Goal: Task Accomplishment & Management: Complete application form

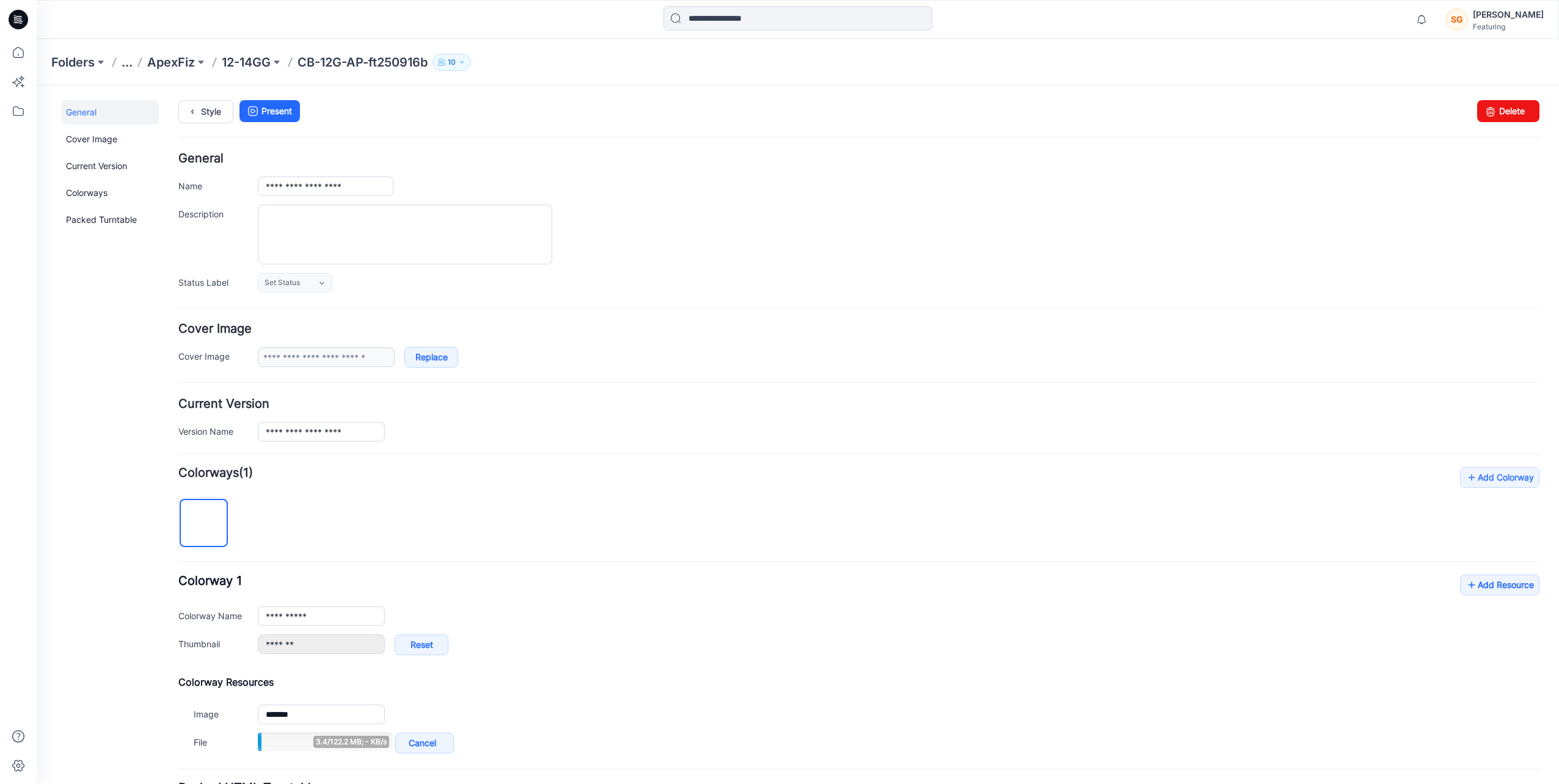
scroll to position [6, 0]
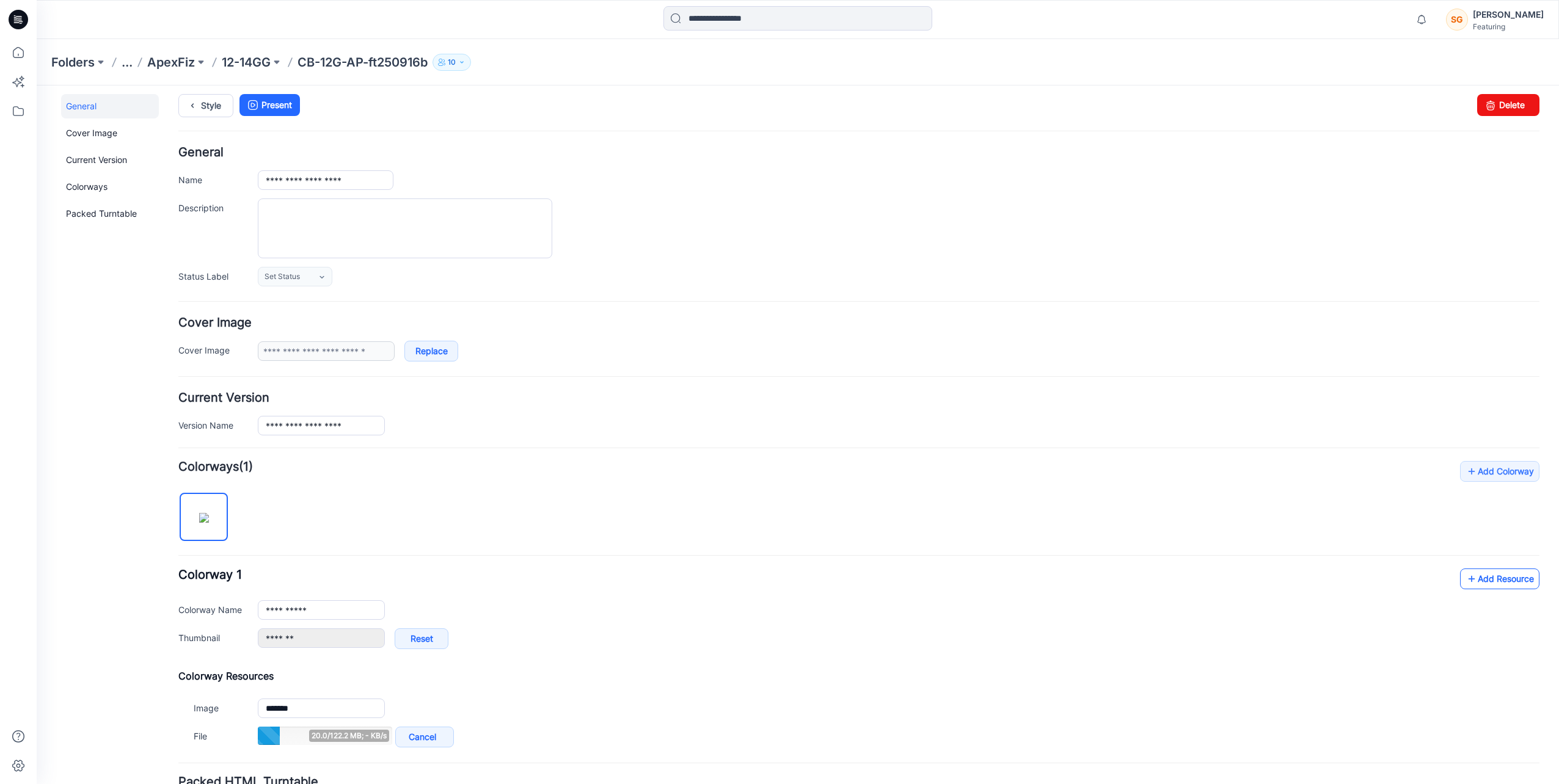
click at [1485, 577] on link "Add Resource" at bounding box center [1500, 579] width 79 height 21
click at [239, 58] on p "12-14GG" at bounding box center [246, 62] width 49 height 17
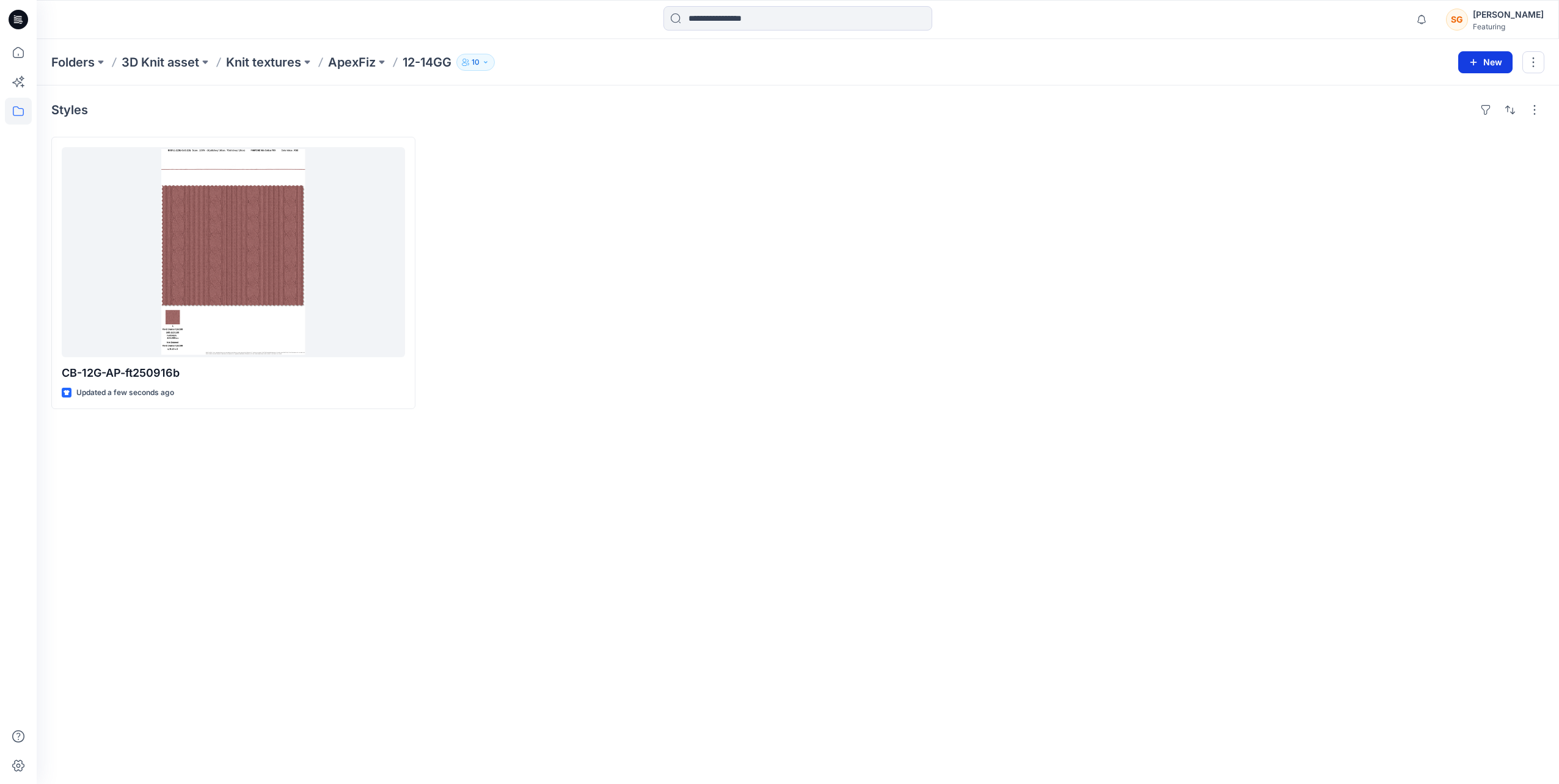
click at [1492, 58] on button "New" at bounding box center [1485, 62] width 54 height 22
click at [1450, 116] on p "New Folder" at bounding box center [1450, 116] width 45 height 13
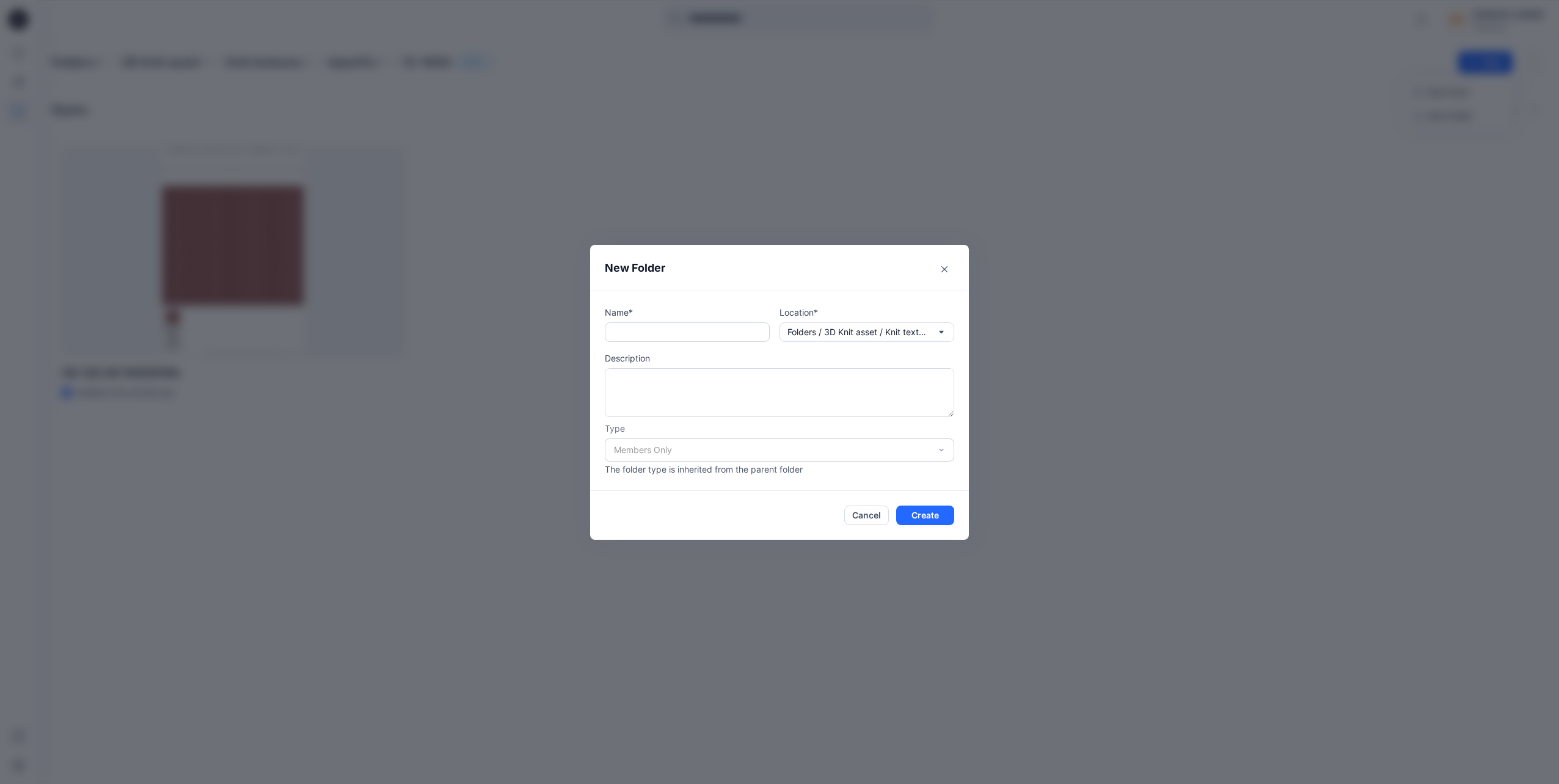
click at [707, 326] on input "text" at bounding box center [687, 332] width 165 height 19
type input "*****"
click at [945, 513] on button "Create" at bounding box center [925, 515] width 58 height 19
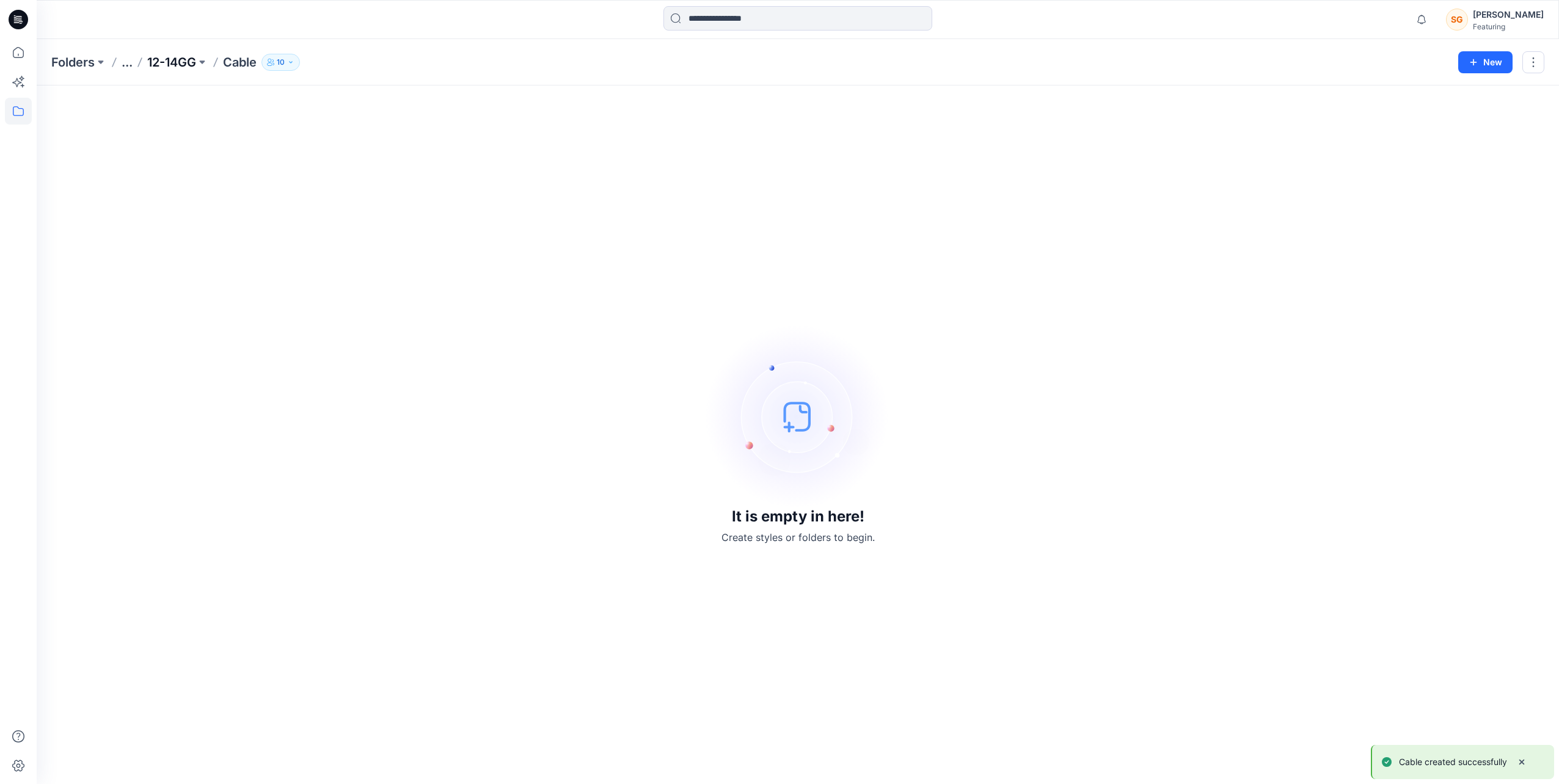
click at [173, 63] on p "12-14GG" at bounding box center [172, 62] width 49 height 17
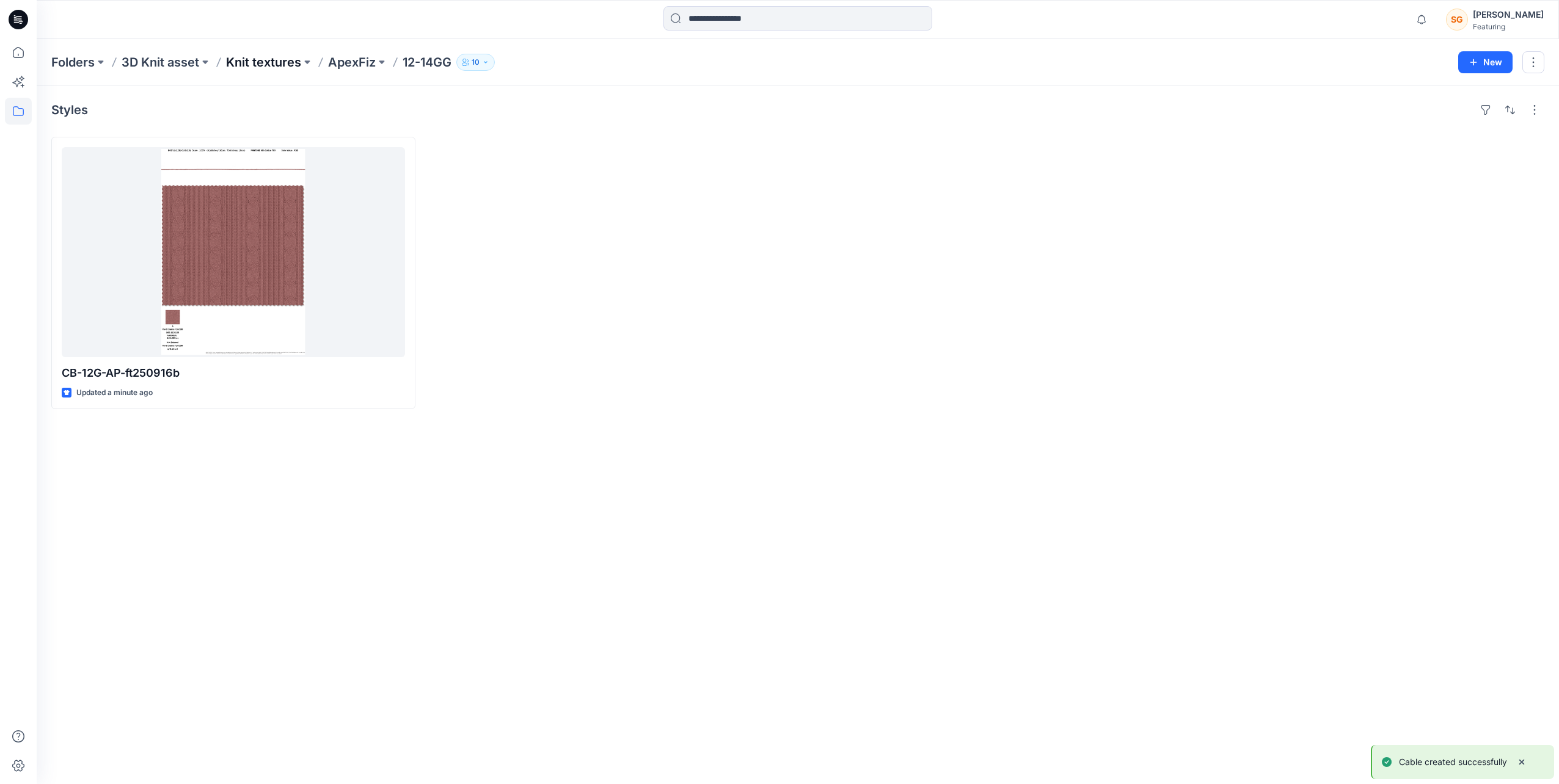
click at [282, 64] on p "Knit textures" at bounding box center [264, 62] width 75 height 17
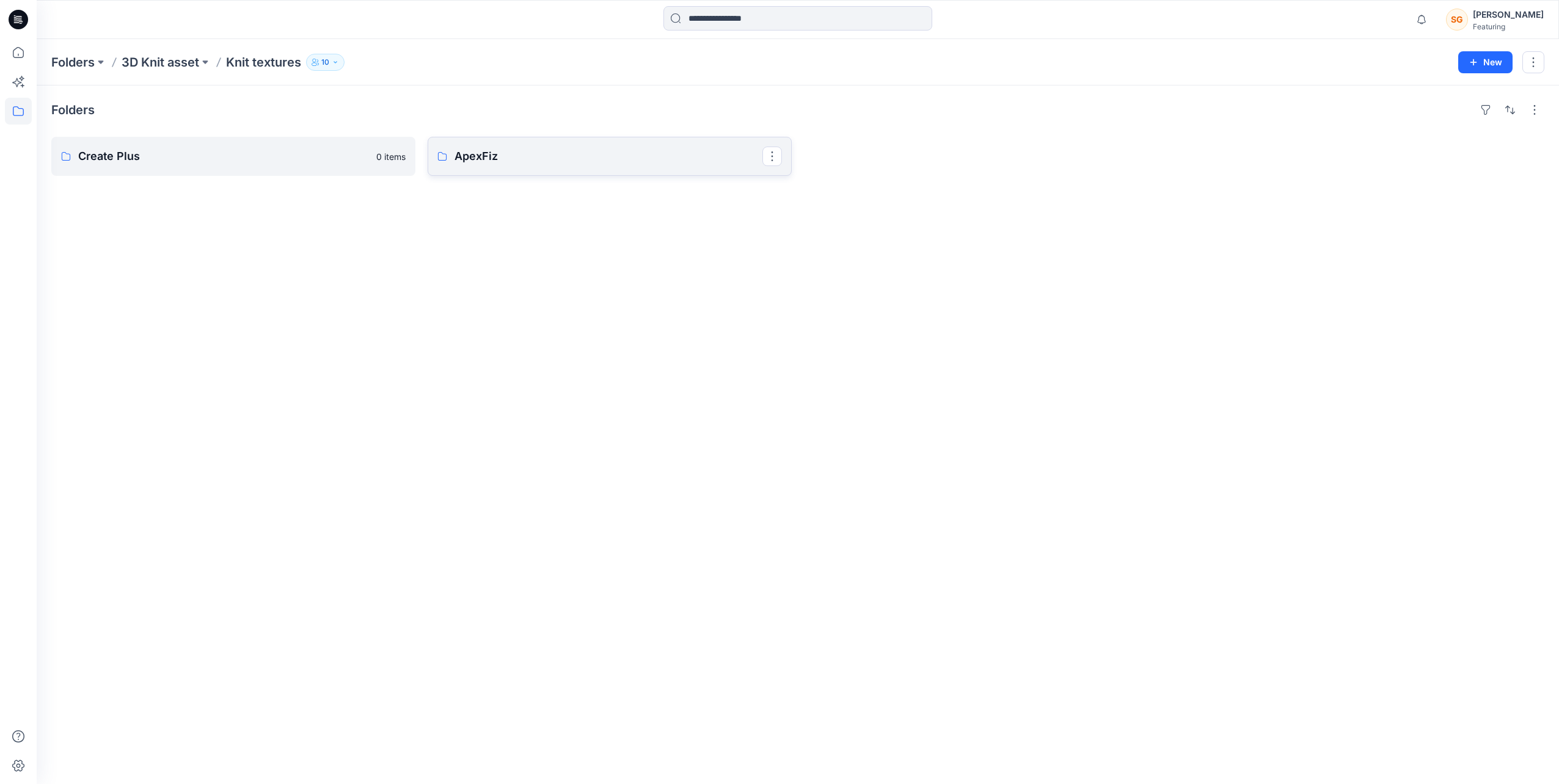
click at [537, 165] on link "ApexFiz" at bounding box center [609, 156] width 364 height 39
click at [537, 165] on link "12-14GG" at bounding box center [609, 156] width 364 height 39
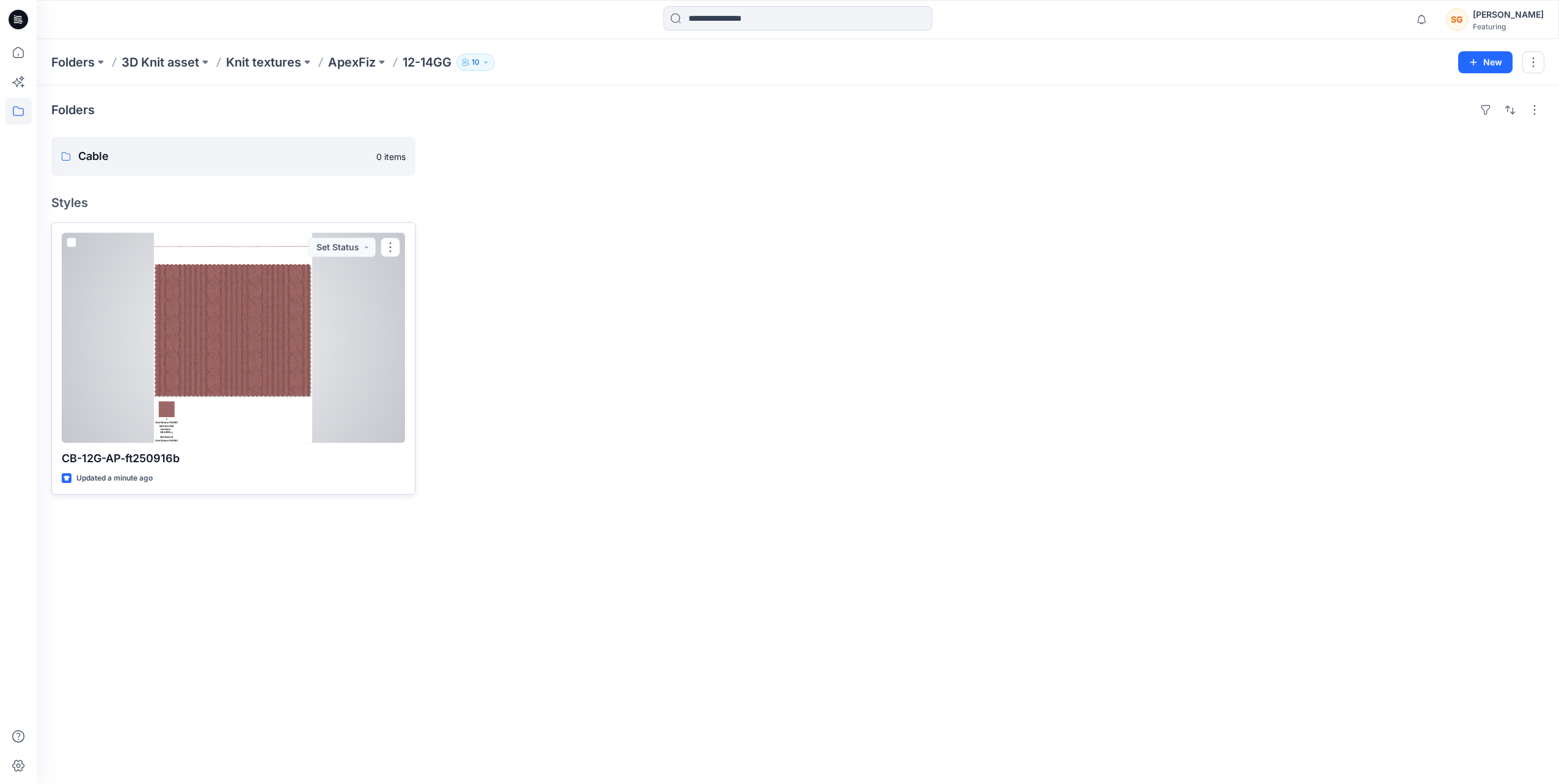
click at [69, 238] on span at bounding box center [71, 243] width 10 height 10
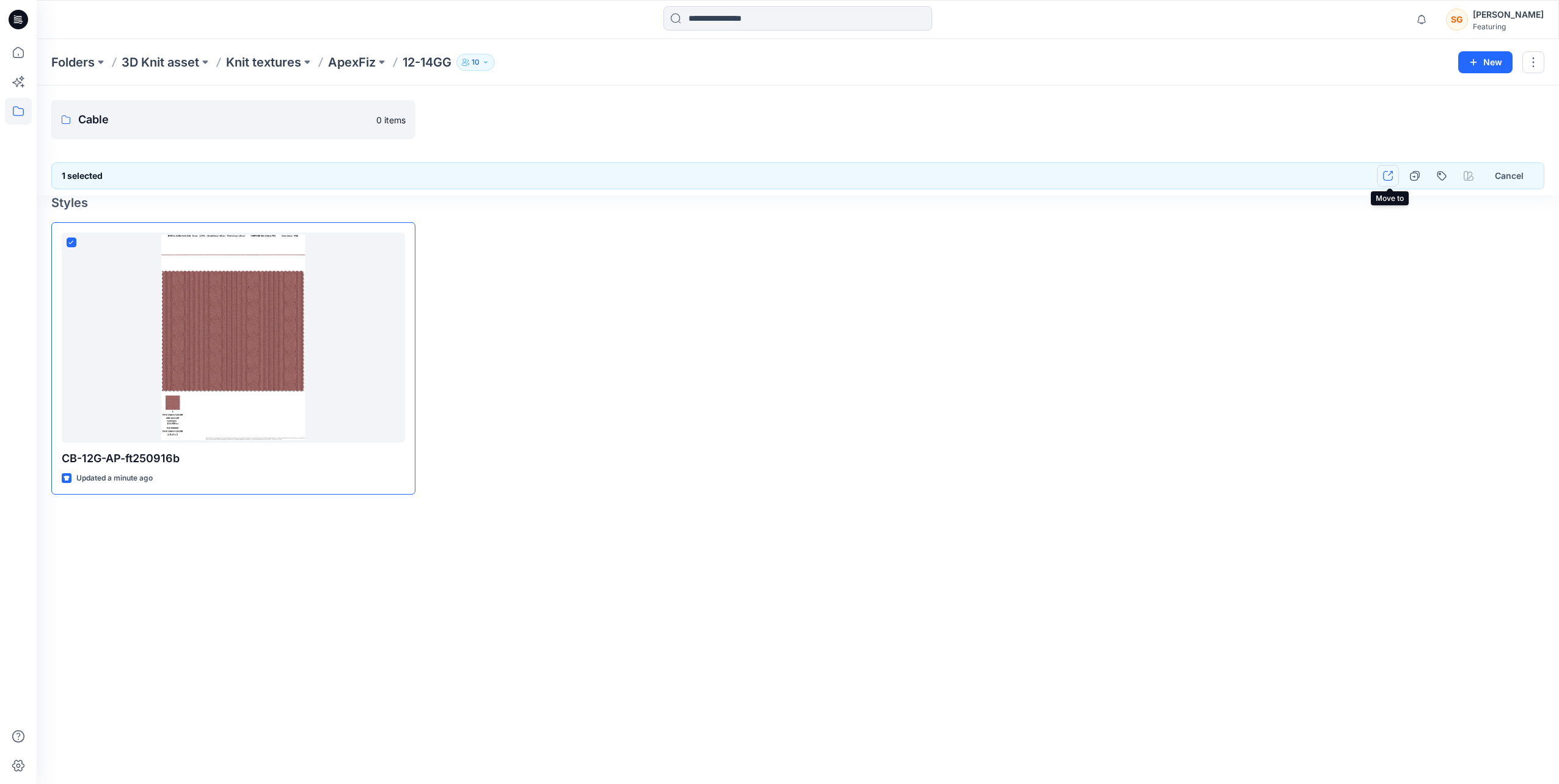
click at [1395, 183] on button "button" at bounding box center [1388, 175] width 22 height 22
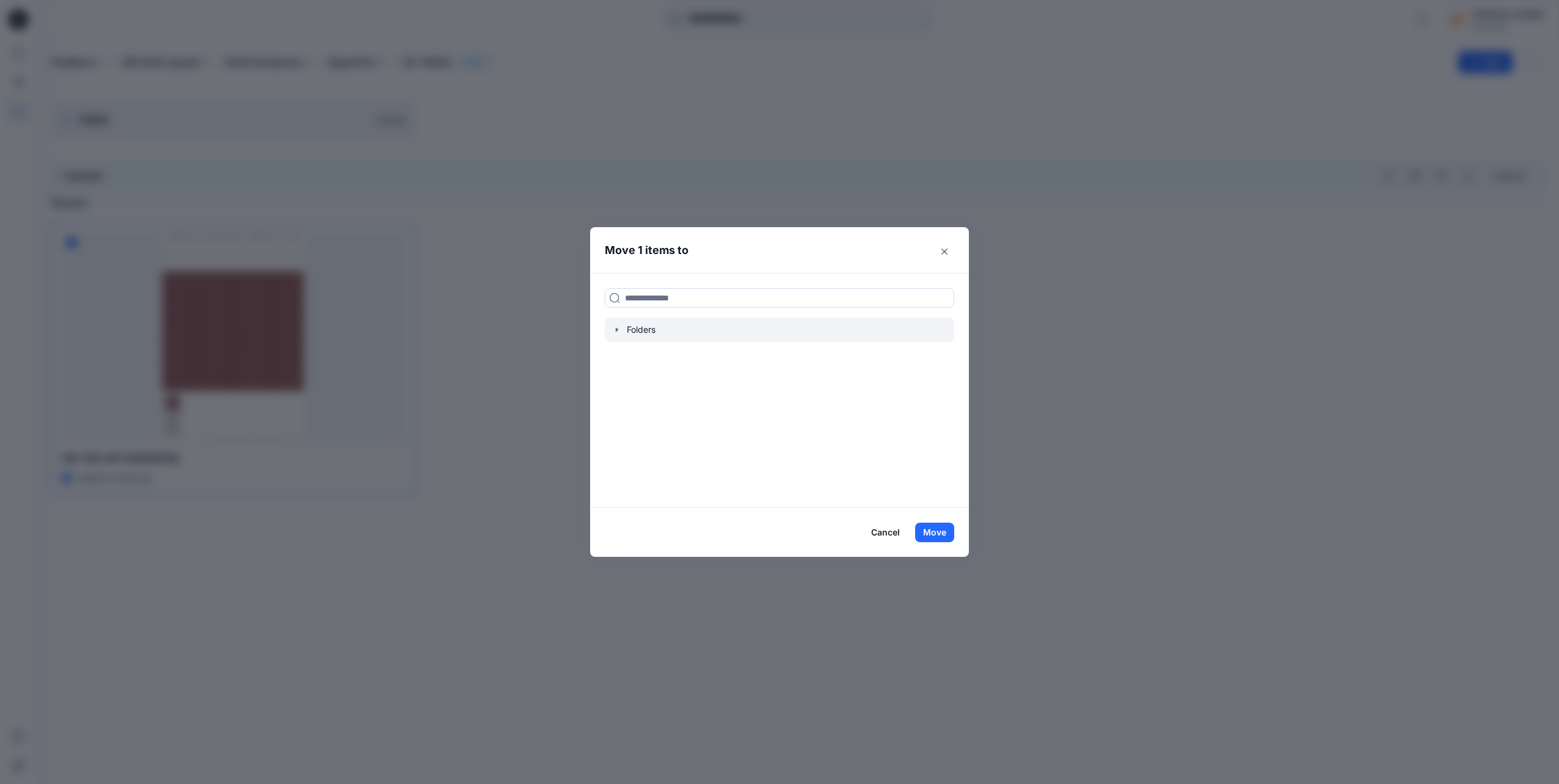
click at [694, 335] on div at bounding box center [779, 330] width 349 height 25
click at [645, 300] on input at bounding box center [779, 297] width 349 height 19
click at [712, 332] on p "Knit textures" at bounding box center [711, 339] width 44 height 13
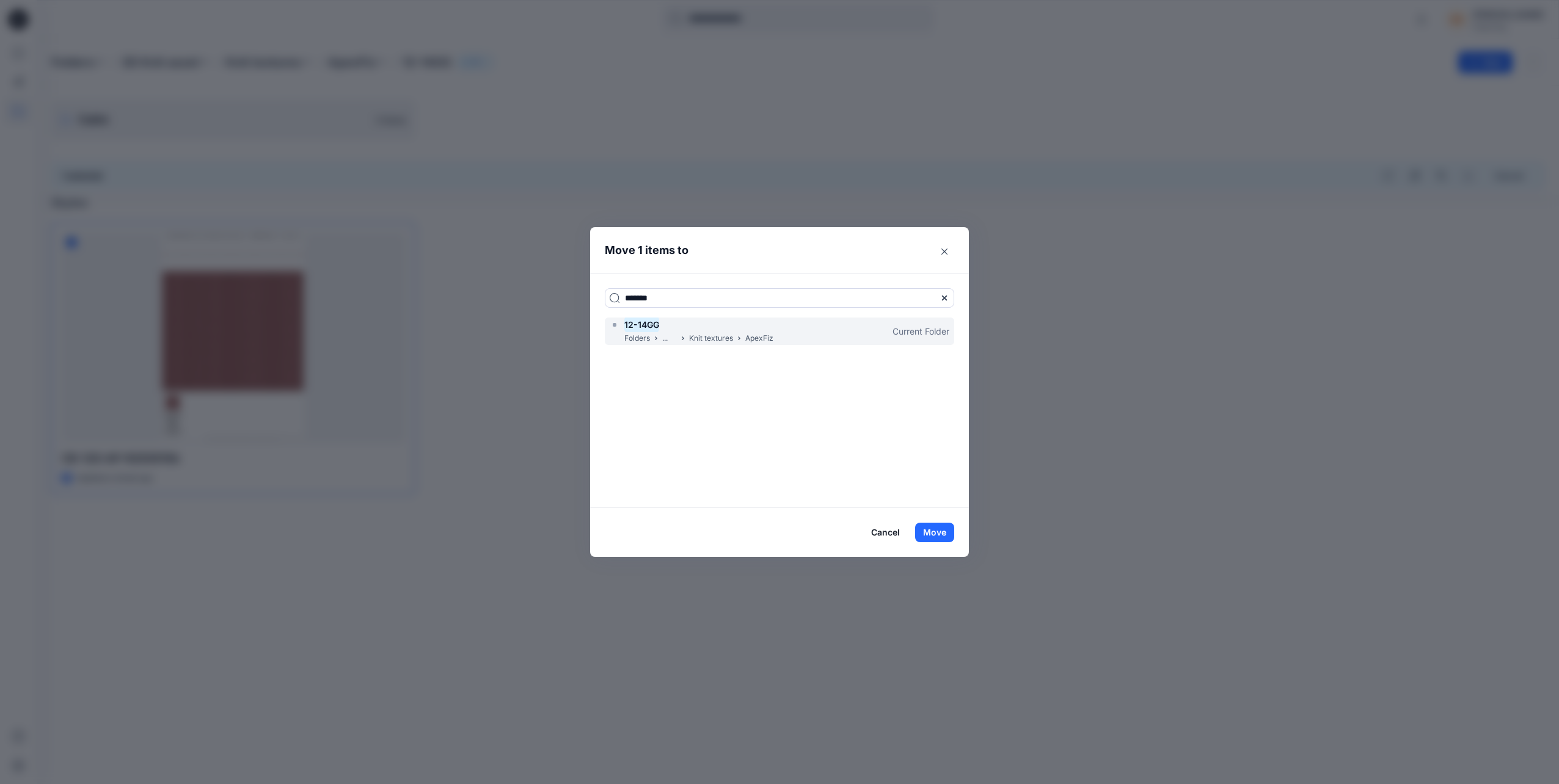
drag, startPoint x: 712, startPoint y: 332, endPoint x: 644, endPoint y: 323, distance: 68.6
click at [644, 323] on mark "12-14GG" at bounding box center [642, 324] width 35 height 17
click at [636, 321] on mark "12-14GG" at bounding box center [642, 324] width 35 height 17
click at [651, 326] on mark "12-14GG" at bounding box center [642, 324] width 35 height 17
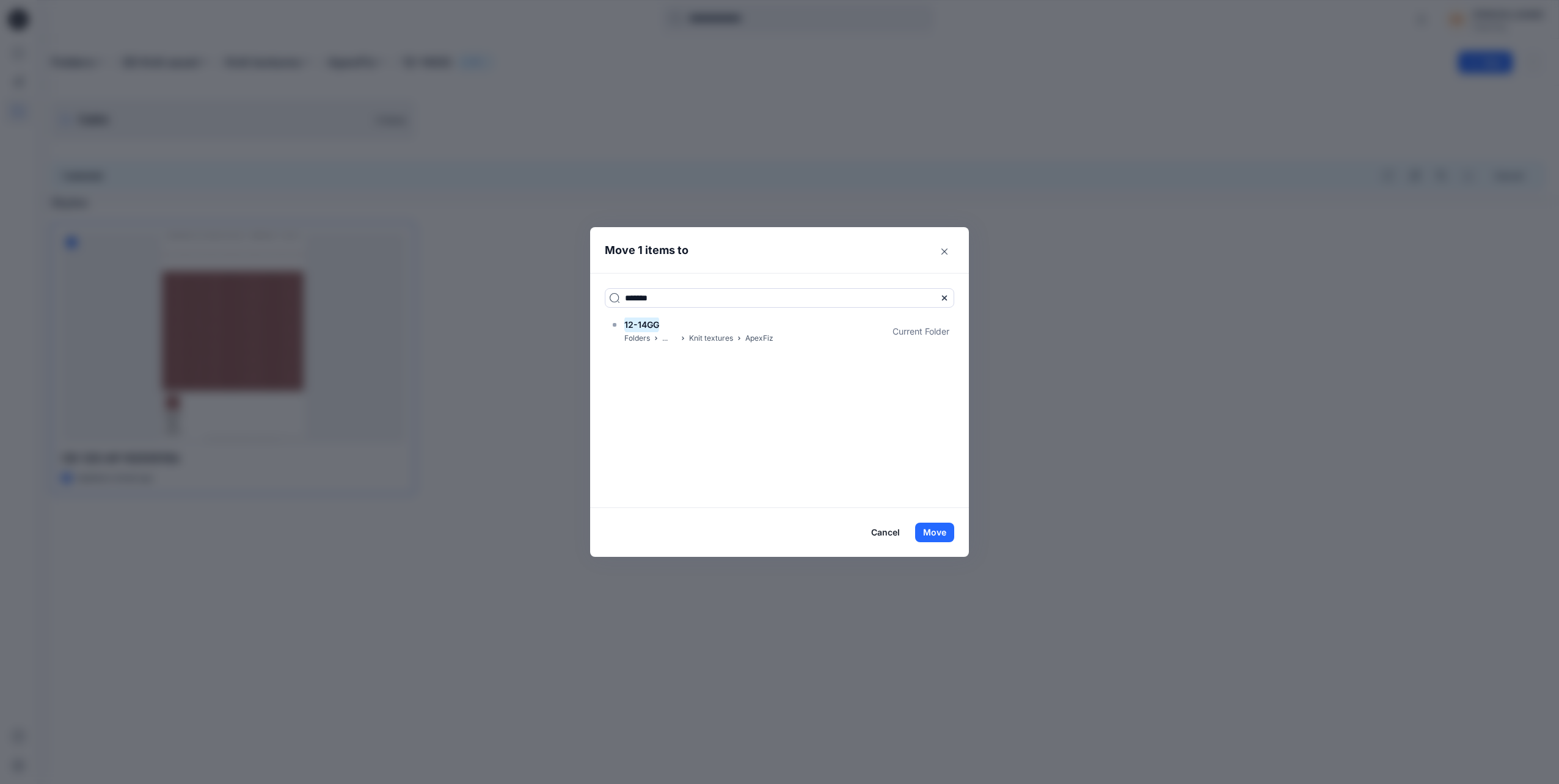
drag, startPoint x: 664, startPoint y: 304, endPoint x: 583, endPoint y: 305, distance: 81.0
click at [583, 305] on div "Move 1 items to ******* 12-14GG Folders ... Knit textures ApexFiz Current Folde…" at bounding box center [779, 392] width 1559 height 784
type input "*****"
click at [659, 394] on icon at bounding box center [656, 398] width 7 height 7
click at [640, 390] on mark "Cable" at bounding box center [636, 383] width 24 height 17
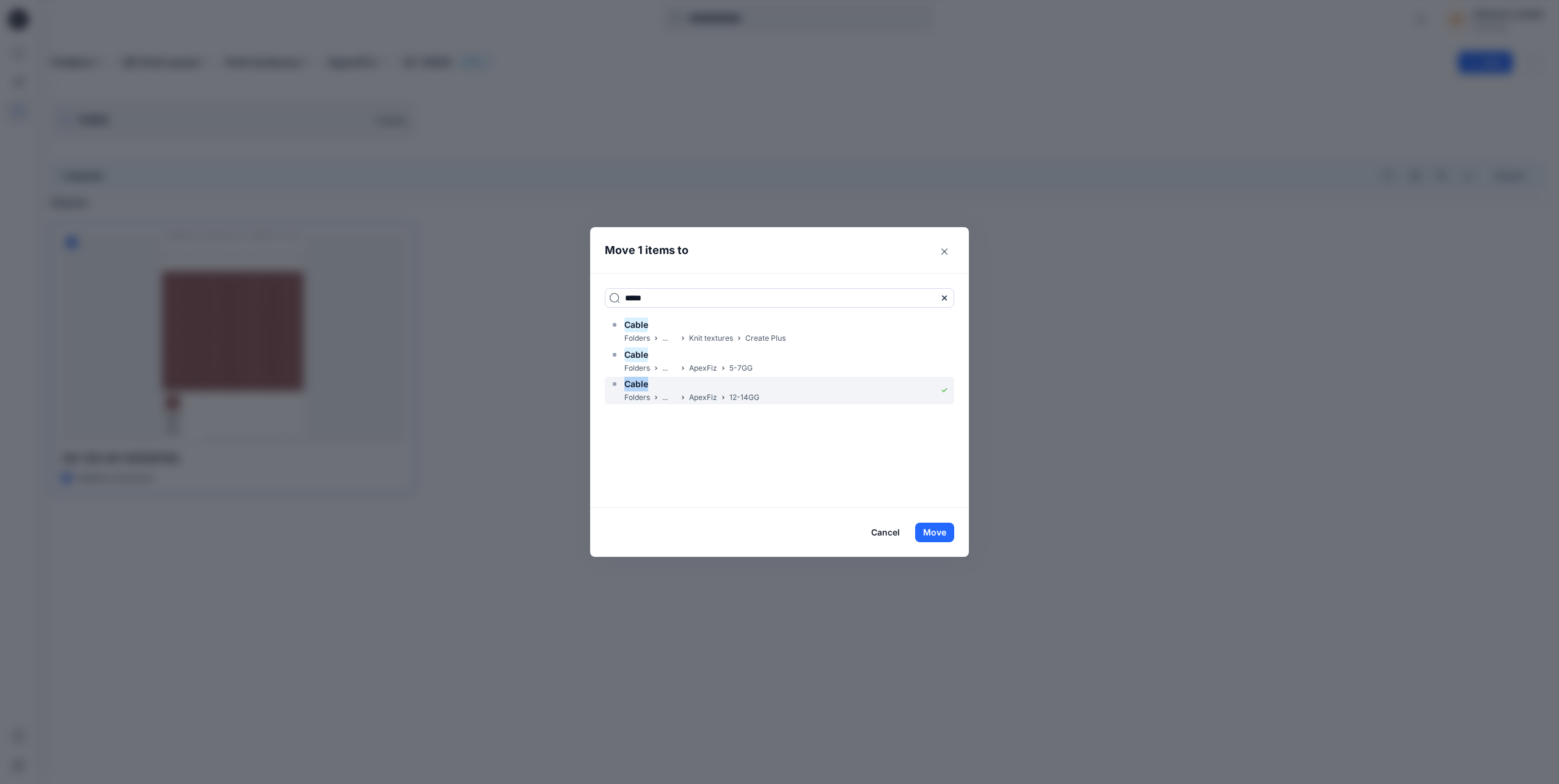
click at [640, 390] on mark "Cable" at bounding box center [636, 383] width 24 height 17
click at [934, 536] on button "Move" at bounding box center [934, 532] width 39 height 19
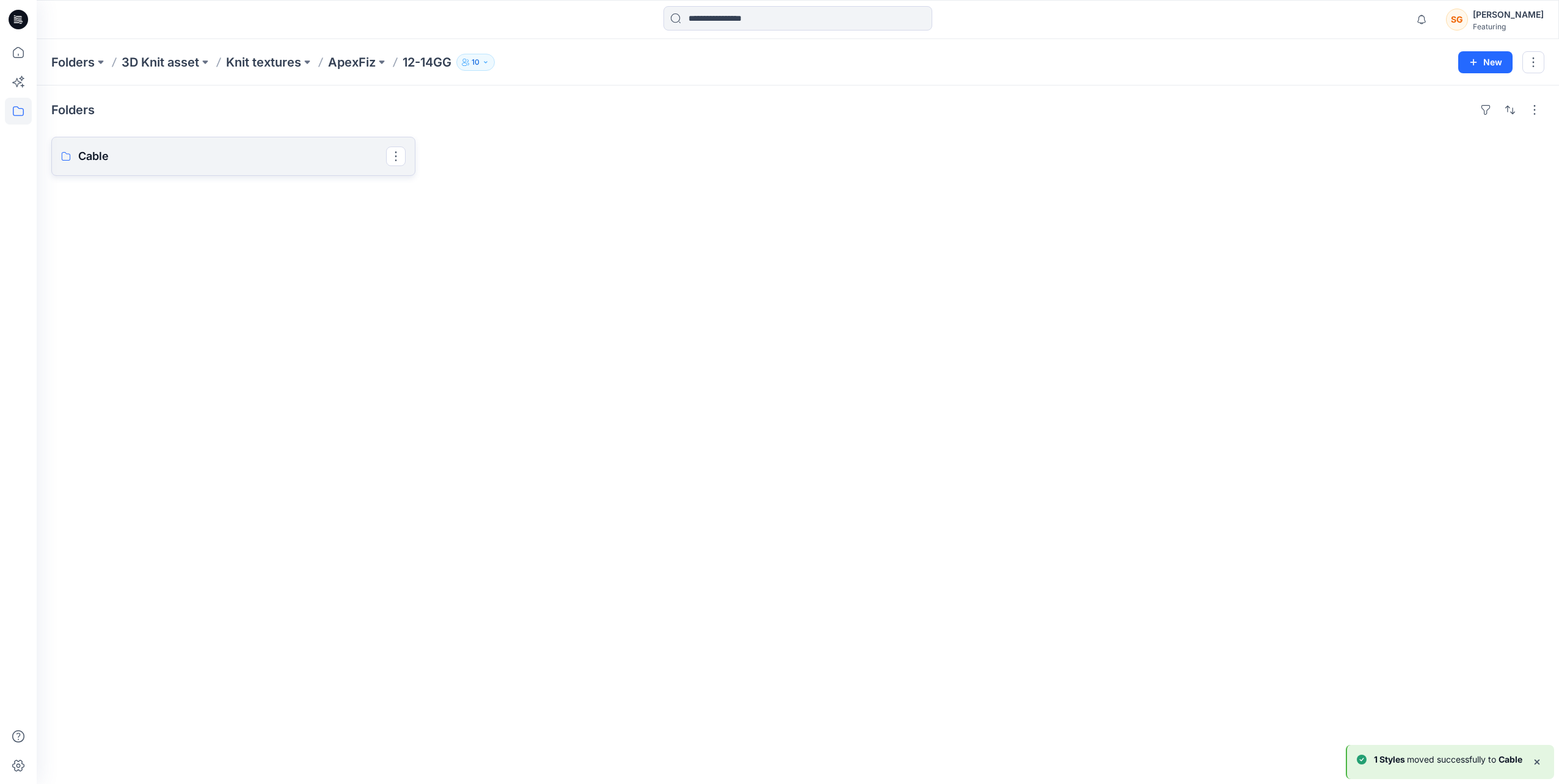
click at [158, 162] on p "Cable" at bounding box center [232, 157] width 308 height 17
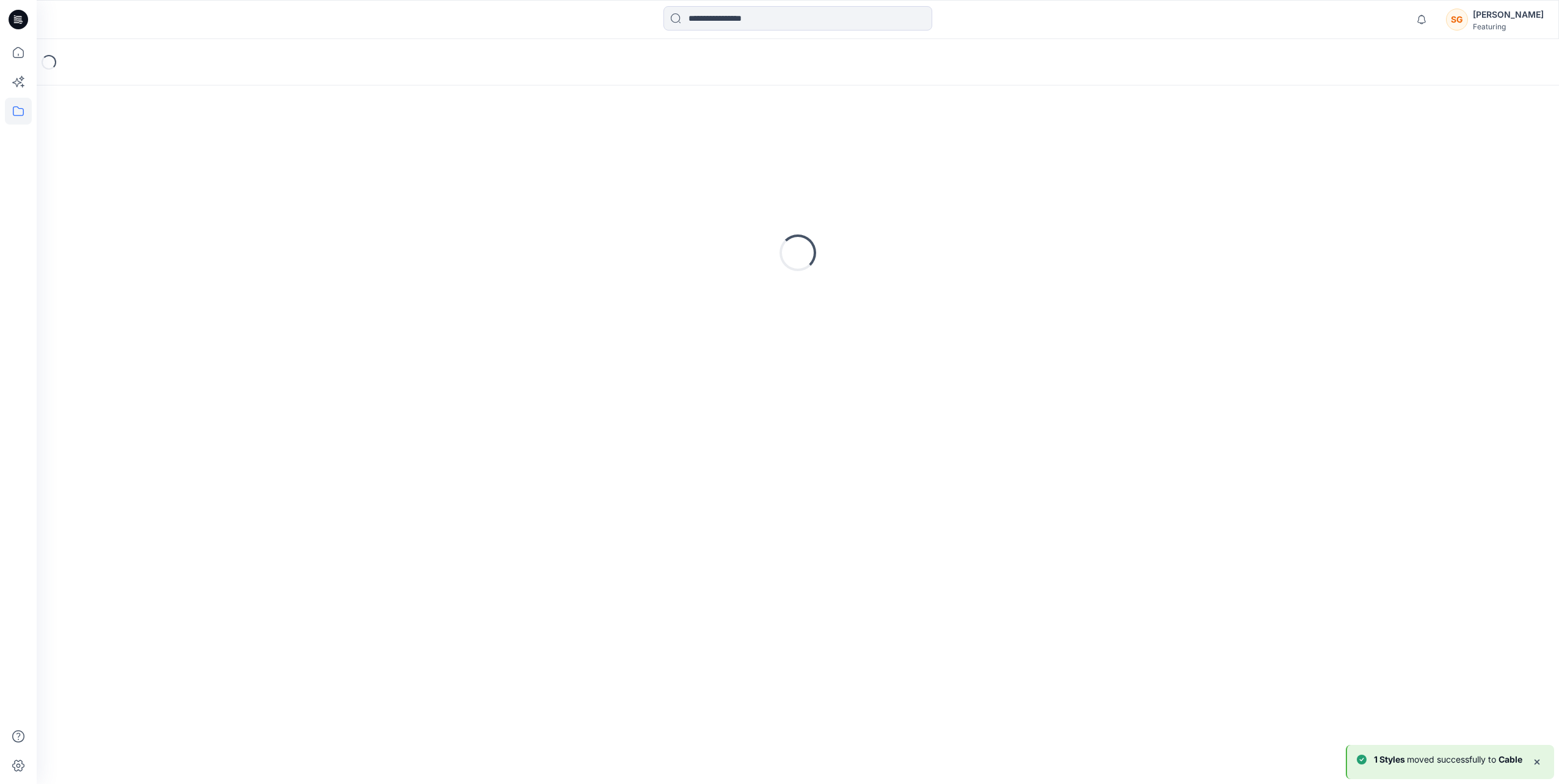
click at [158, 162] on div "Loading..." at bounding box center [797, 253] width 1493 height 305
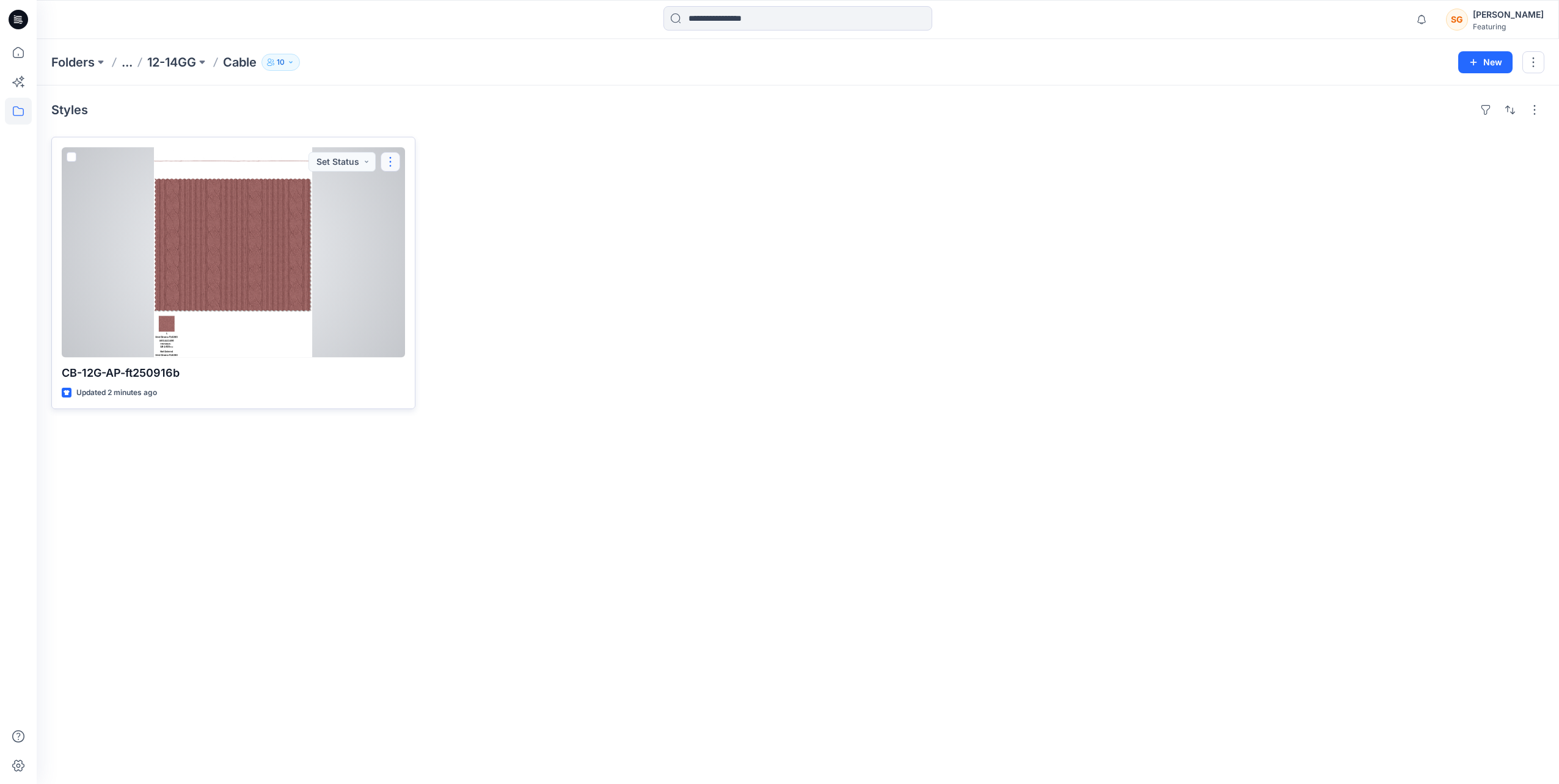
click at [391, 167] on button "button" at bounding box center [390, 162] width 19 height 19
click at [439, 232] on button "Add Tag" at bounding box center [448, 235] width 132 height 22
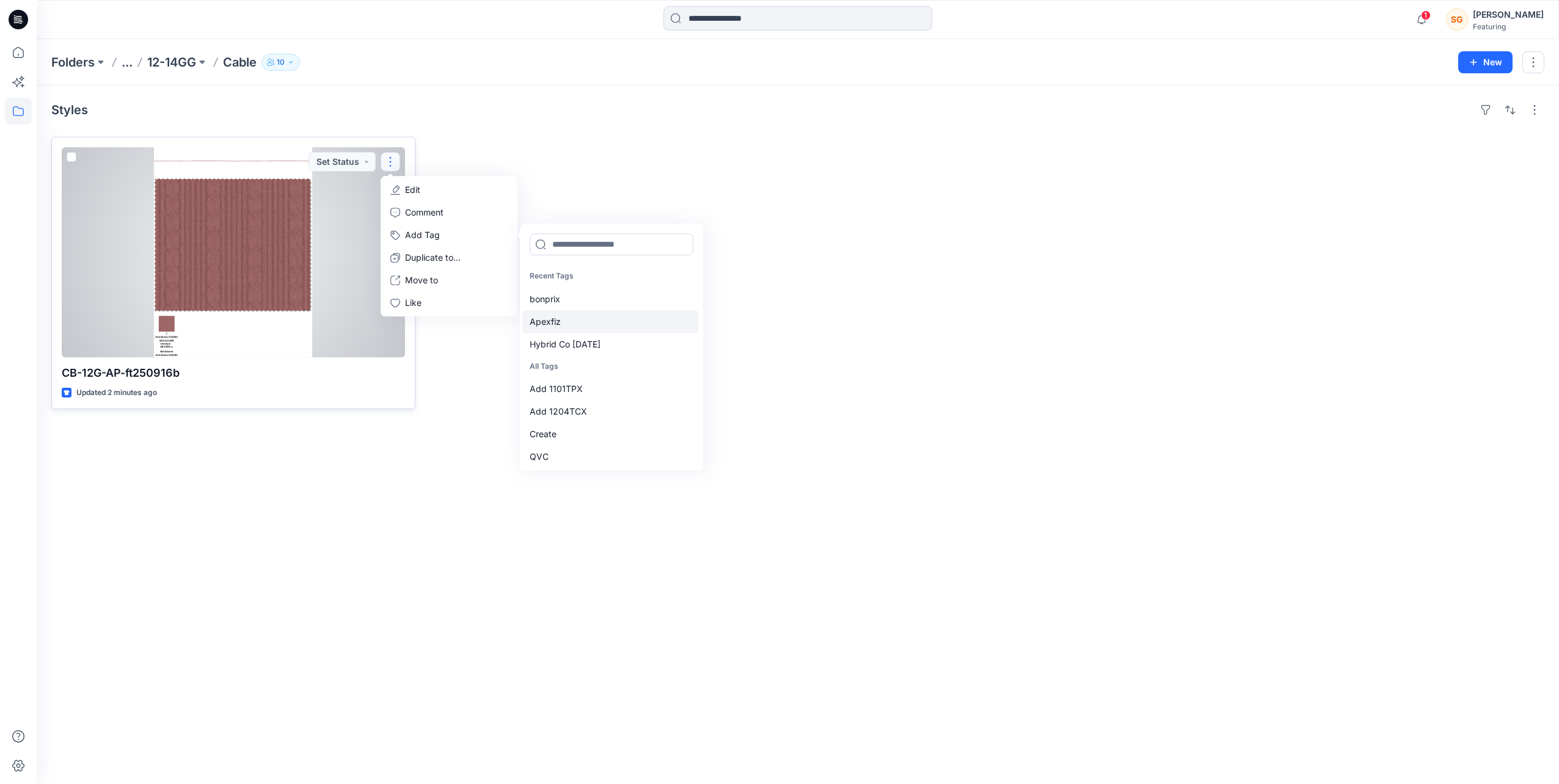
click at [590, 325] on div "Apexfiz" at bounding box center [610, 321] width 176 height 22
click at [598, 332] on div "bonprix" at bounding box center [610, 341] width 176 height 22
click at [609, 340] on div "Hybrid Co [DATE]" at bounding box center [610, 341] width 176 height 22
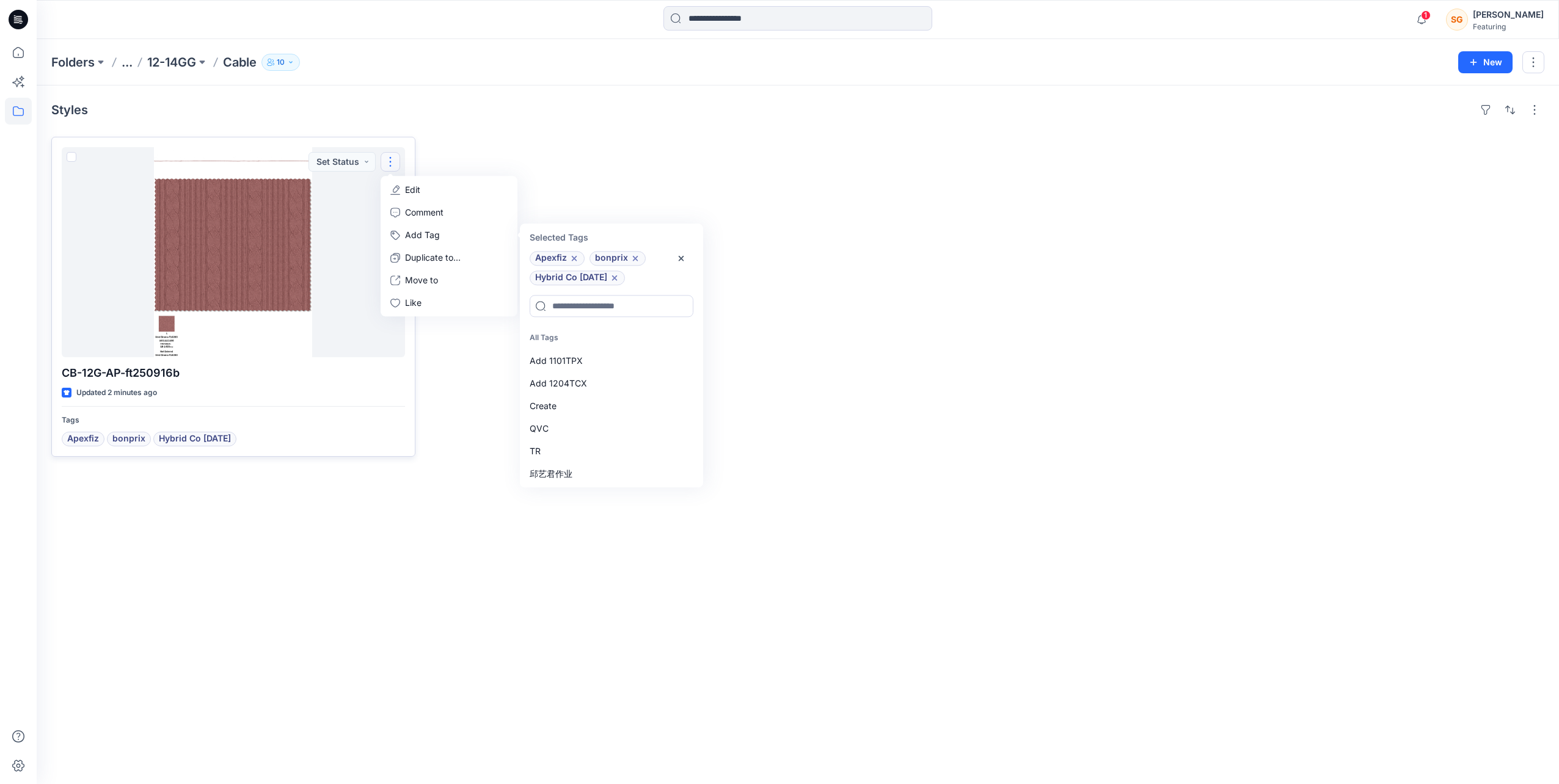
click at [480, 411] on div at bounding box center [609, 296] width 364 height 320
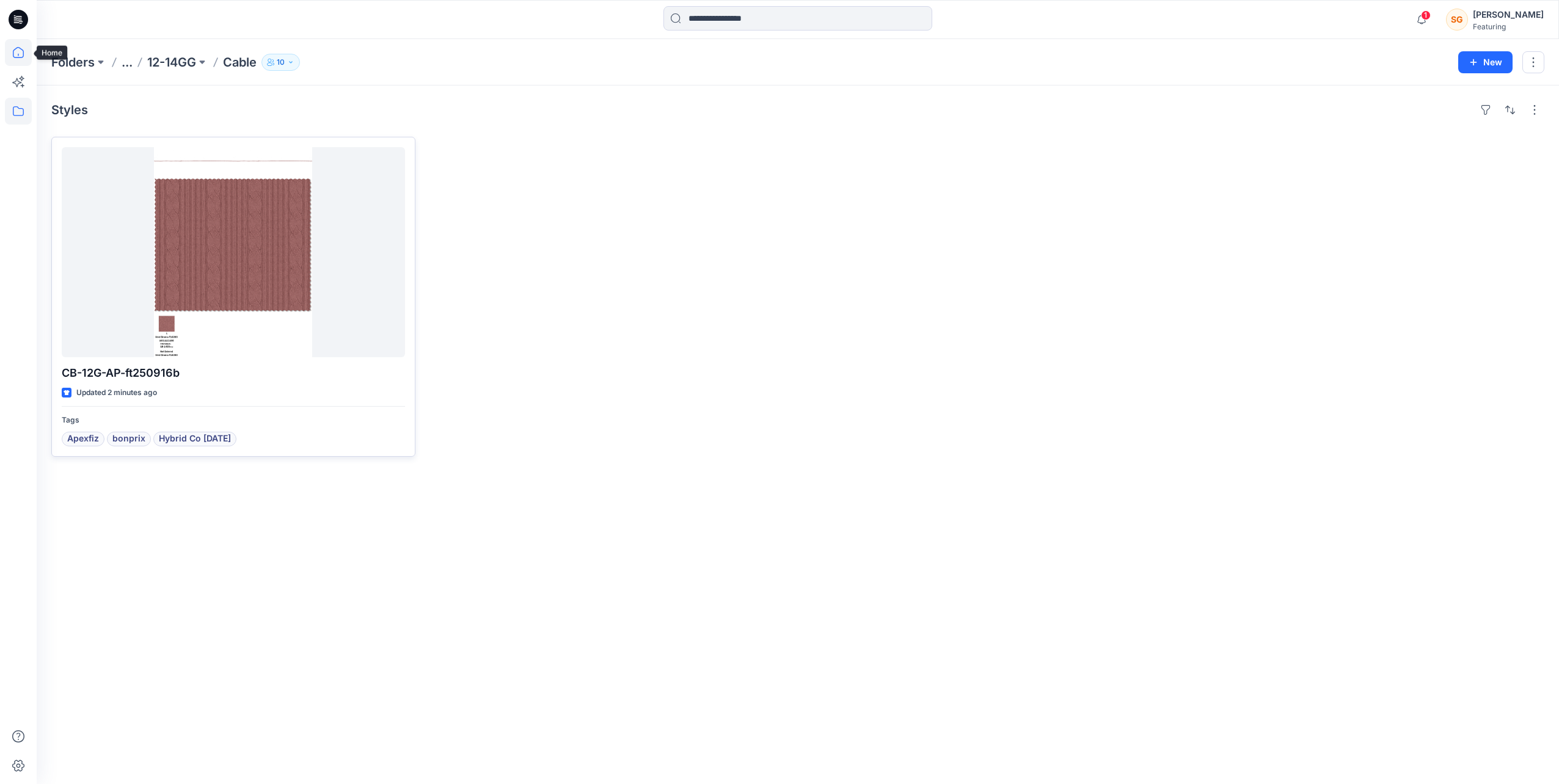
click at [22, 46] on icon at bounding box center [18, 52] width 27 height 27
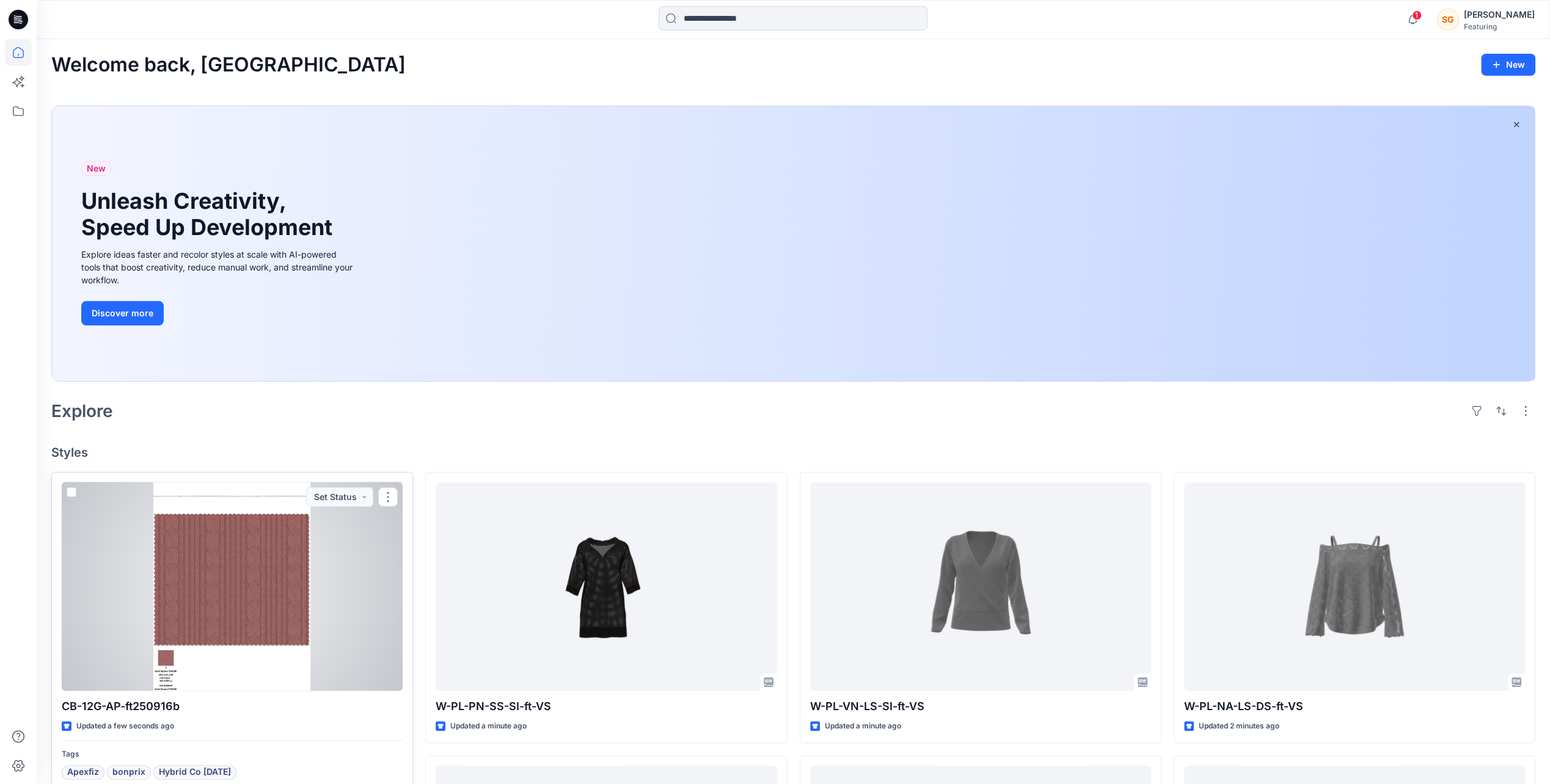
click at [306, 561] on div at bounding box center [232, 586] width 341 height 208
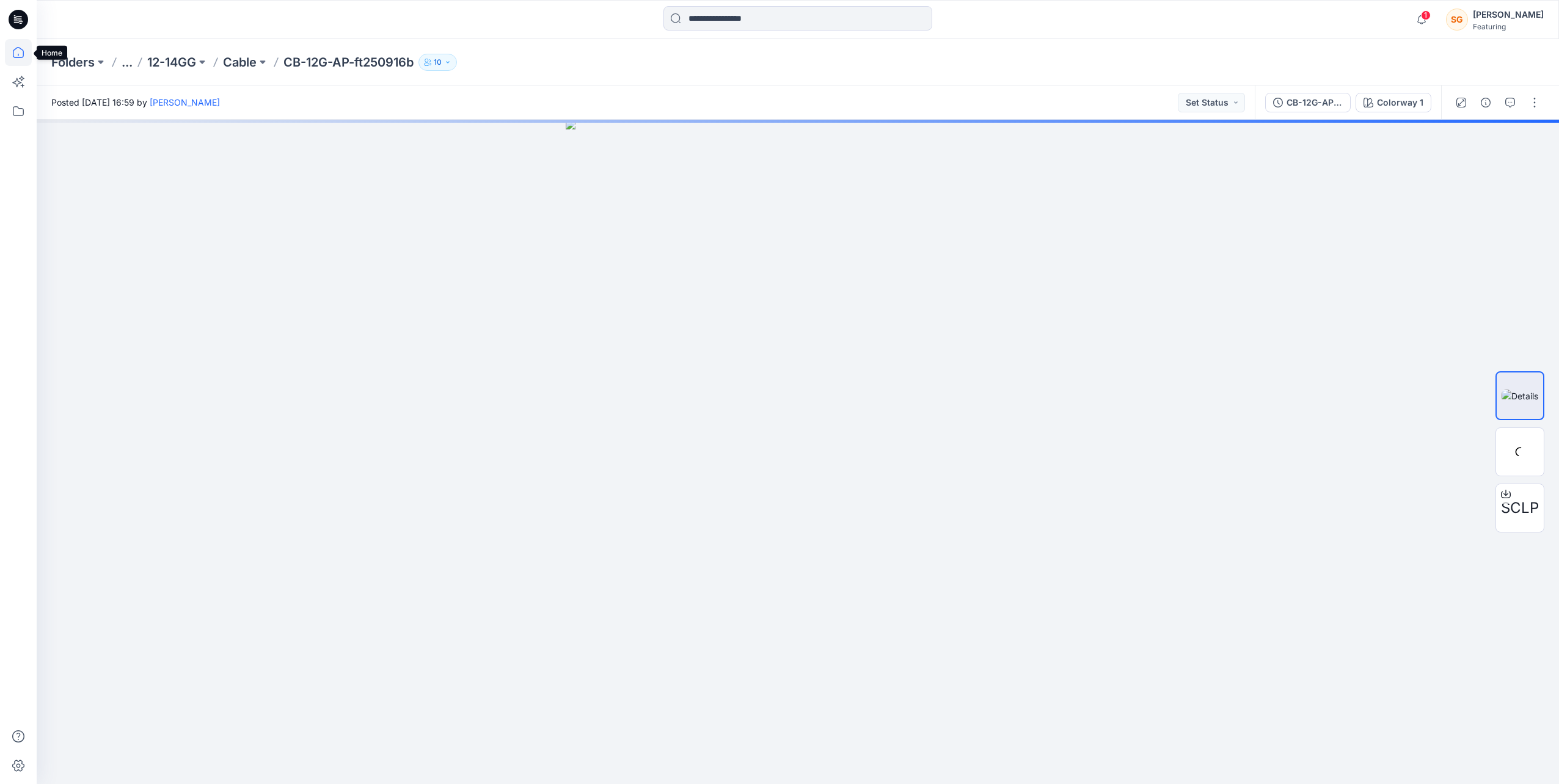
click at [10, 53] on icon at bounding box center [18, 52] width 27 height 27
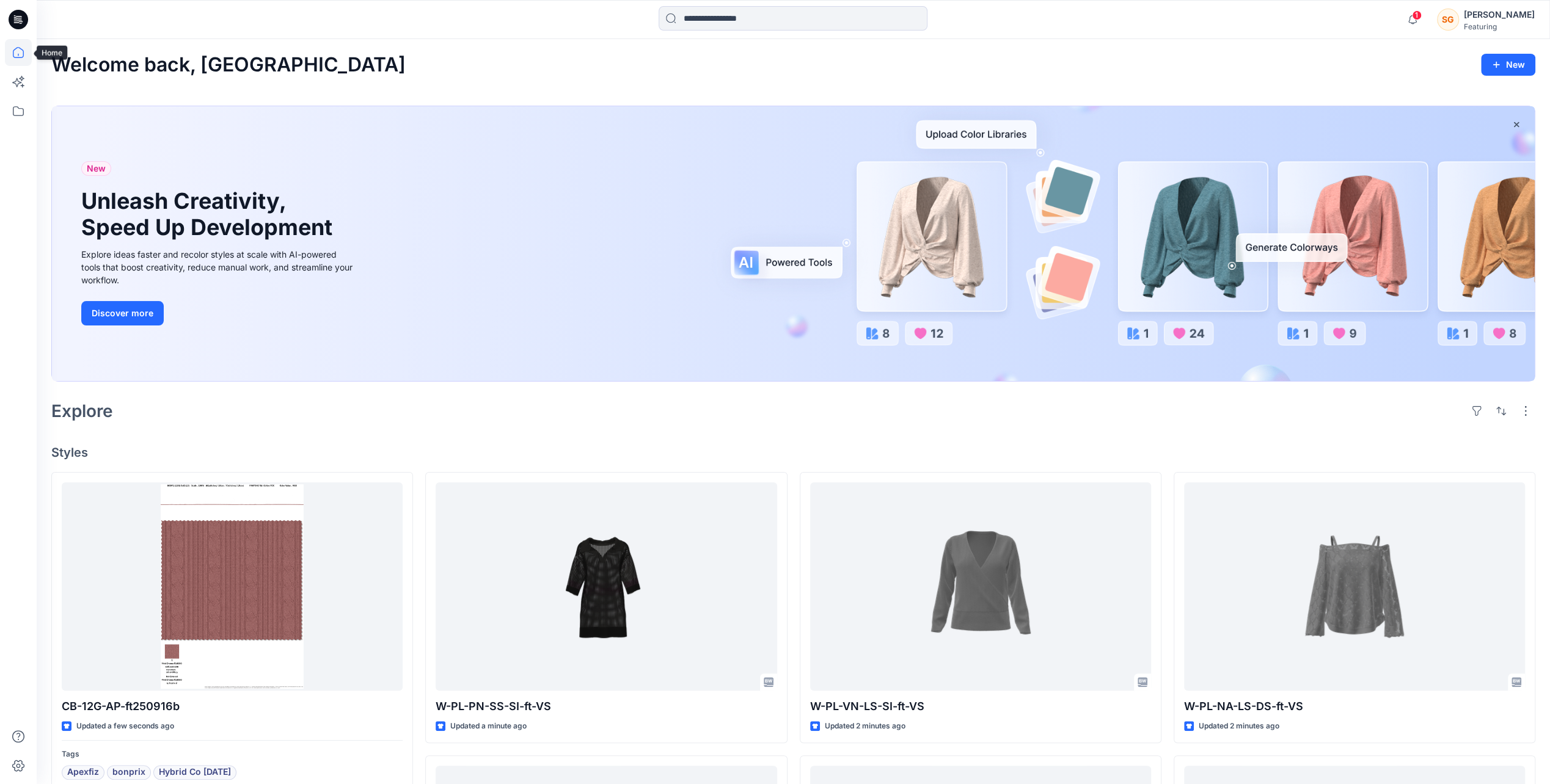
click at [20, 55] on icon at bounding box center [18, 52] width 27 height 27
click at [1477, 406] on button "button" at bounding box center [1476, 411] width 20 height 19
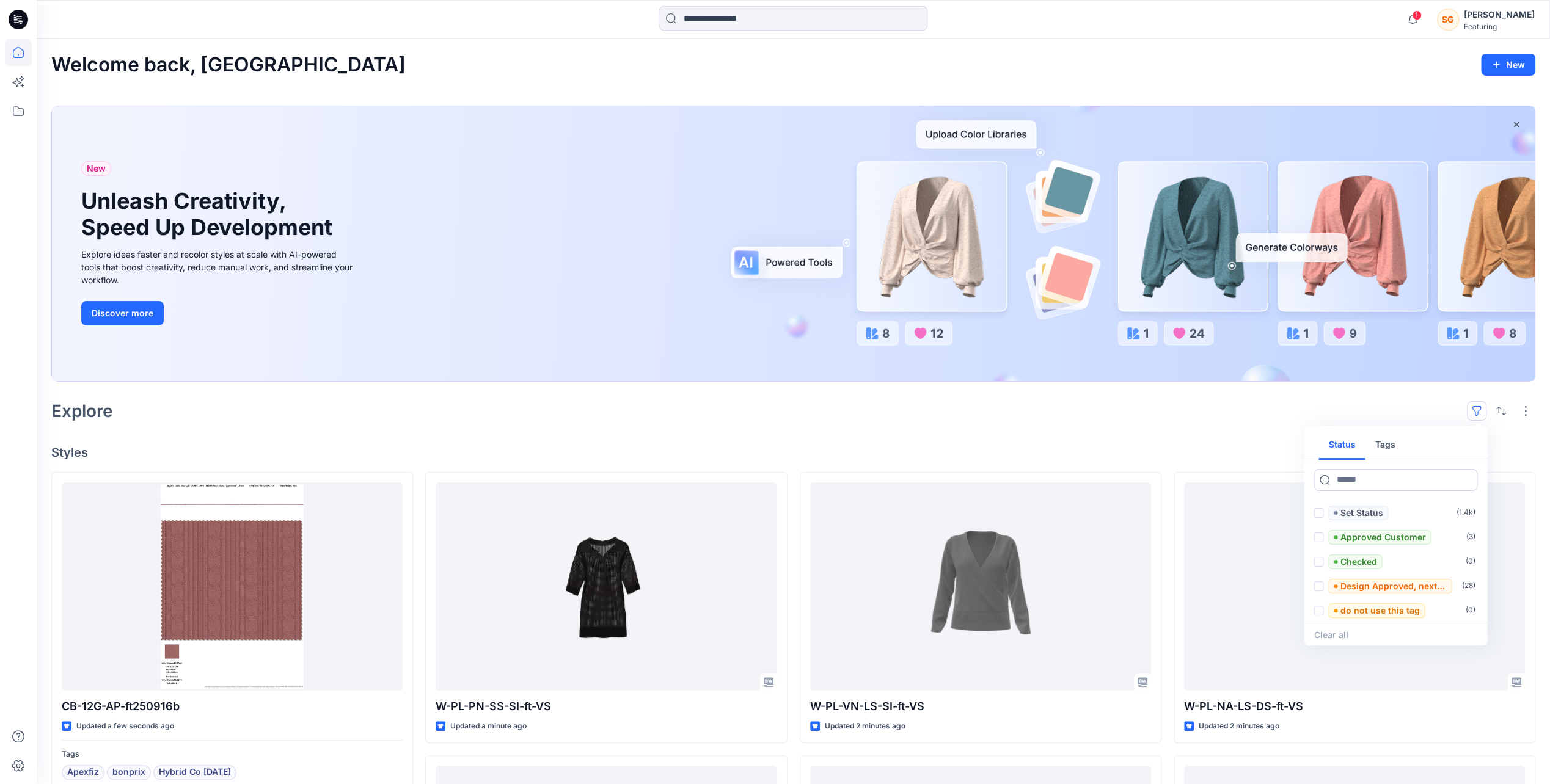
click at [1382, 446] on button "Tags" at bounding box center [1385, 445] width 40 height 30
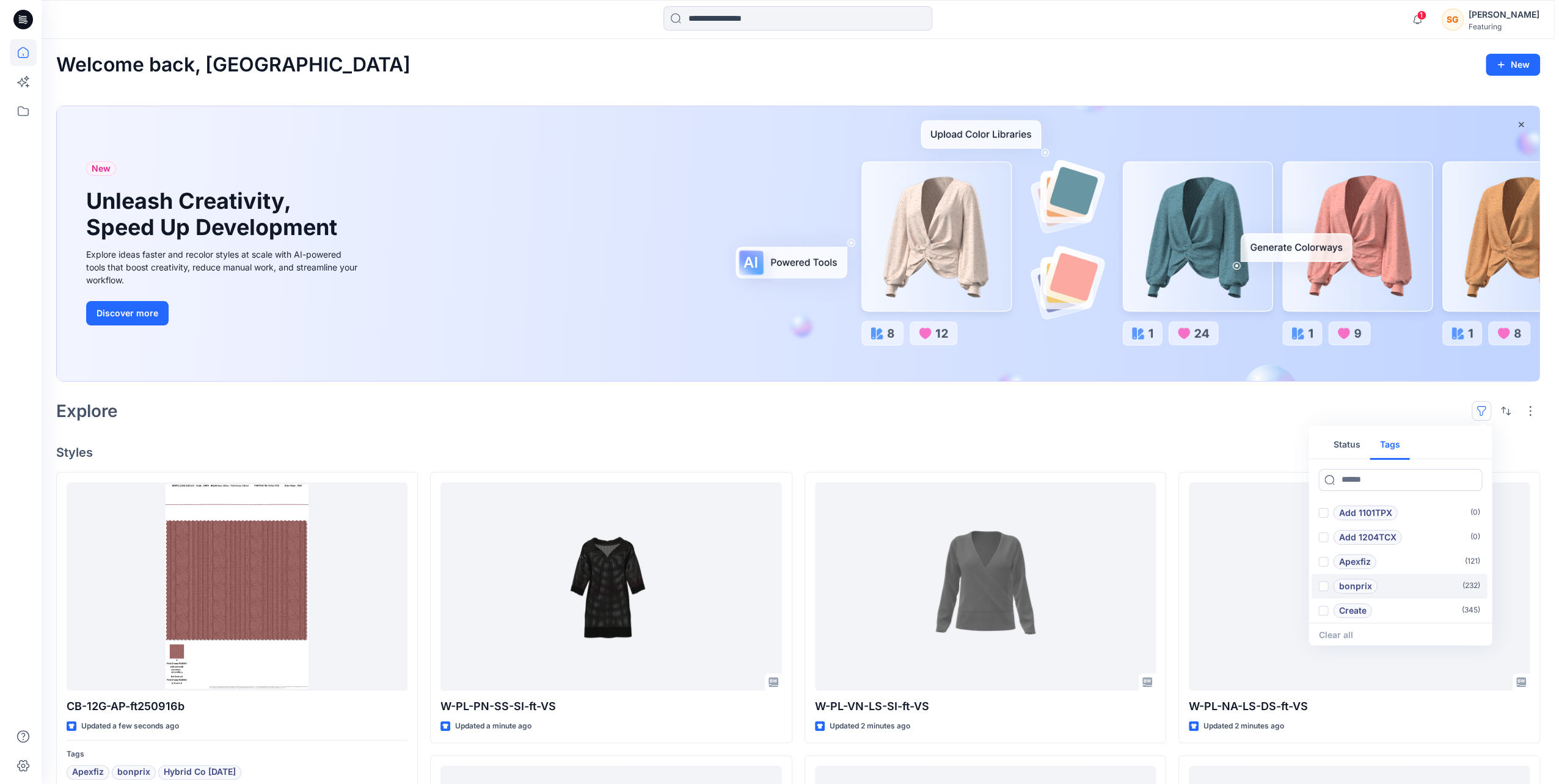
scroll to position [49, 0]
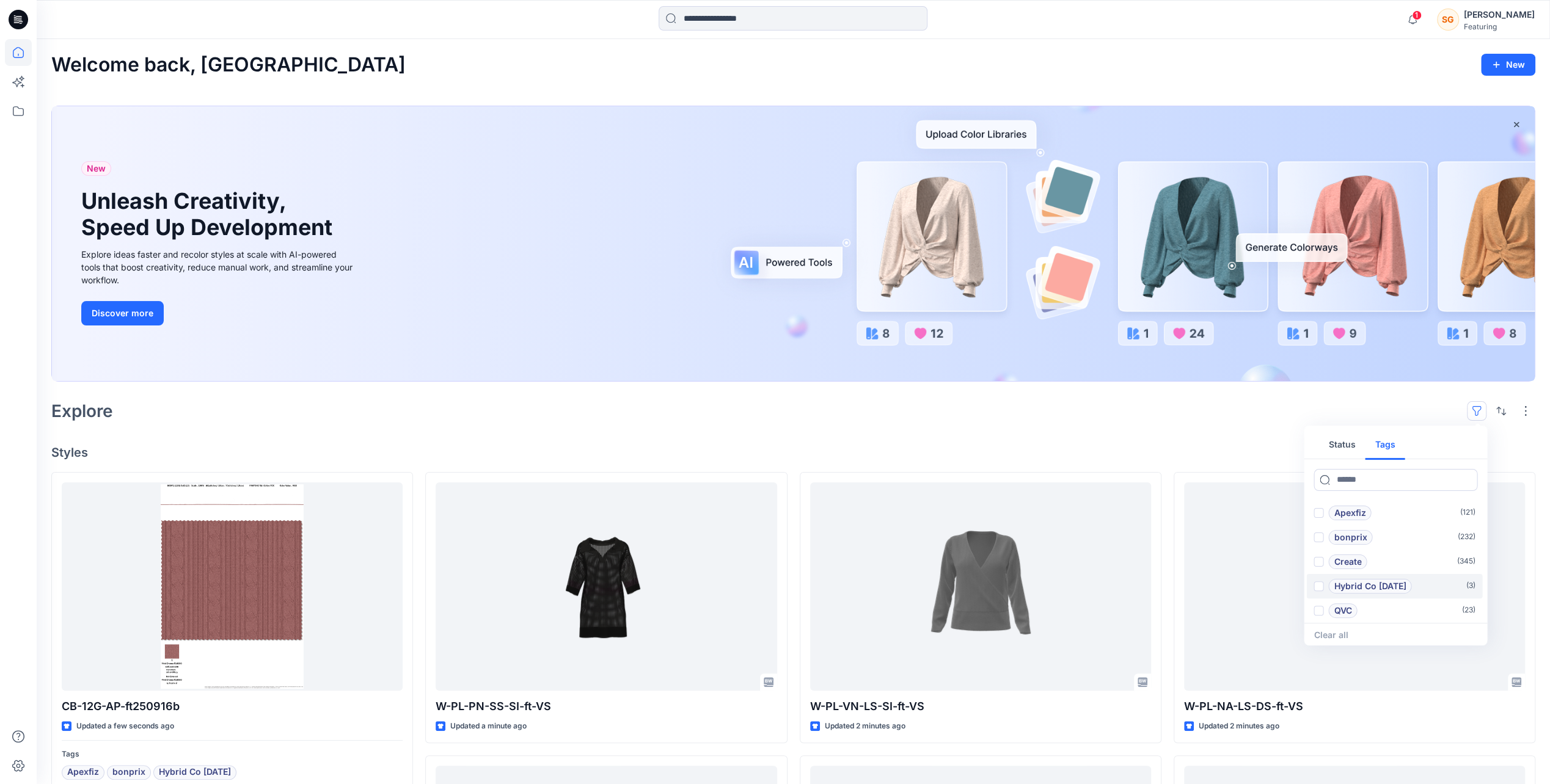
click at [1373, 587] on p "Hybrid Co [DATE]" at bounding box center [1370, 586] width 72 height 14
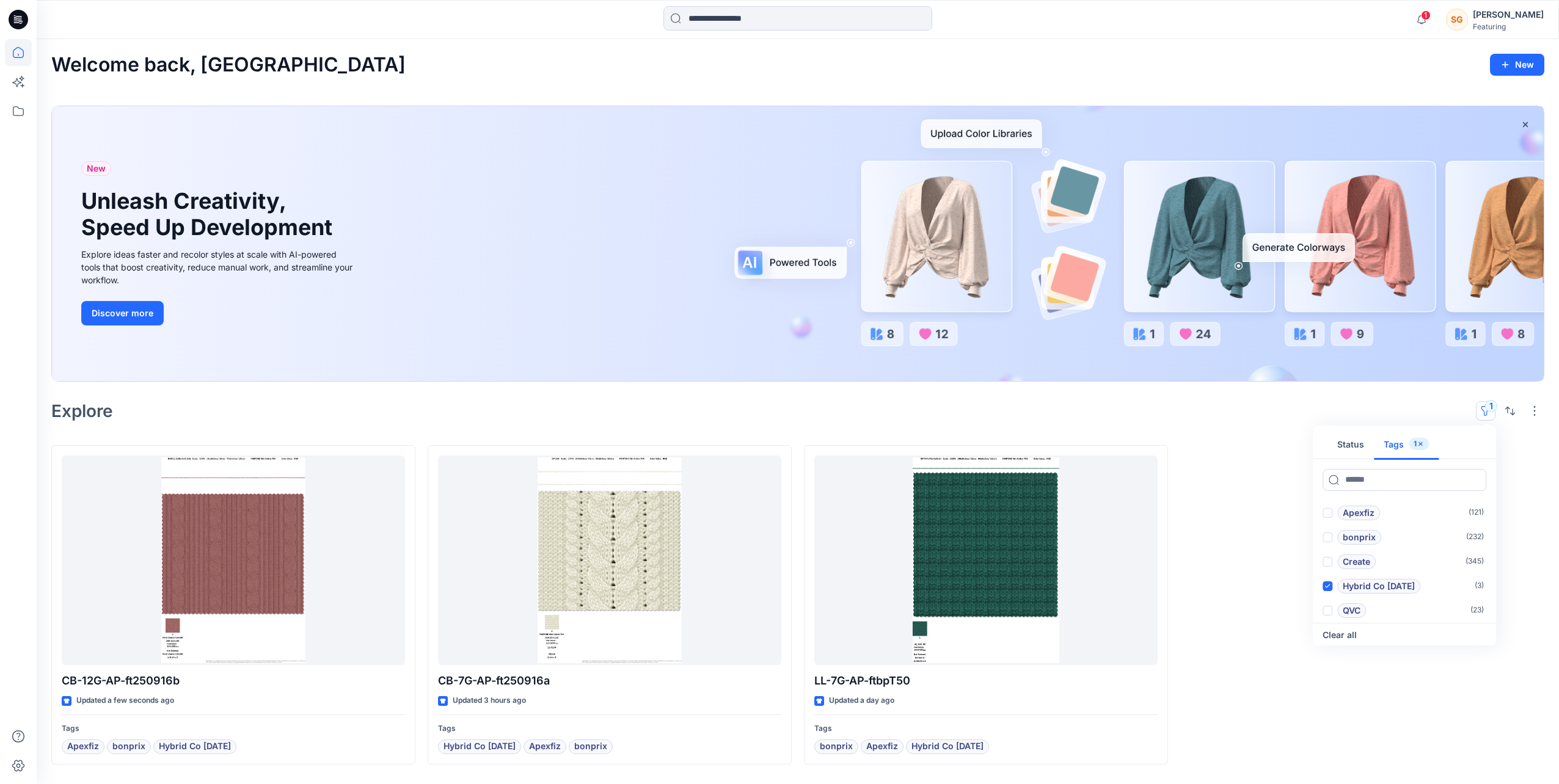
click at [1488, 414] on button "1" at bounding box center [1485, 411] width 19 height 19
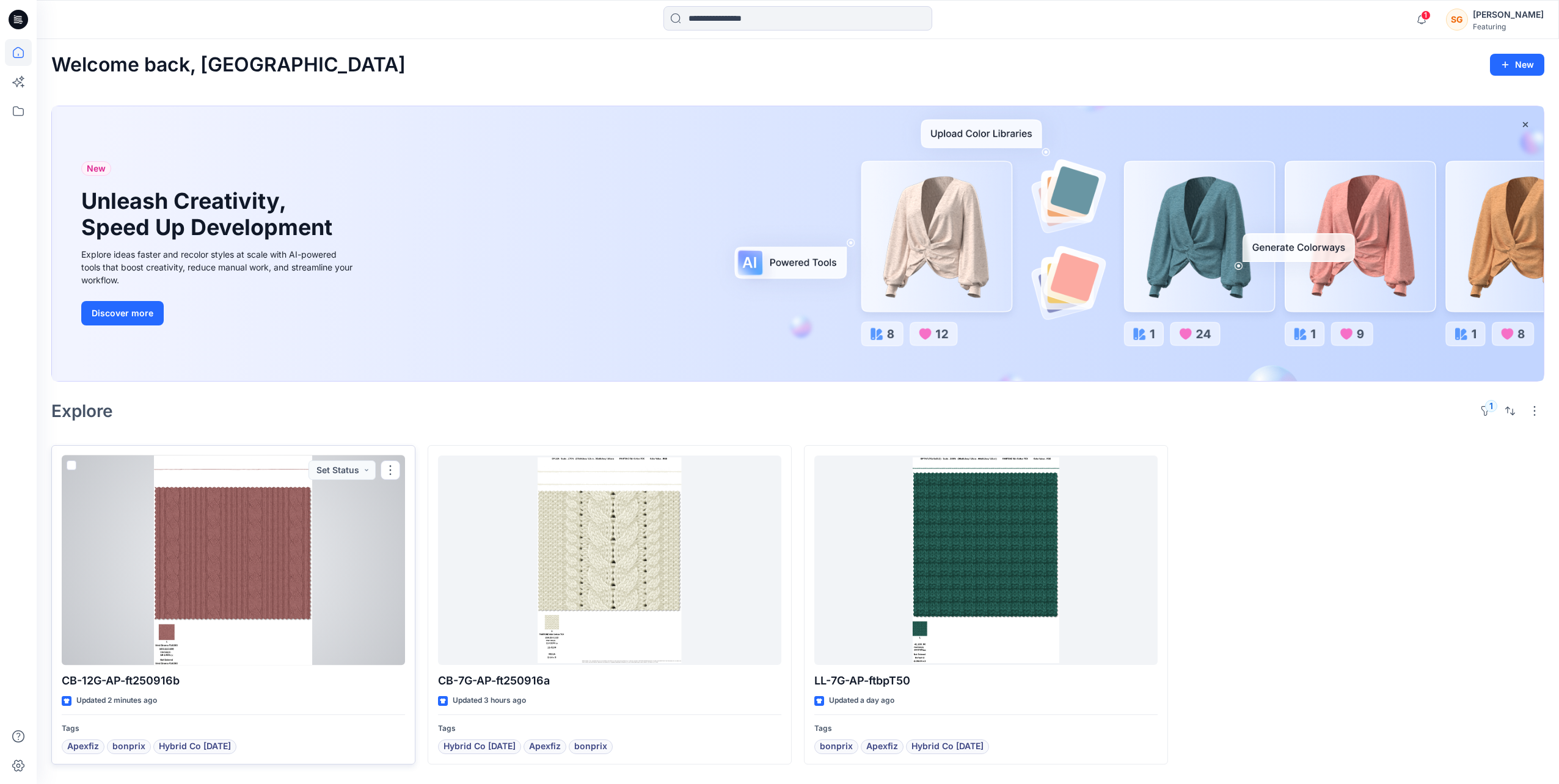
click at [194, 559] on div at bounding box center [233, 560] width 343 height 210
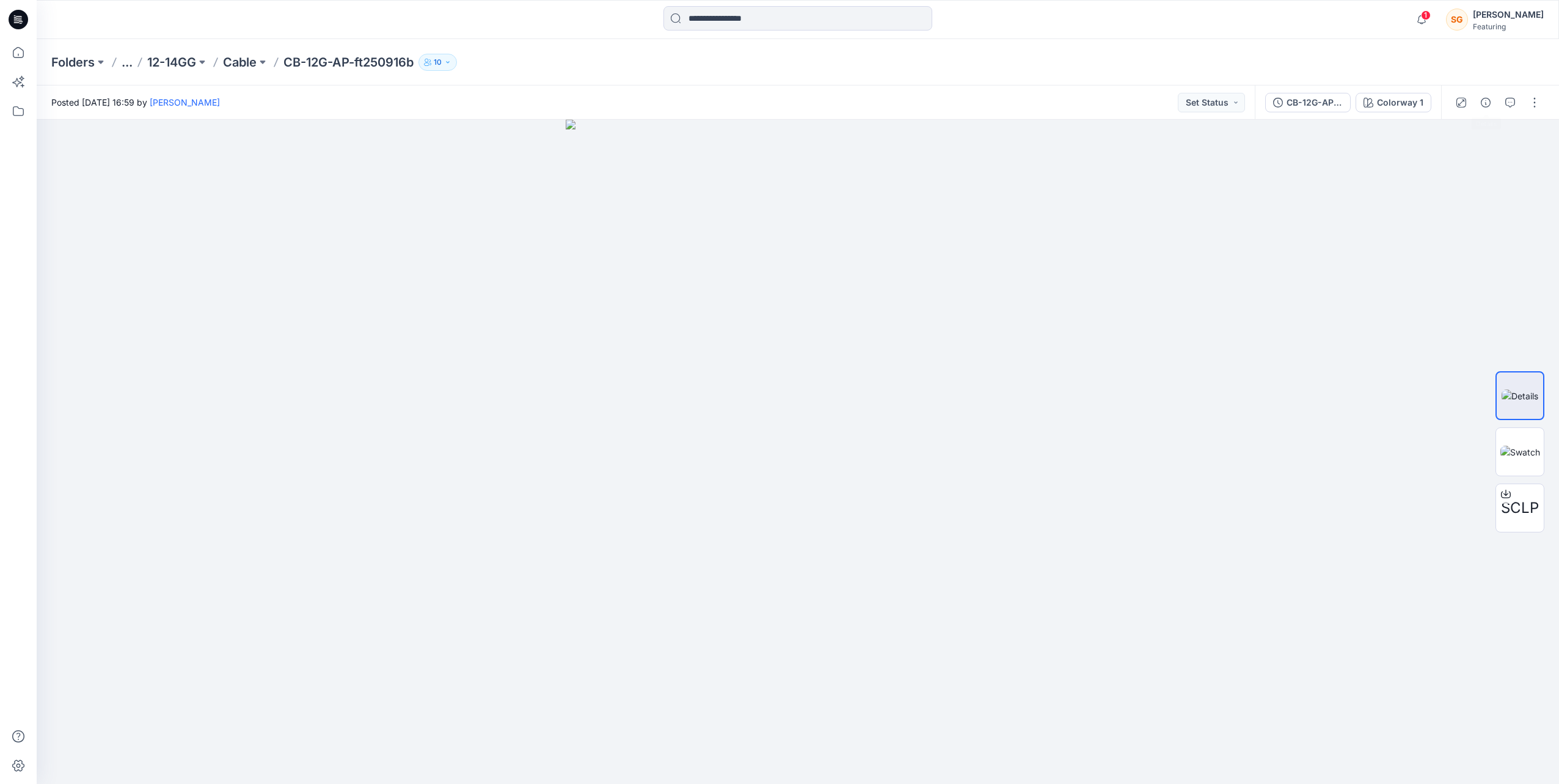
click at [1490, 90] on div at bounding box center [1498, 102] width 113 height 34
click at [1482, 108] on button "button" at bounding box center [1485, 103] width 19 height 19
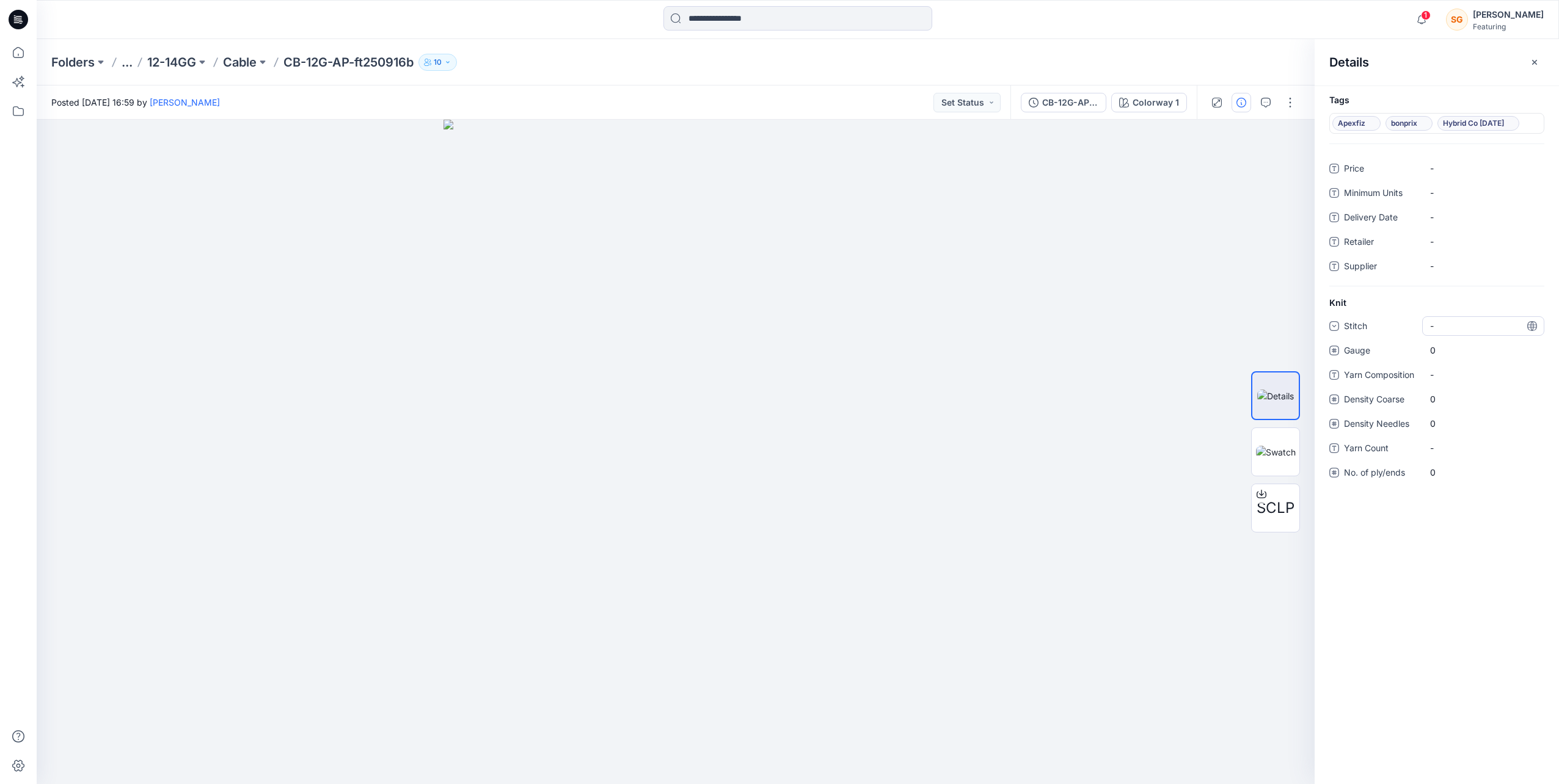
click at [1468, 328] on div "-" at bounding box center [1482, 326] width 122 height 19
click at [1491, 378] on div "cable/basket" at bounding box center [1483, 378] width 117 height 25
click at [1469, 349] on span "0" at bounding box center [1482, 350] width 106 height 13
type input "**"
click at [1436, 372] on "-" at bounding box center [1482, 375] width 106 height 13
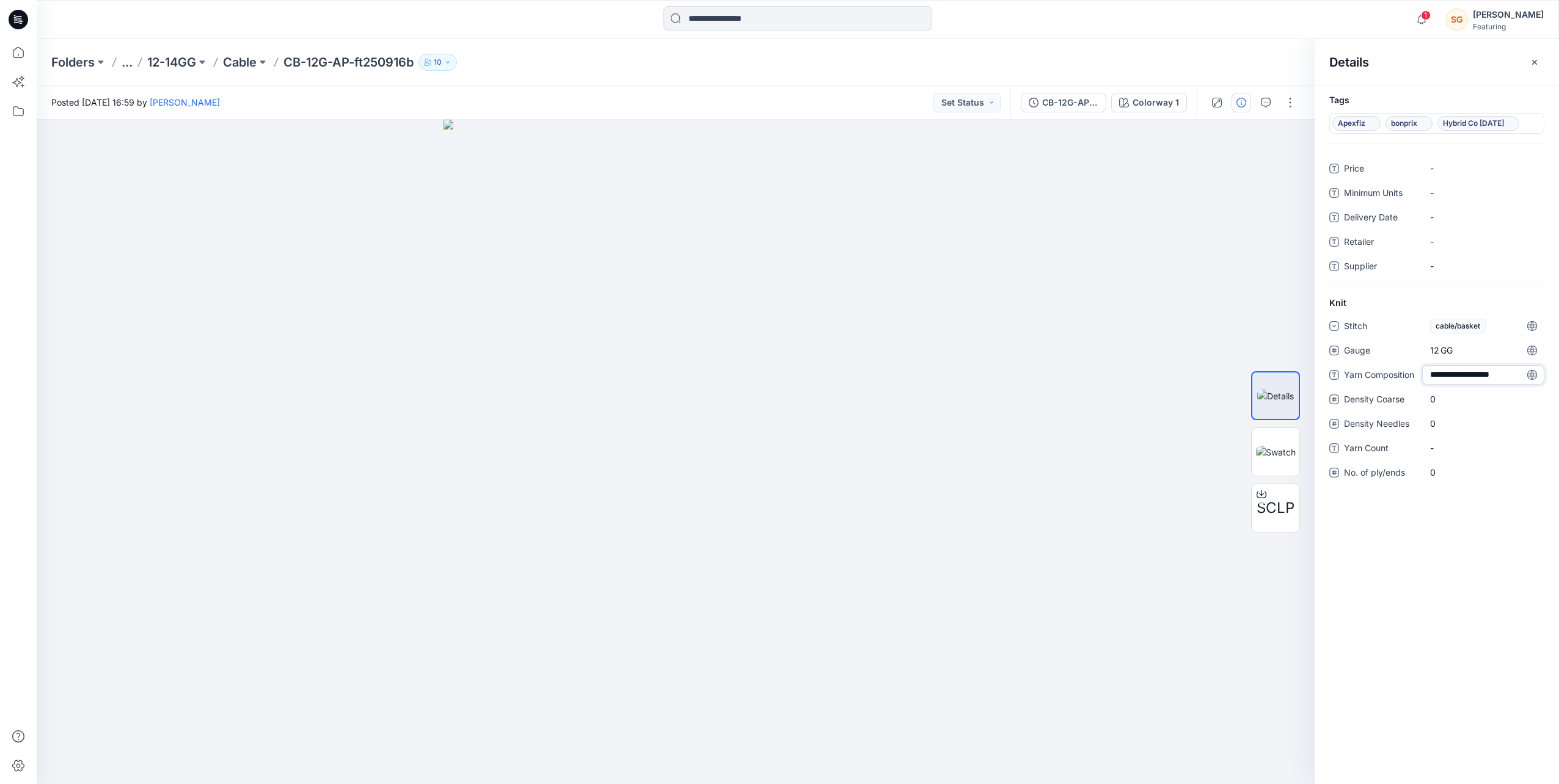
type textarea "**********"
click at [1445, 403] on Coarse "0" at bounding box center [1482, 406] width 106 height 13
drag, startPoint x: 1443, startPoint y: 408, endPoint x: 1420, endPoint y: 407, distance: 23.0
click at [1420, 407] on div "Density Coarse 0" at bounding box center [1437, 406] width 215 height 19
drag, startPoint x: 1420, startPoint y: 407, endPoint x: 1479, endPoint y: 575, distance: 178.1
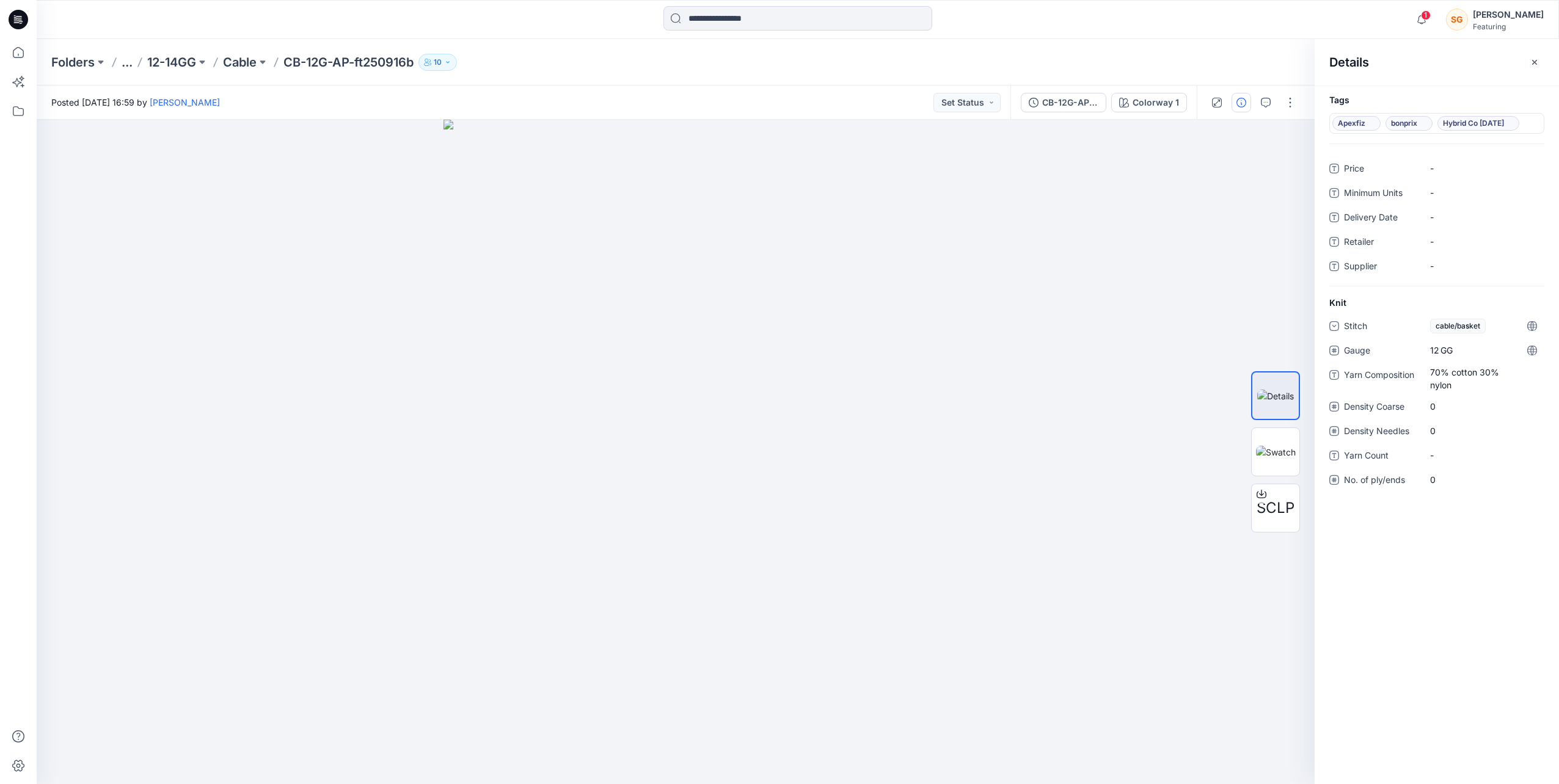
click at [1478, 577] on div "Tags Apexfiz bonprix Hybrid Co Oct25 Price - Minimum Units - Delivery Date - Re…" at bounding box center [1436, 435] width 244 height 699
click at [1444, 401] on Coarse "0" at bounding box center [1482, 406] width 106 height 13
click at [1444, 401] on input "number" at bounding box center [1482, 406] width 122 height 19
type input "**"
click at [1448, 443] on div "Stitch cable/basket Gauge 12 GG Yarn Composition 70% cotton 30% nylon Density C…" at bounding box center [1437, 417] width 215 height 201
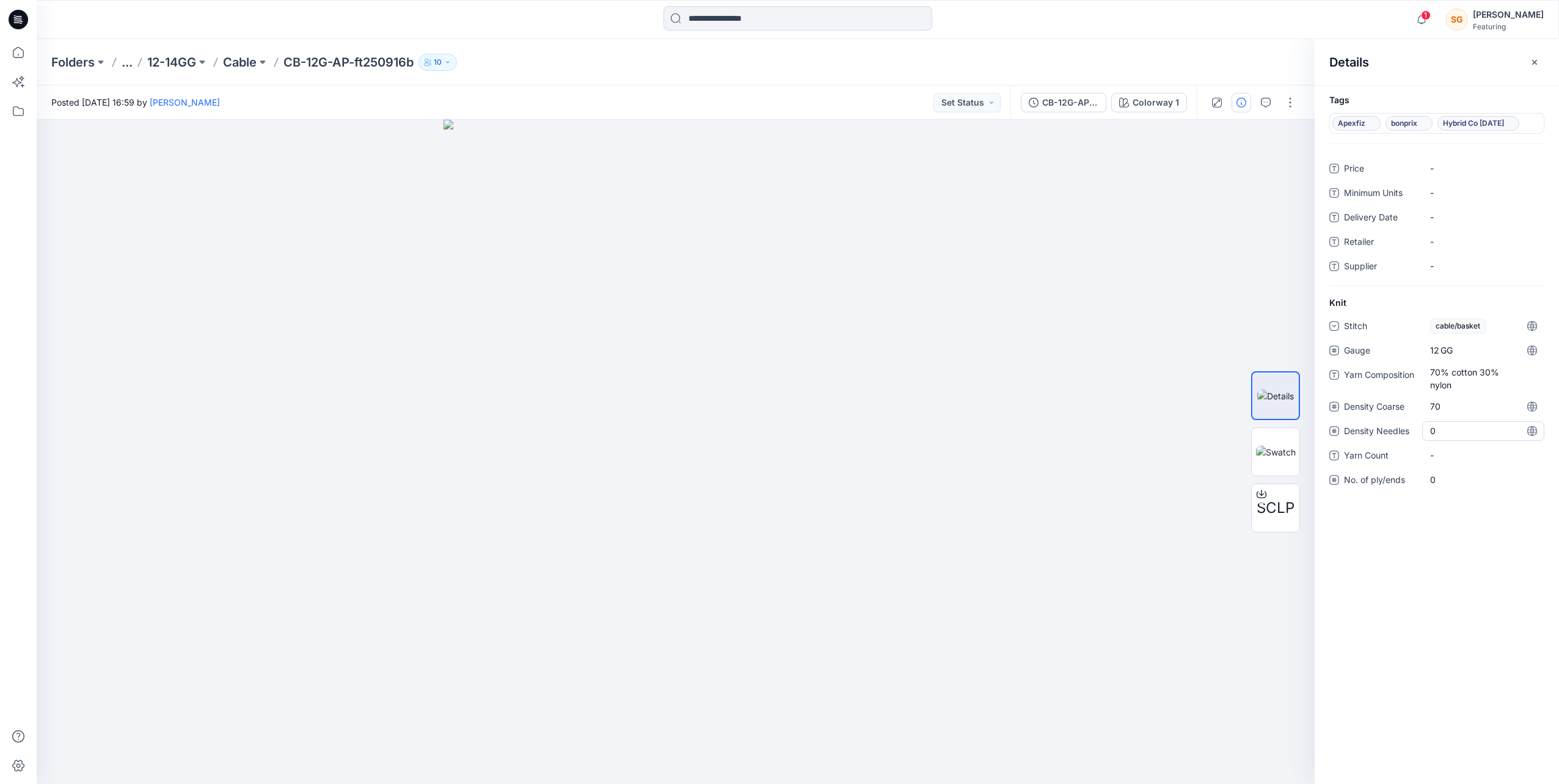
click at [1437, 432] on Needles "0" at bounding box center [1482, 431] width 106 height 13
click at [1437, 432] on input "number" at bounding box center [1482, 431] width 122 height 19
type input "**"
click at [1443, 458] on Count "-" at bounding box center [1482, 456] width 106 height 13
type textarea "****"
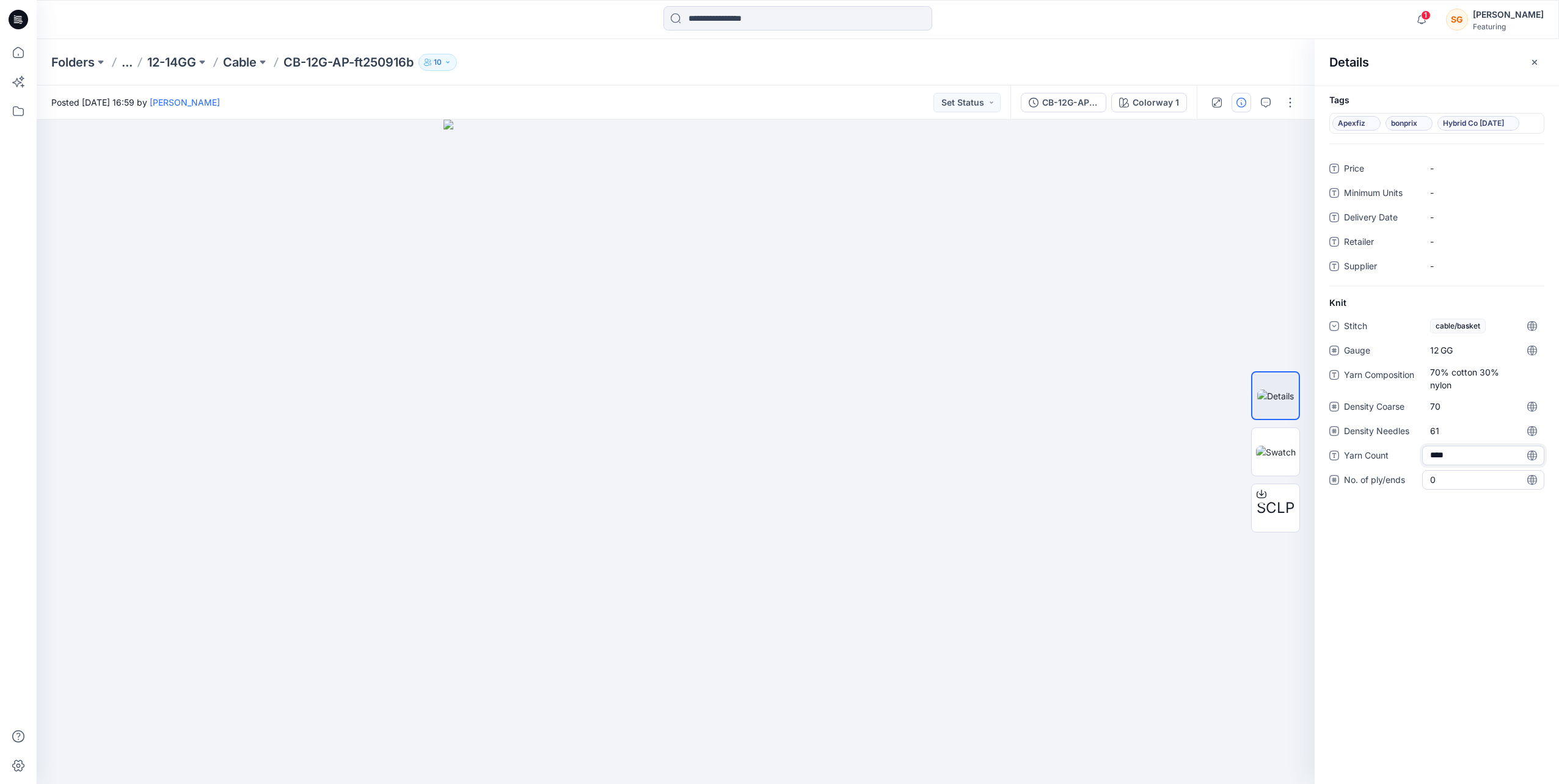
click at [1438, 477] on ply\/ends "0" at bounding box center [1482, 480] width 106 height 13
click at [1438, 477] on input "number" at bounding box center [1482, 479] width 122 height 19
type input "*"
click at [1423, 561] on div "Tags Apexfiz bonprix Hybrid Co Oct25 Price - Minimum Units - Delivery Date - Re…" at bounding box center [1436, 435] width 244 height 699
click at [61, 64] on p "Folders" at bounding box center [73, 62] width 43 height 17
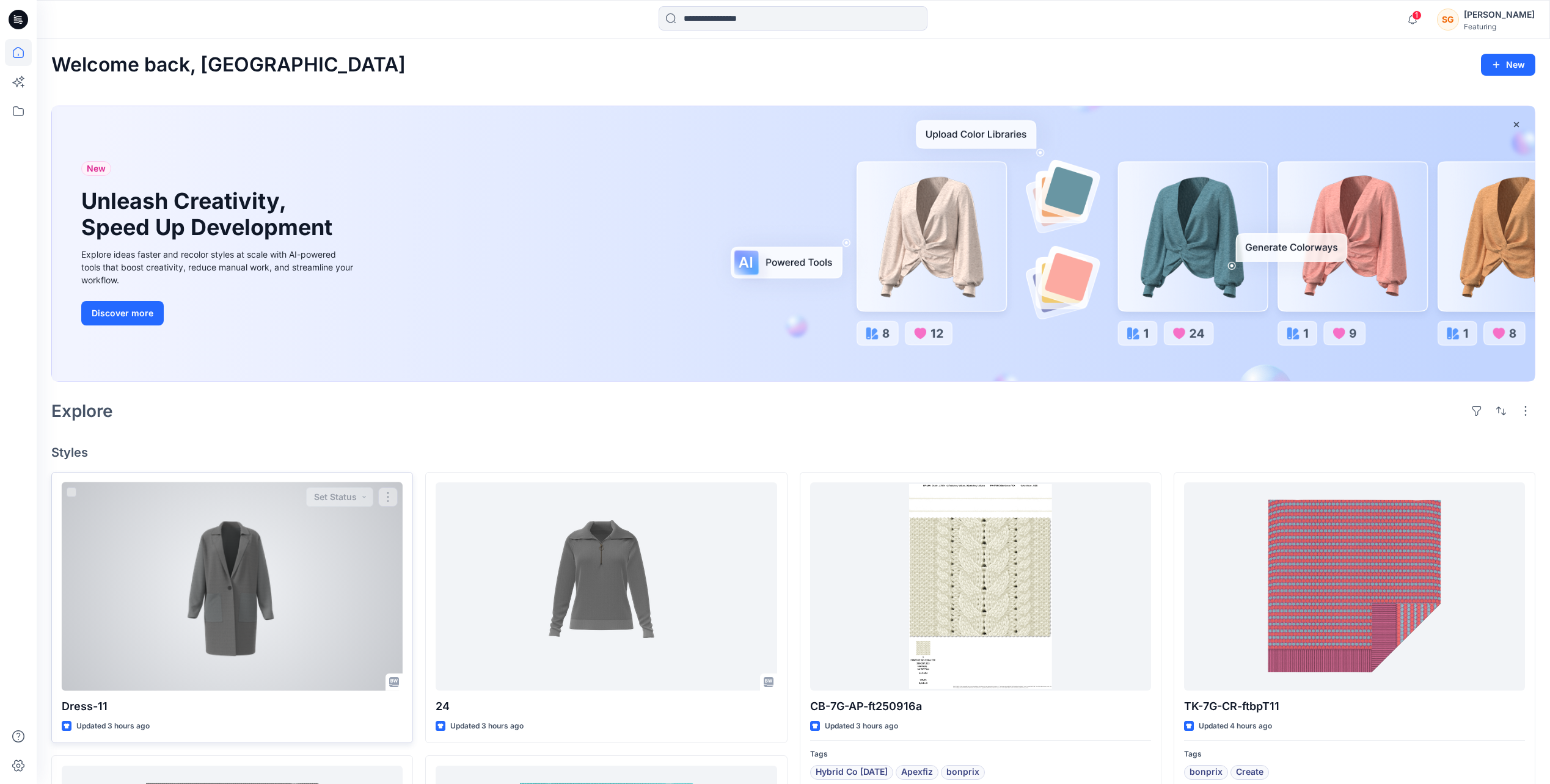
scroll to position [61, 0]
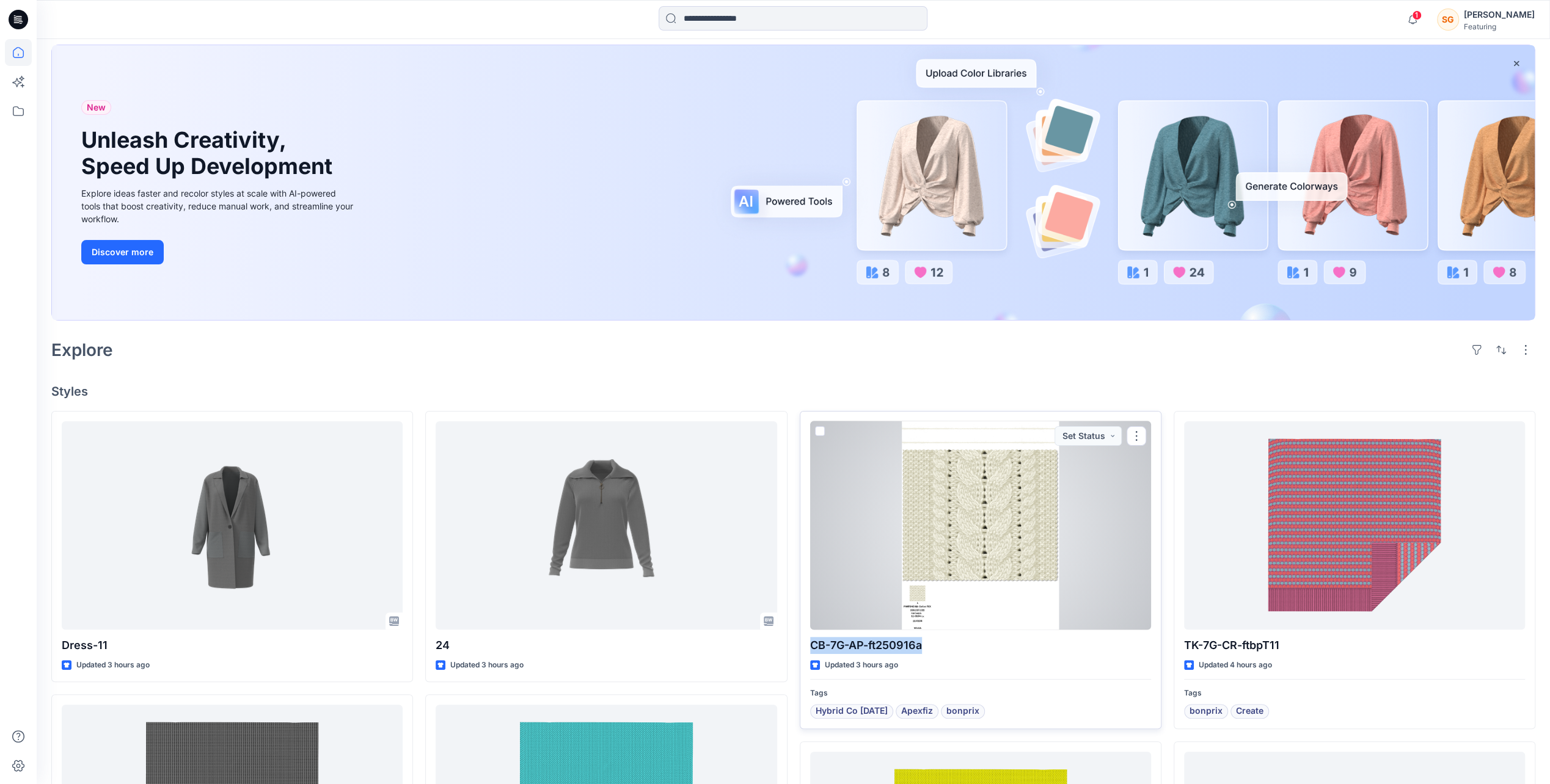
drag, startPoint x: 931, startPoint y: 648, endPoint x: 809, endPoint y: 648, distance: 122.0
click at [810, 648] on p "CB-7G-AP-ft250916a" at bounding box center [981, 645] width 341 height 17
copy p "CB-7G-AP-ft250916a"
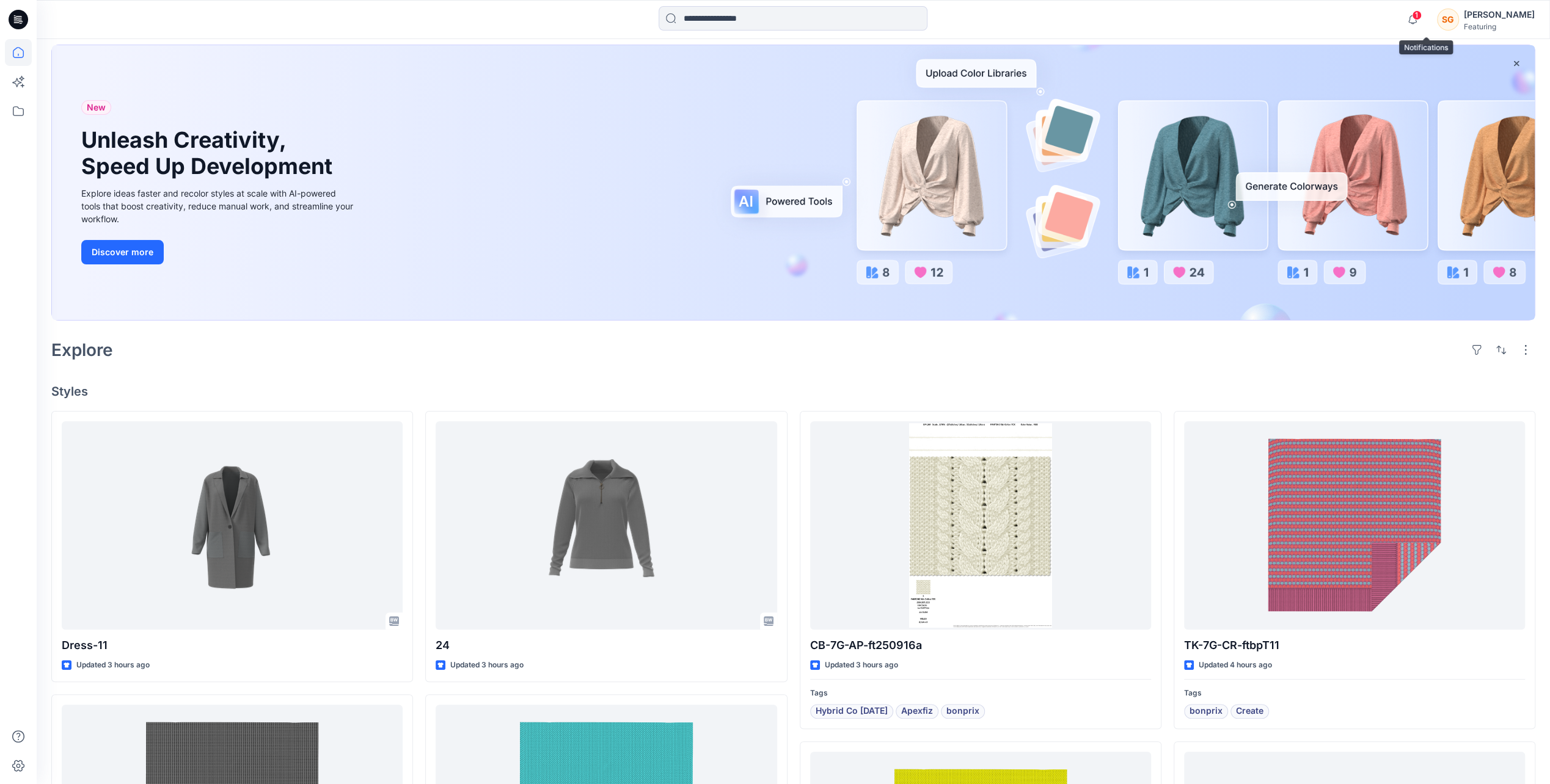
click at [1421, 18] on span "1" at bounding box center [1417, 15] width 10 height 10
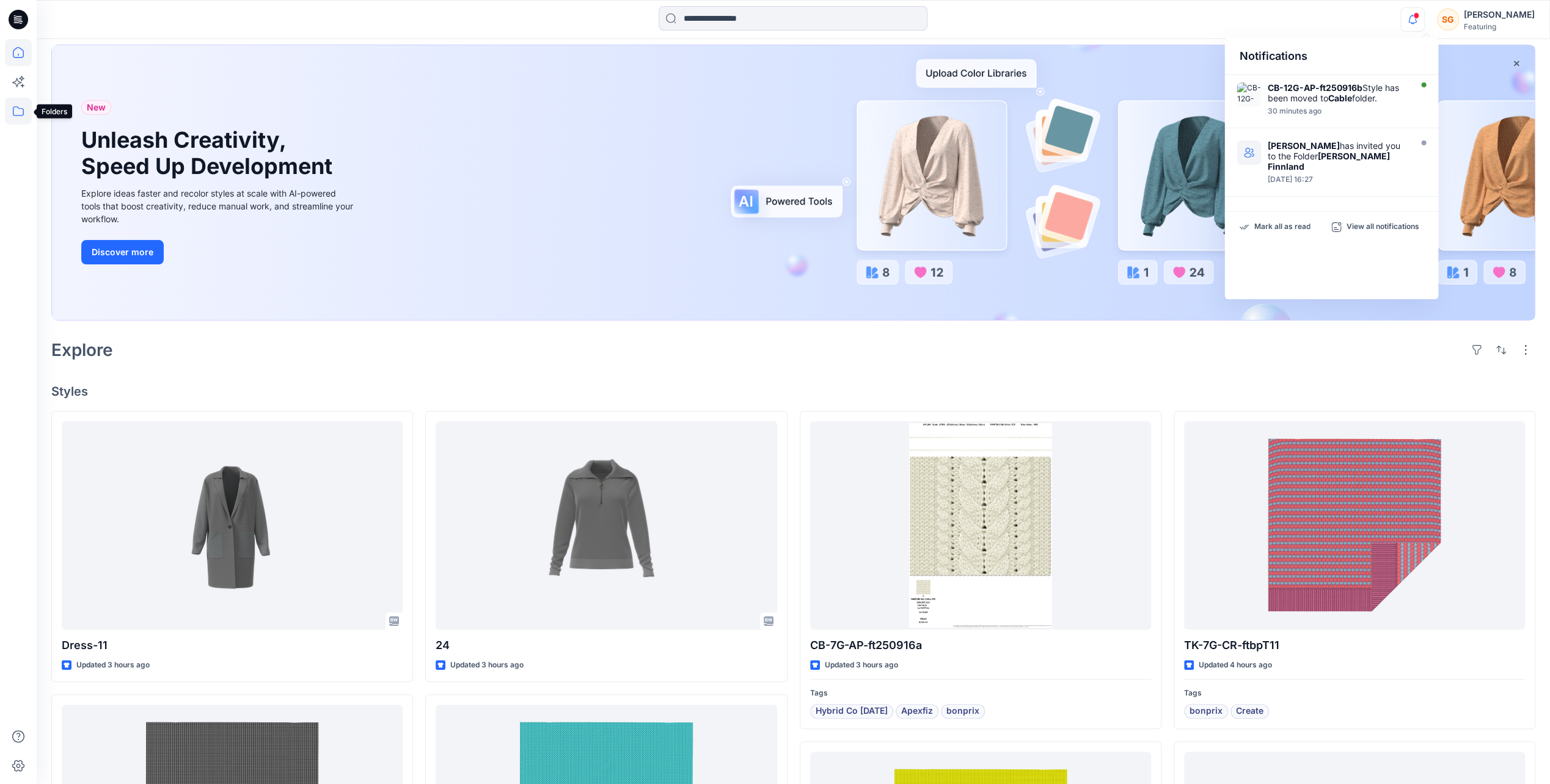
click at [12, 109] on icon at bounding box center [18, 110] width 27 height 27
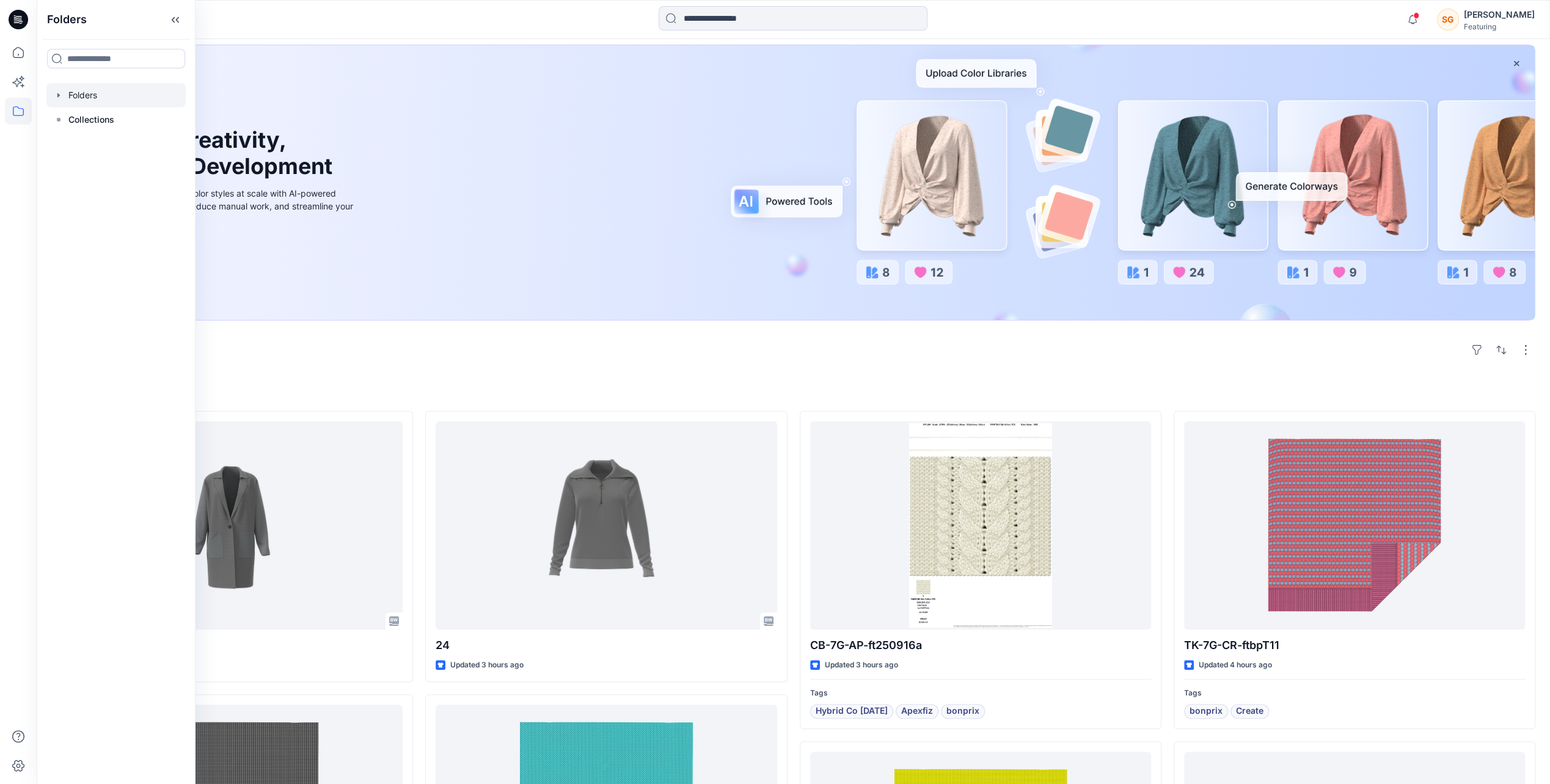
click at [83, 97] on div at bounding box center [116, 95] width 139 height 25
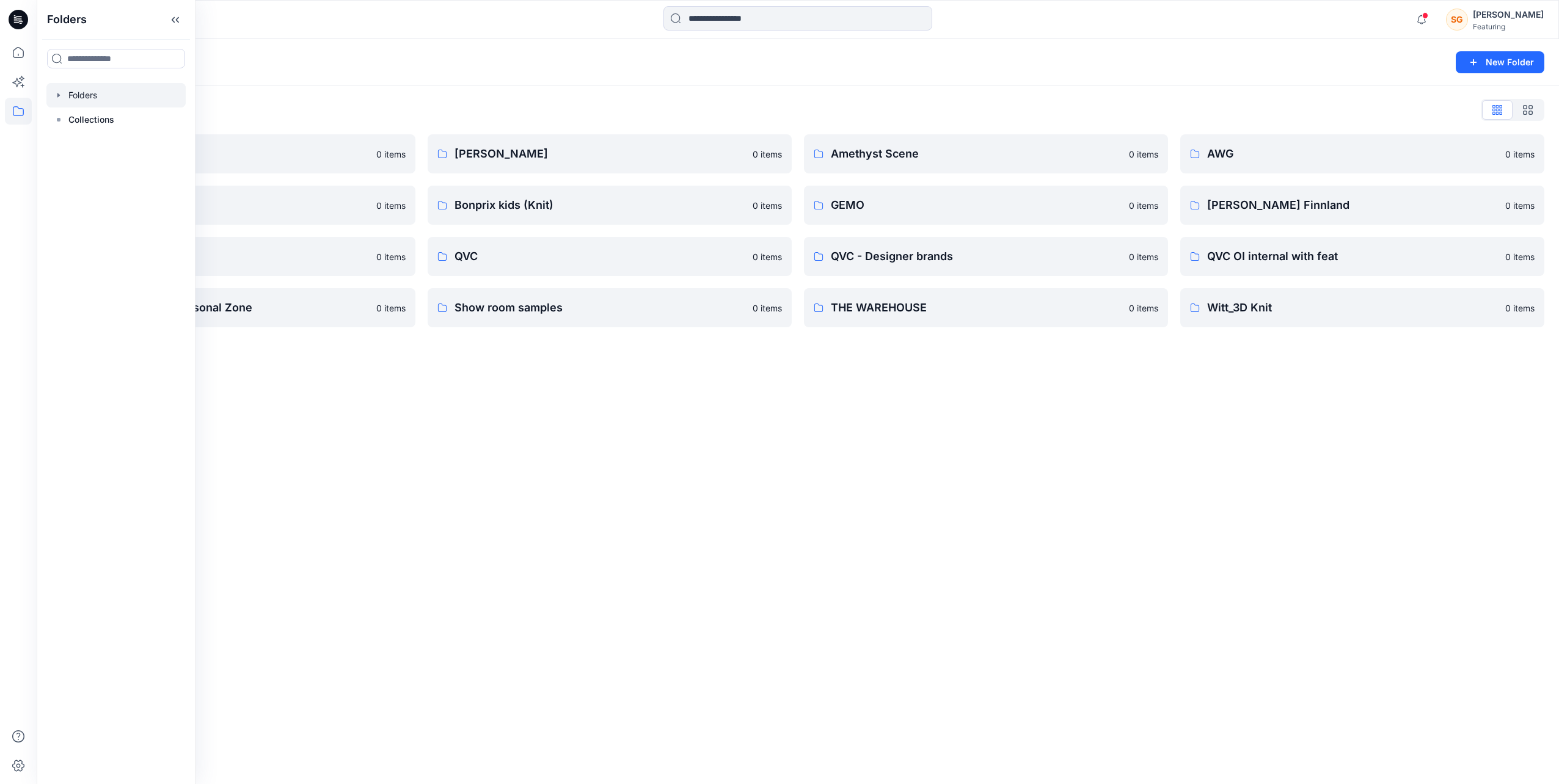
click at [568, 482] on div "Folders New Folder Folders List 3D Knit asset 0 items Basic patterns 0 items Li…" at bounding box center [798, 411] width 1522 height 745
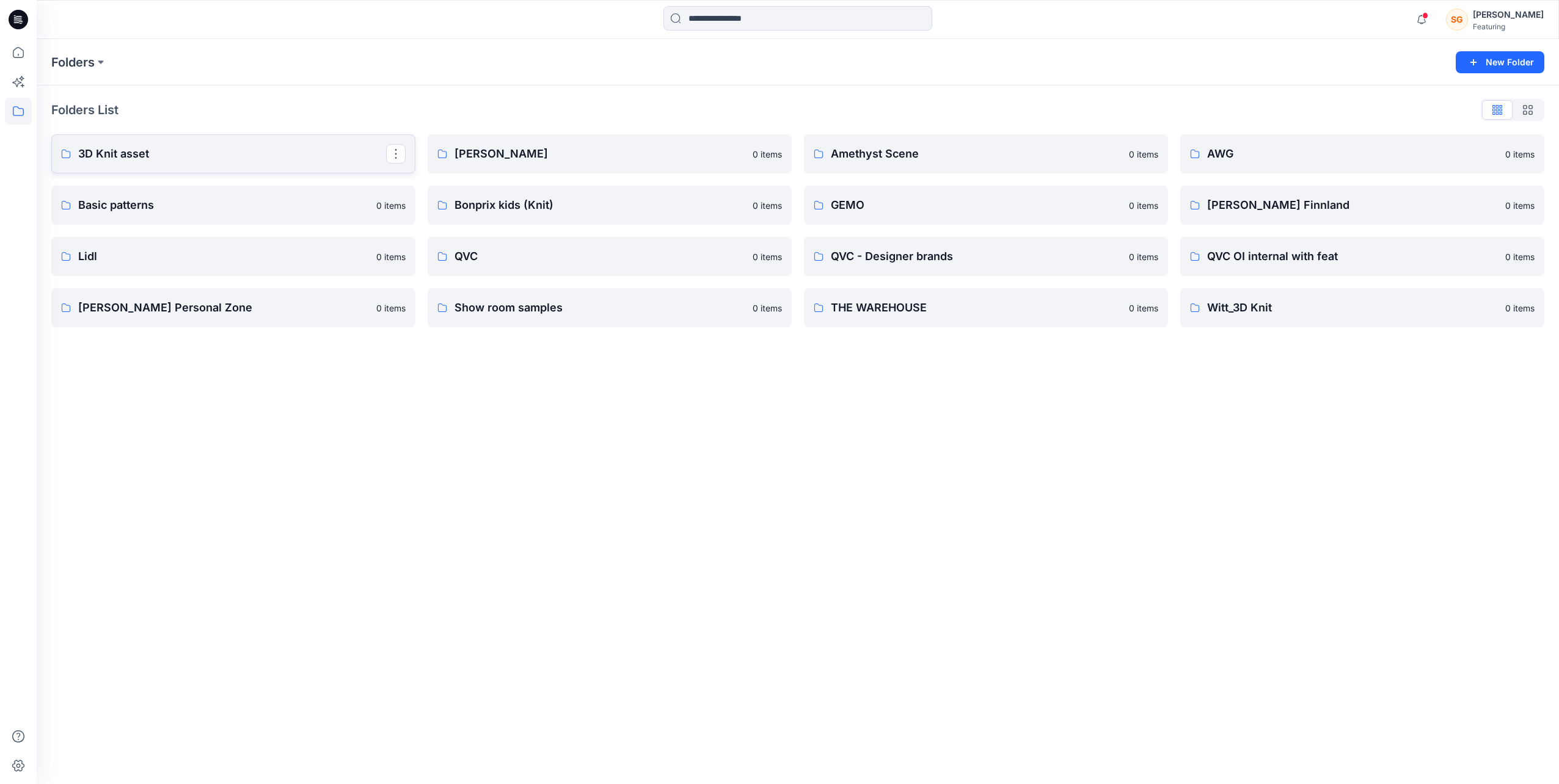
click at [136, 164] on link "3D Knit asset" at bounding box center [233, 154] width 364 height 39
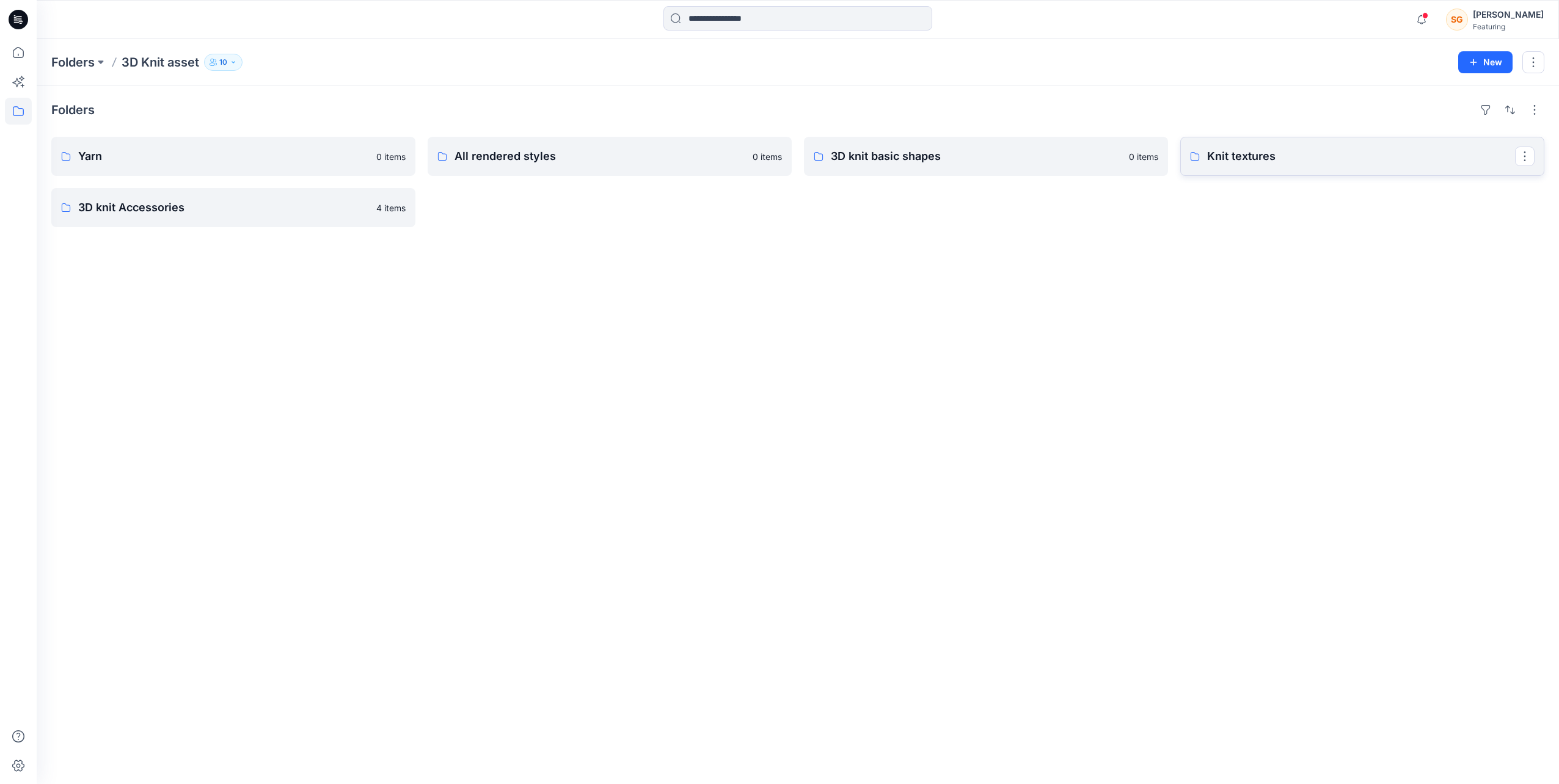
click at [1302, 157] on p "Knit textures" at bounding box center [1361, 157] width 308 height 17
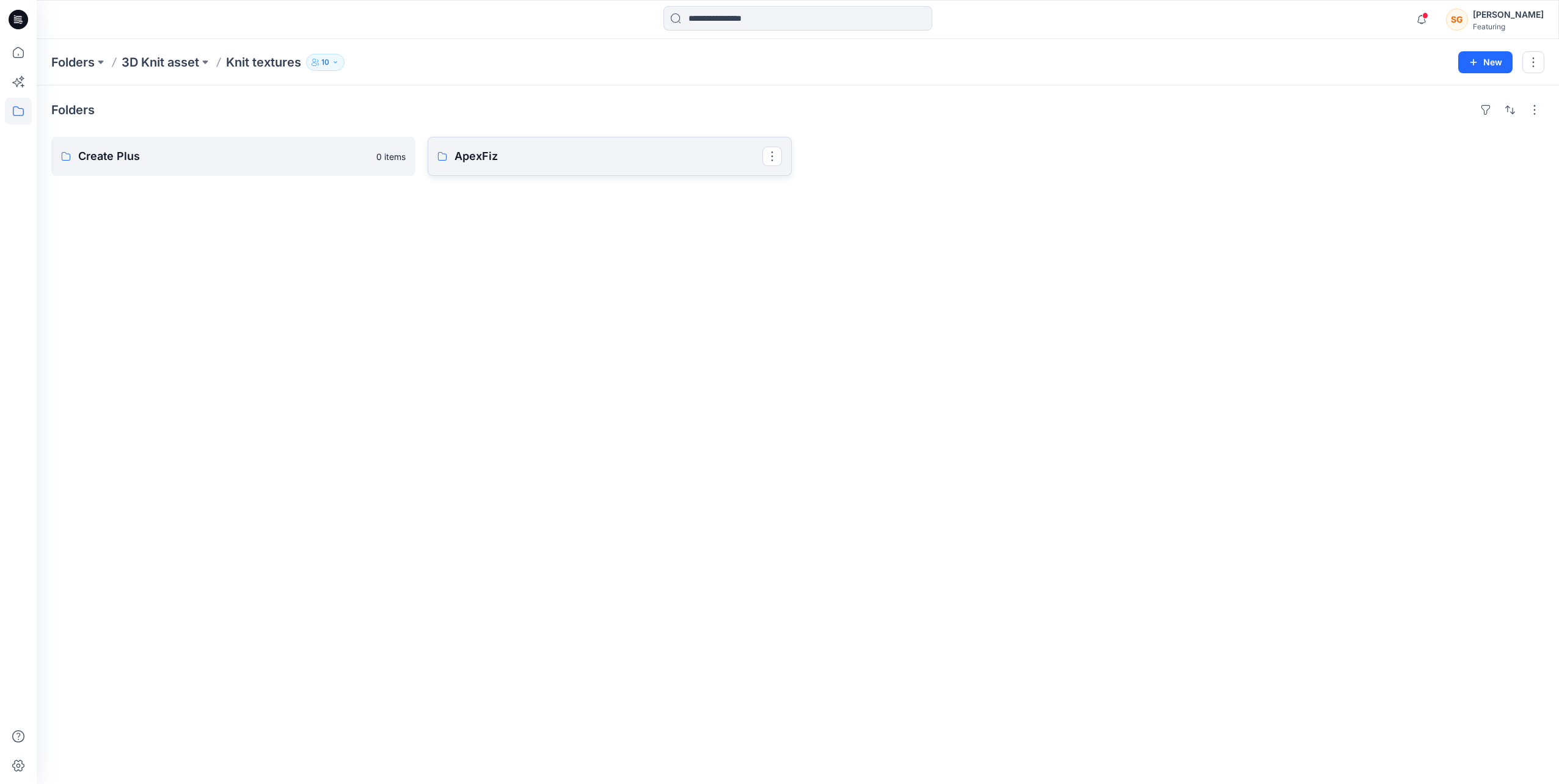
click at [498, 164] on p "ApexFiz" at bounding box center [608, 157] width 308 height 17
click at [158, 161] on p "5-7GG" at bounding box center [232, 157] width 308 height 17
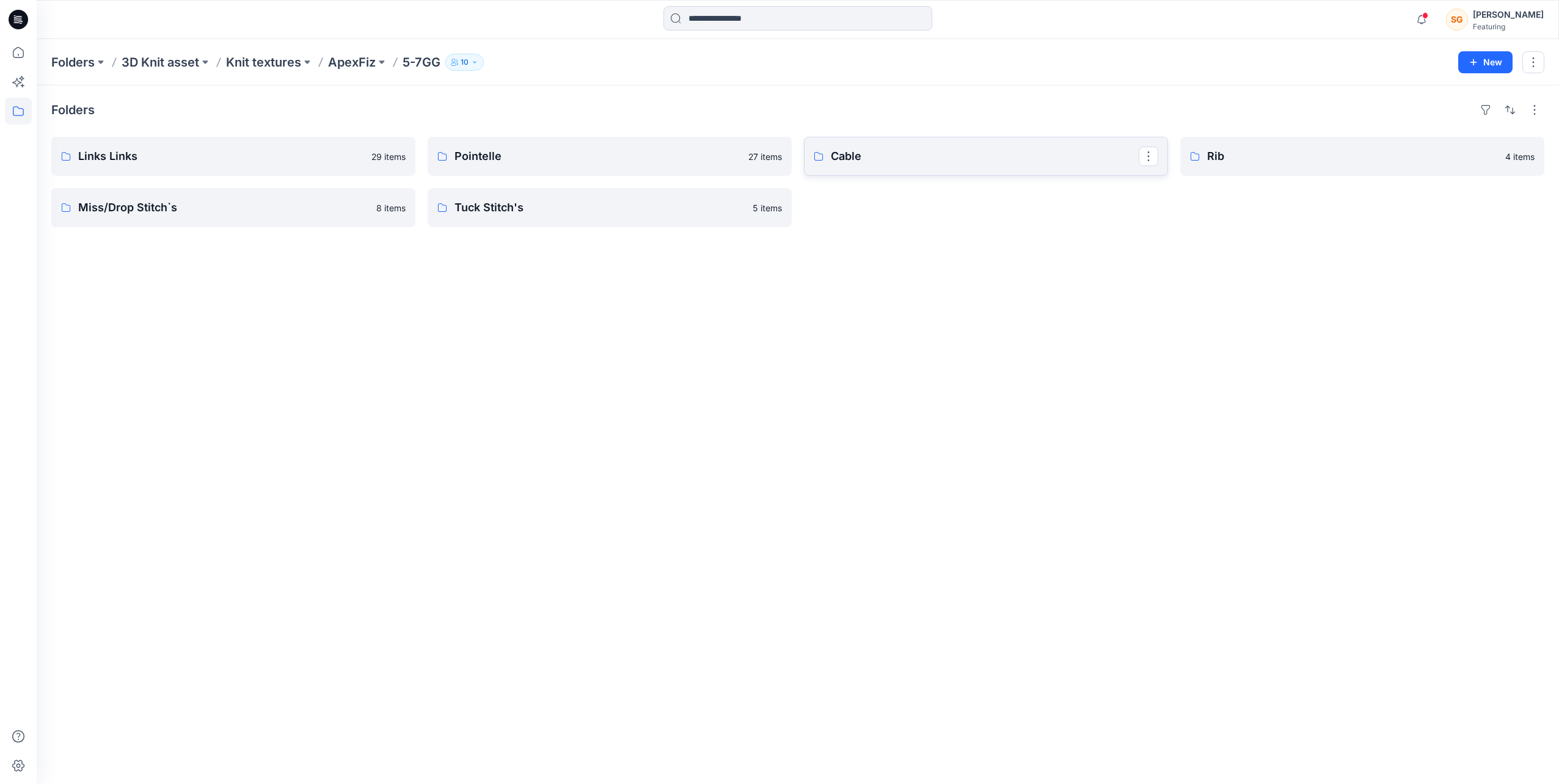
click at [926, 157] on p "Cable" at bounding box center [984, 157] width 308 height 17
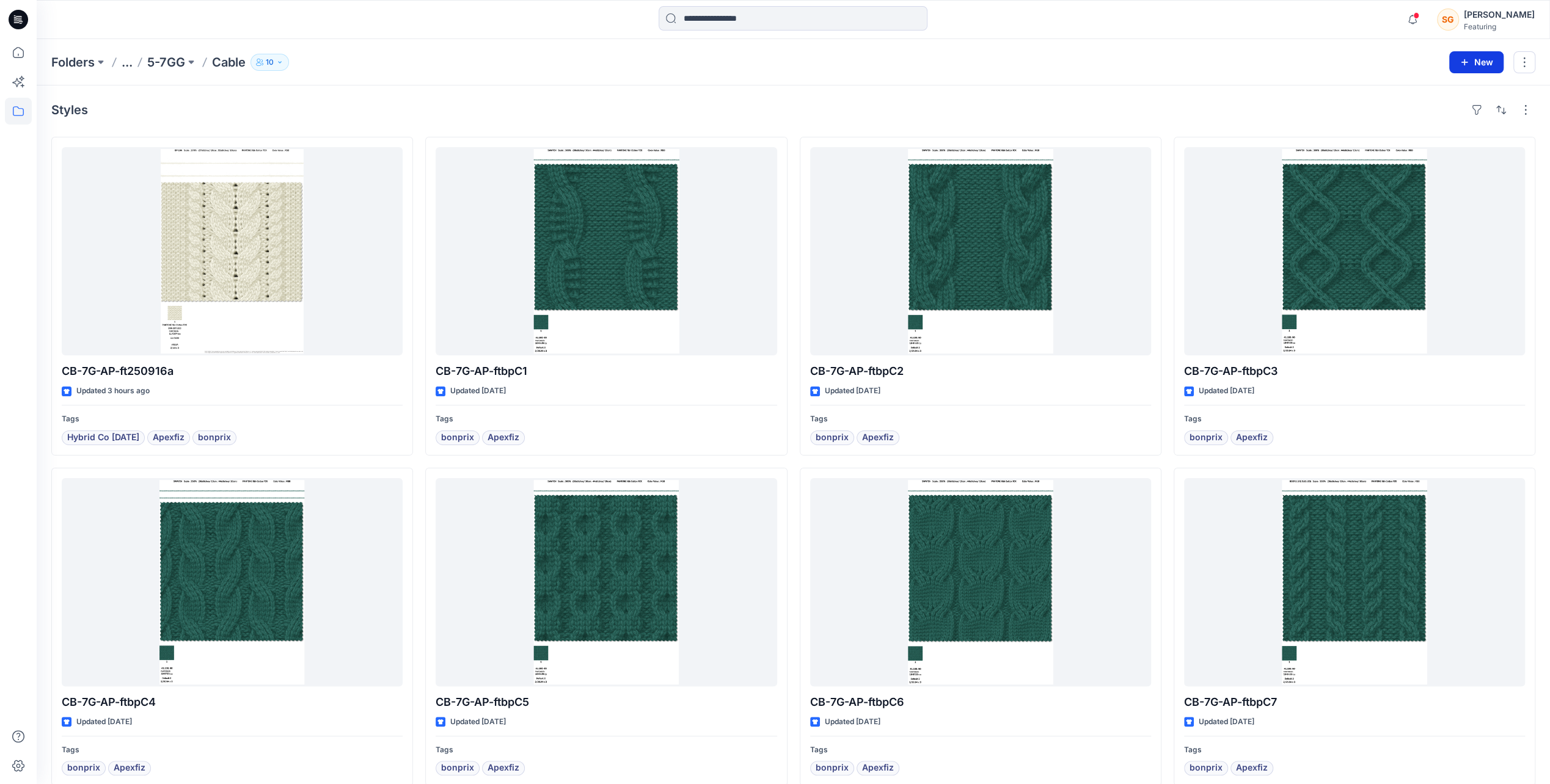
click at [1481, 61] on button "New" at bounding box center [1476, 62] width 54 height 22
click at [1448, 88] on p "New Style" at bounding box center [1439, 92] width 41 height 14
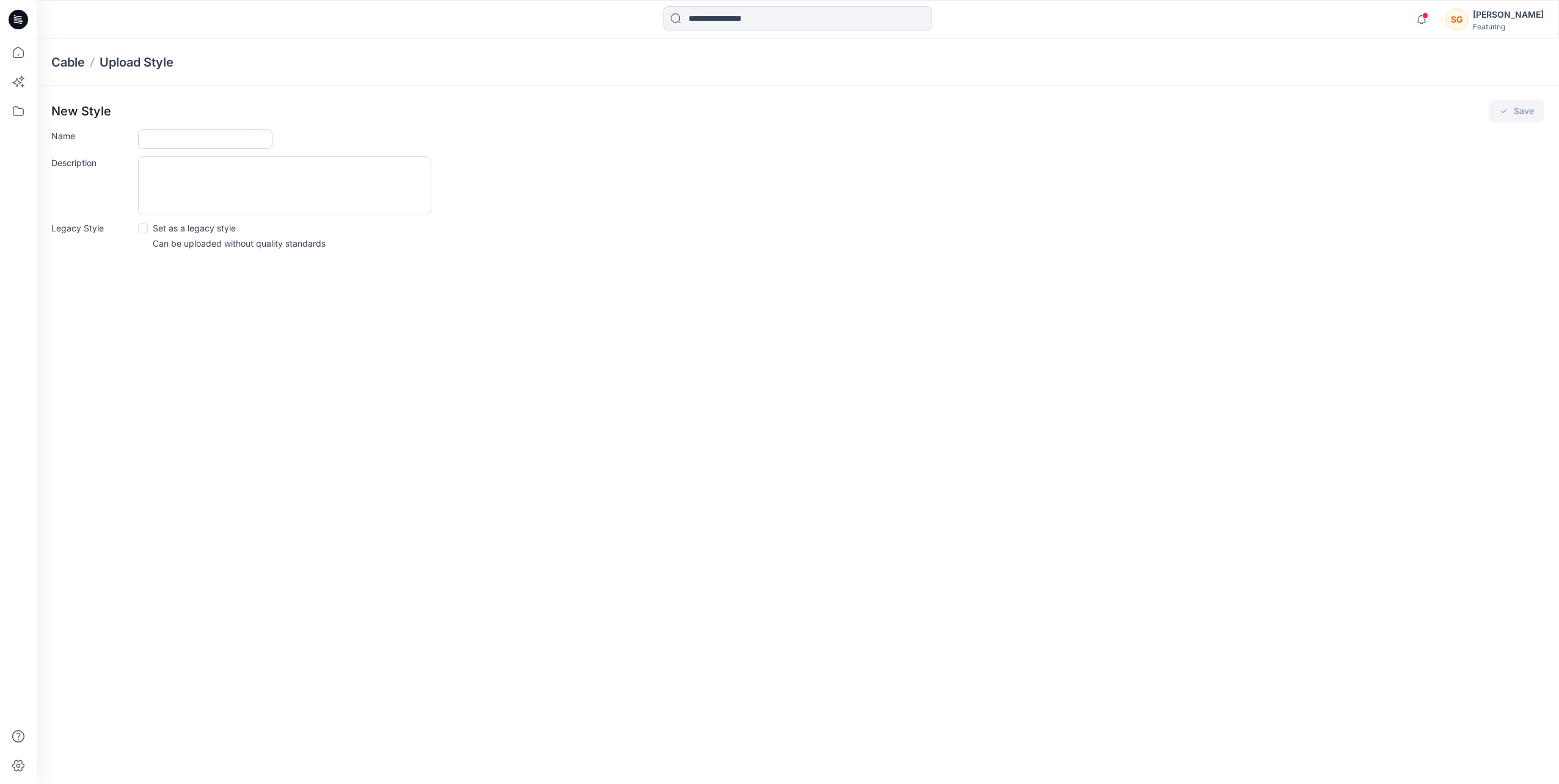
click at [181, 138] on input "Name" at bounding box center [205, 139] width 134 height 19
paste input "**********"
type input "**********"
click at [1515, 110] on button "Save" at bounding box center [1516, 111] width 56 height 22
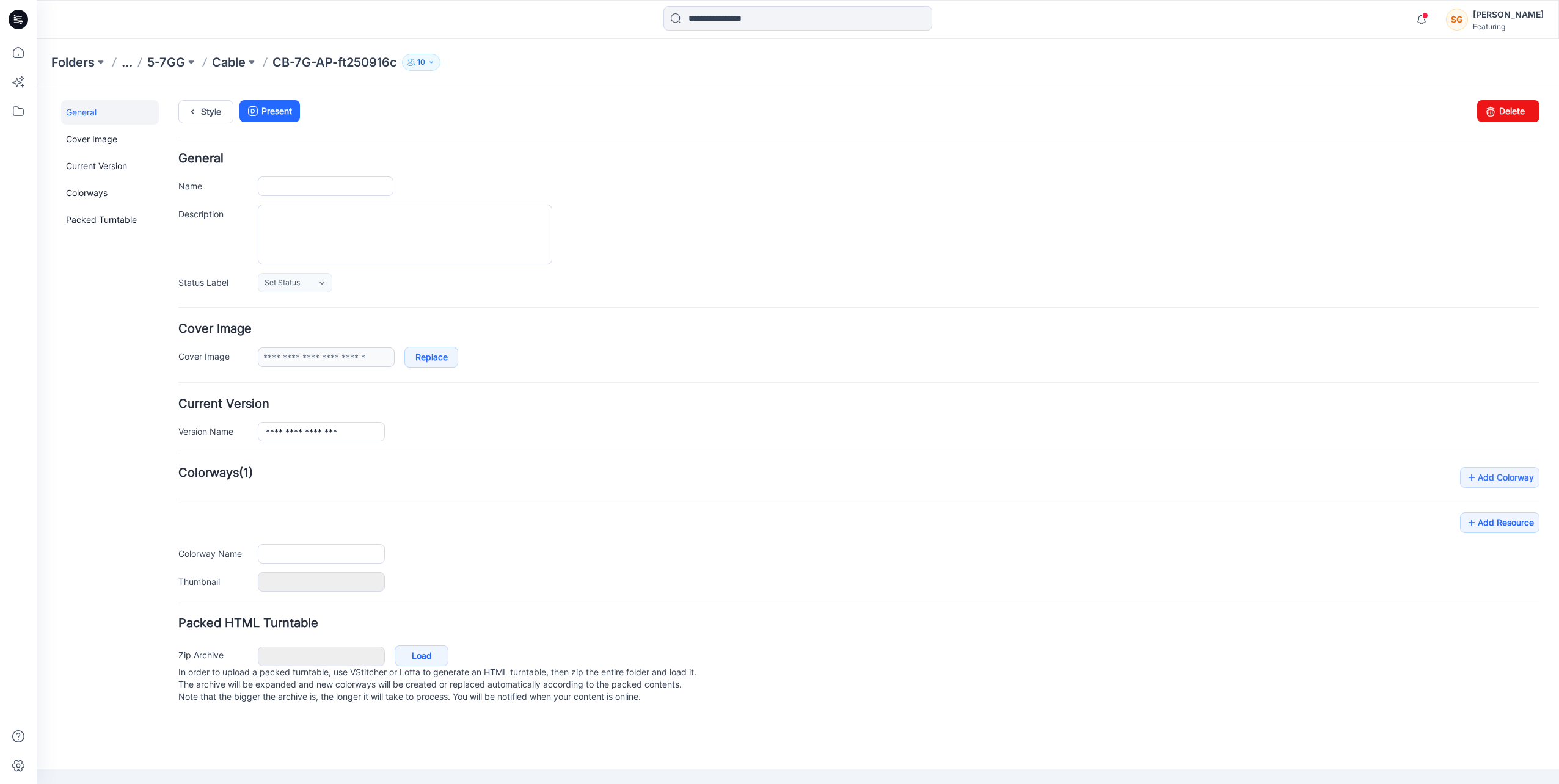
type input "**********"
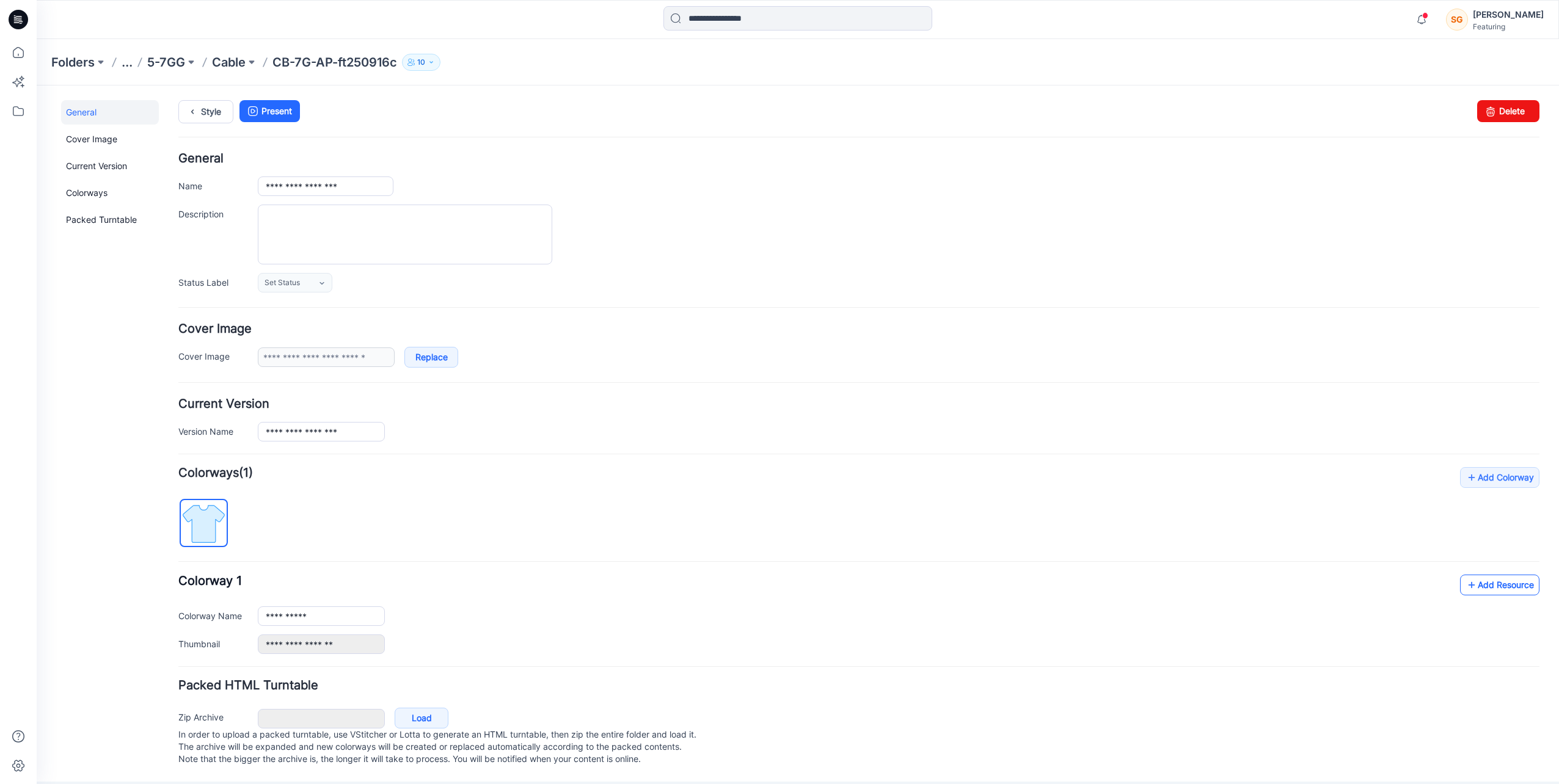
click at [1492, 580] on link "Add Resource" at bounding box center [1500, 585] width 79 height 21
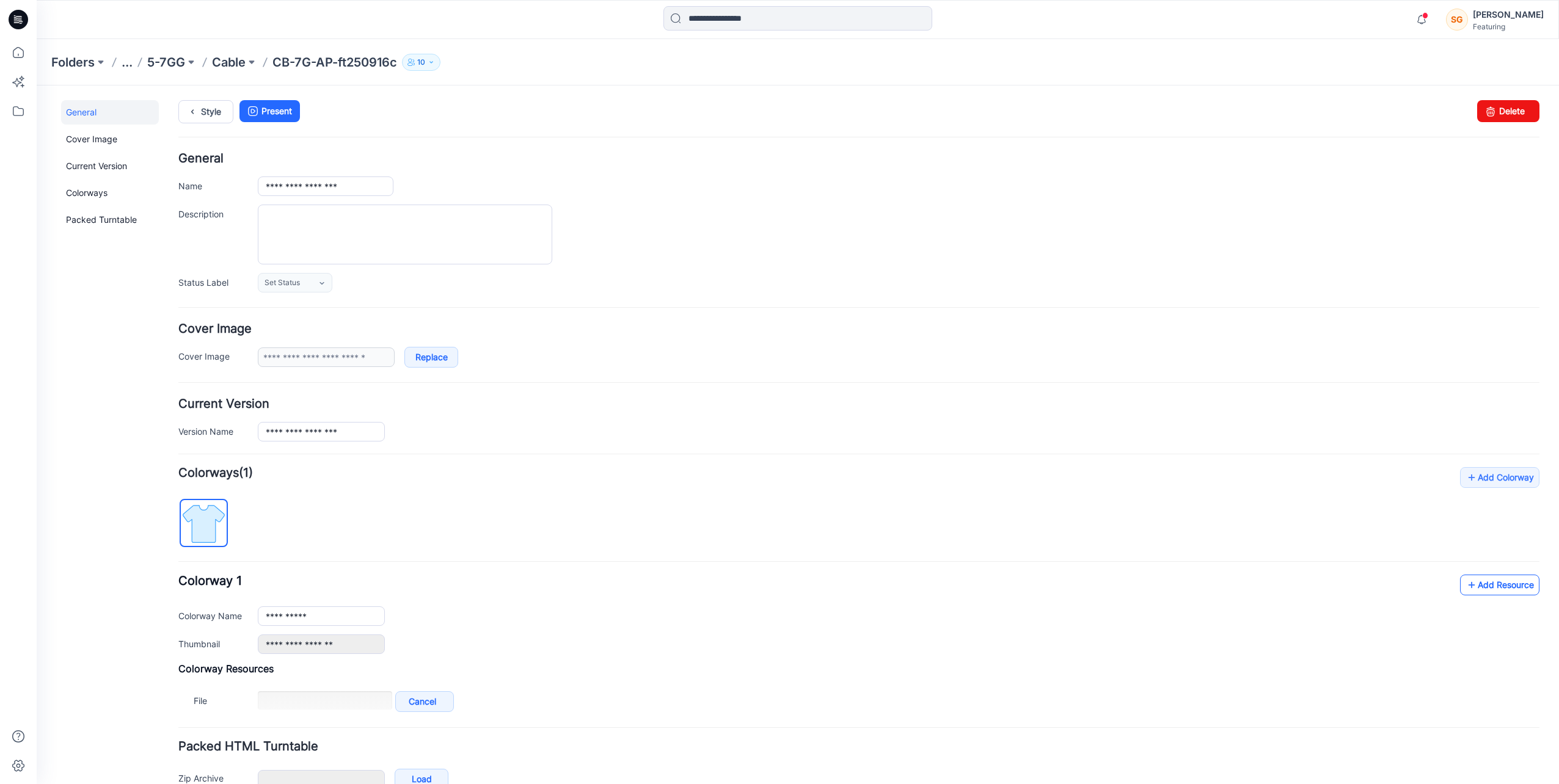
click at [851, 147] on div "Style Present Changes Saved Delete" at bounding box center [859, 126] width 1361 height 53
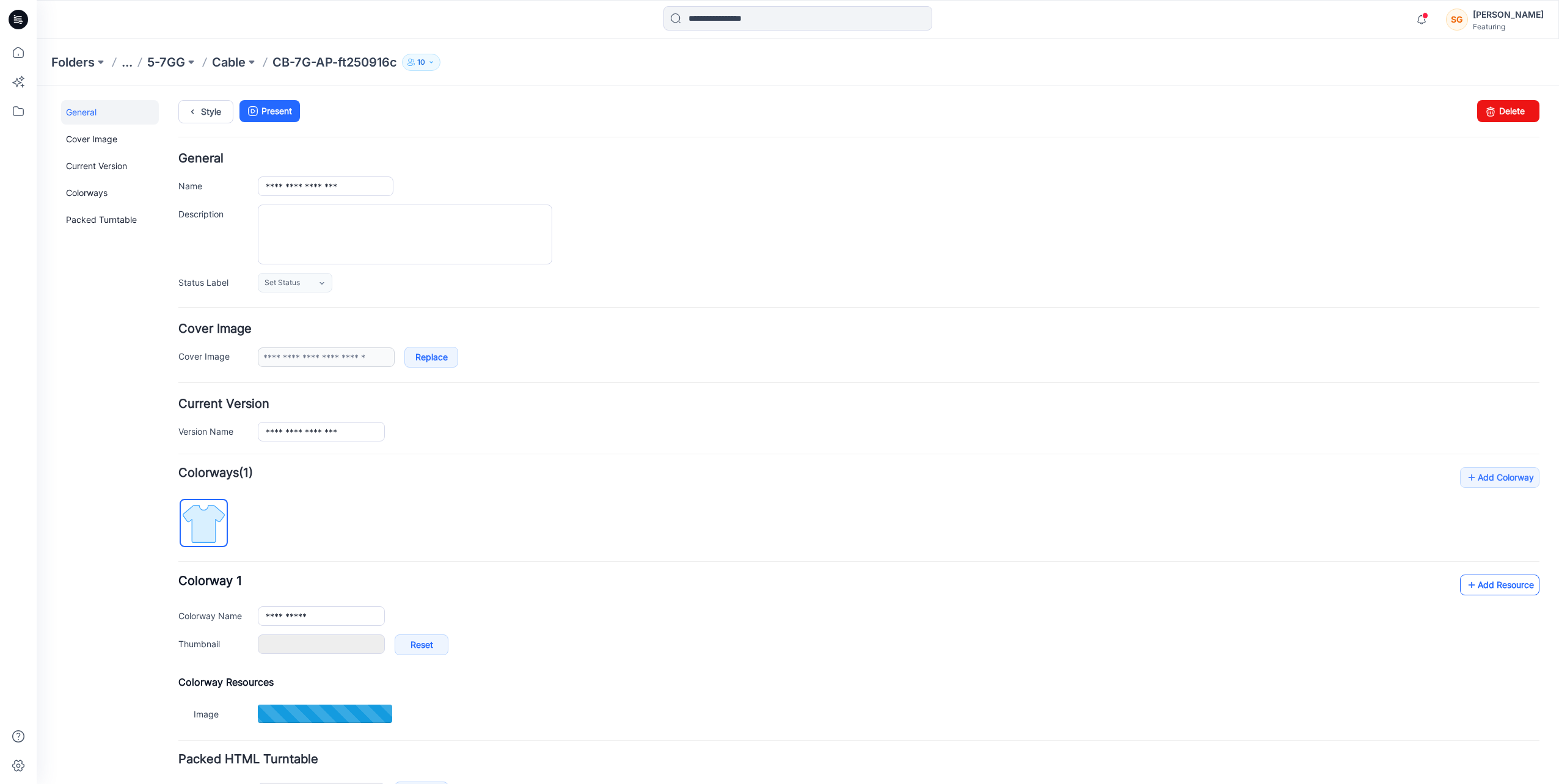
type input "*******"
click at [1488, 583] on link "Add Resource" at bounding box center [1500, 585] width 79 height 21
click at [1480, 588] on link "Add Resource" at bounding box center [1500, 585] width 79 height 21
click at [224, 57] on p "Cable" at bounding box center [229, 62] width 34 height 17
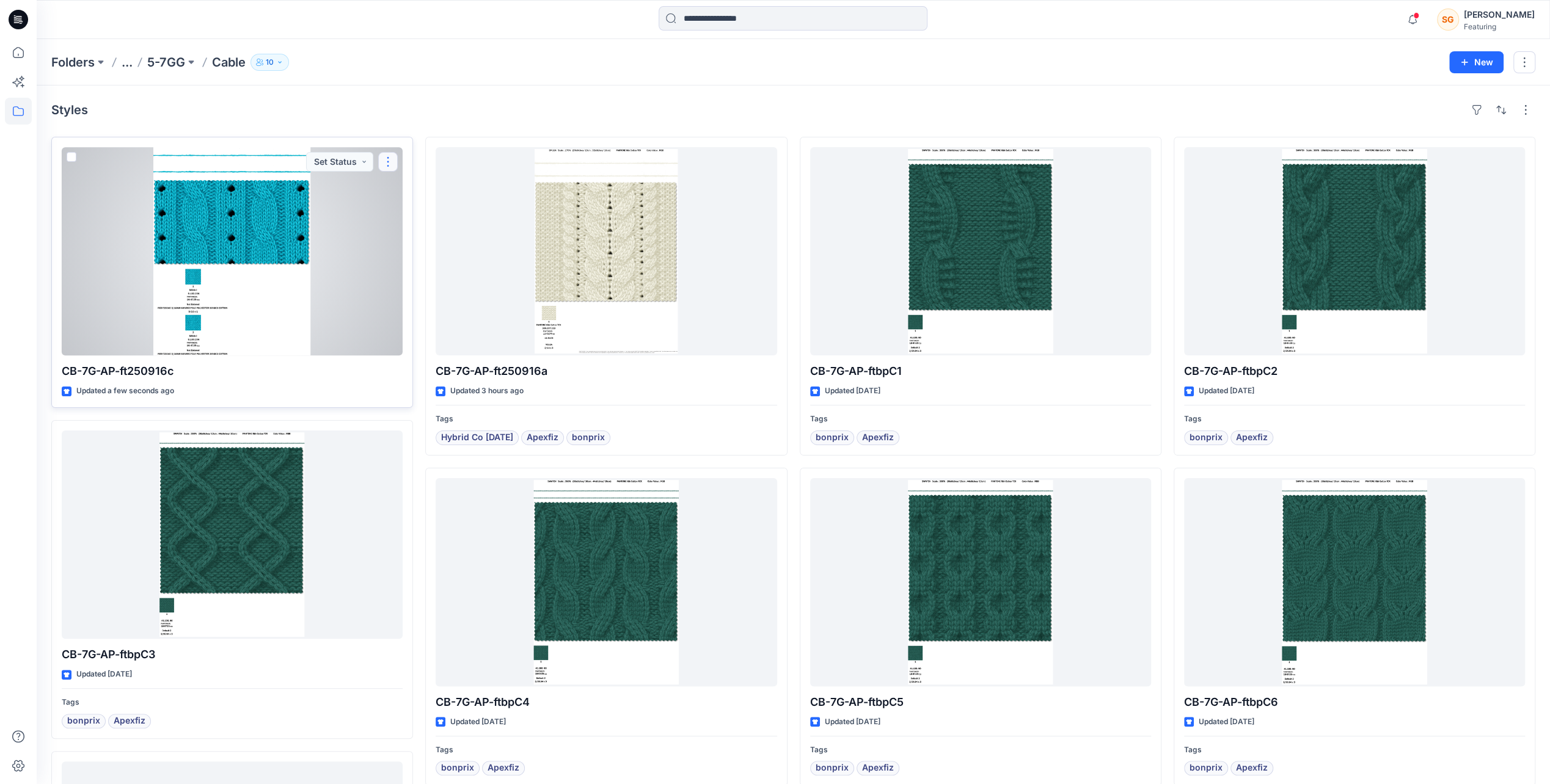
click at [390, 160] on button "button" at bounding box center [388, 162] width 20 height 19
click at [433, 234] on button "Add Tag" at bounding box center [446, 235] width 132 height 22
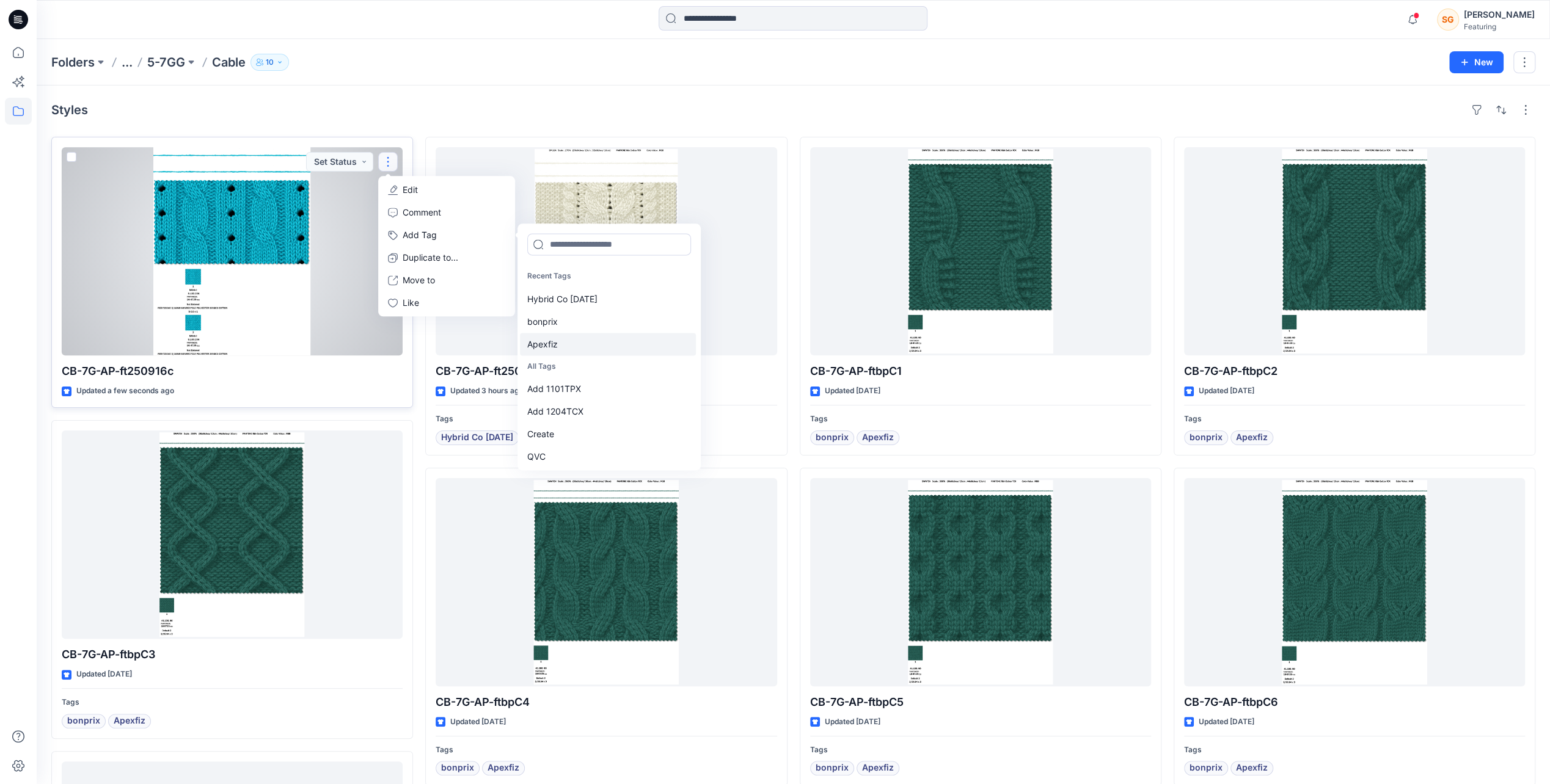
click at [574, 344] on div "Apexfiz" at bounding box center [608, 344] width 176 height 22
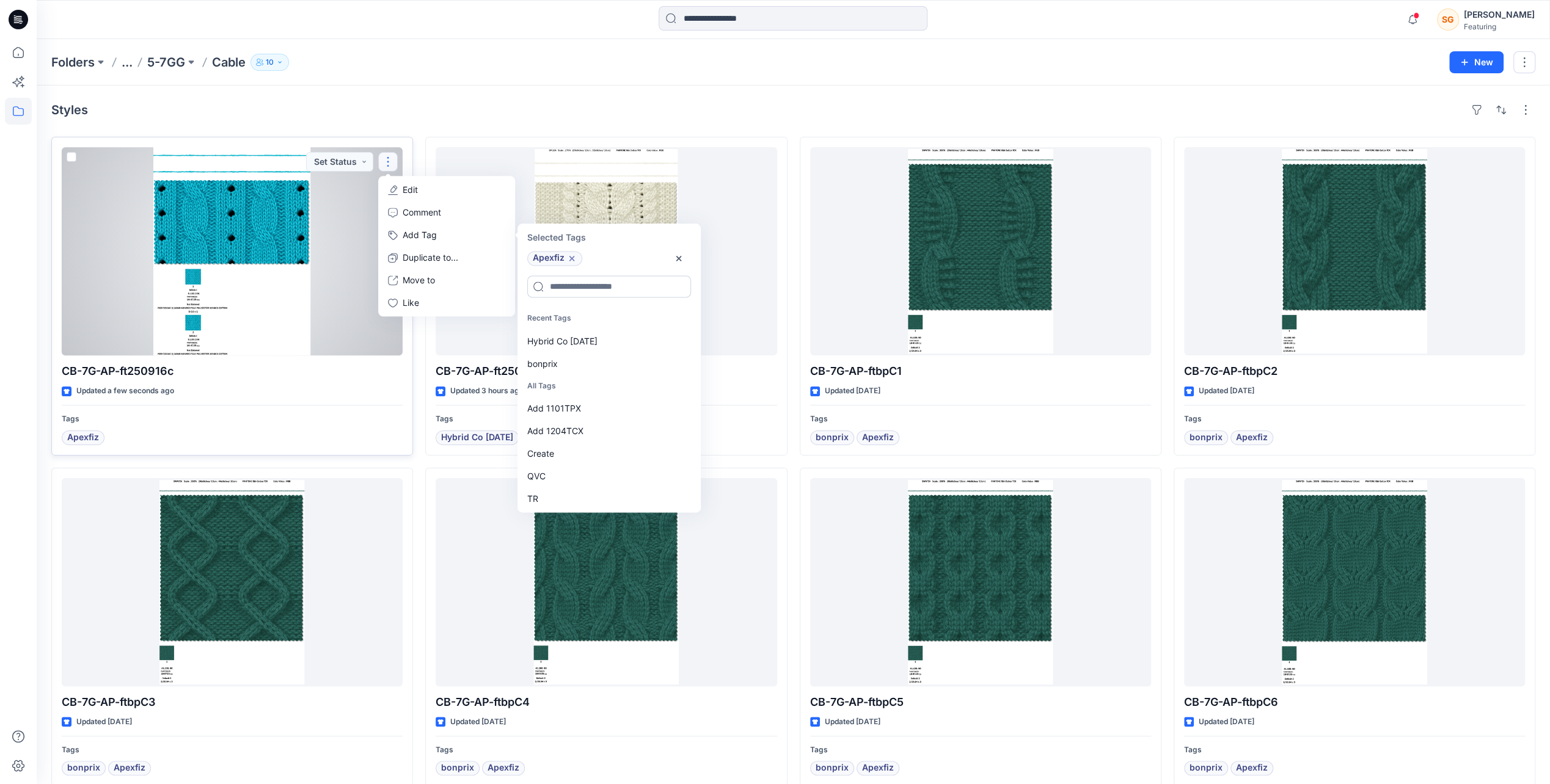
click at [581, 284] on input at bounding box center [609, 287] width 164 height 22
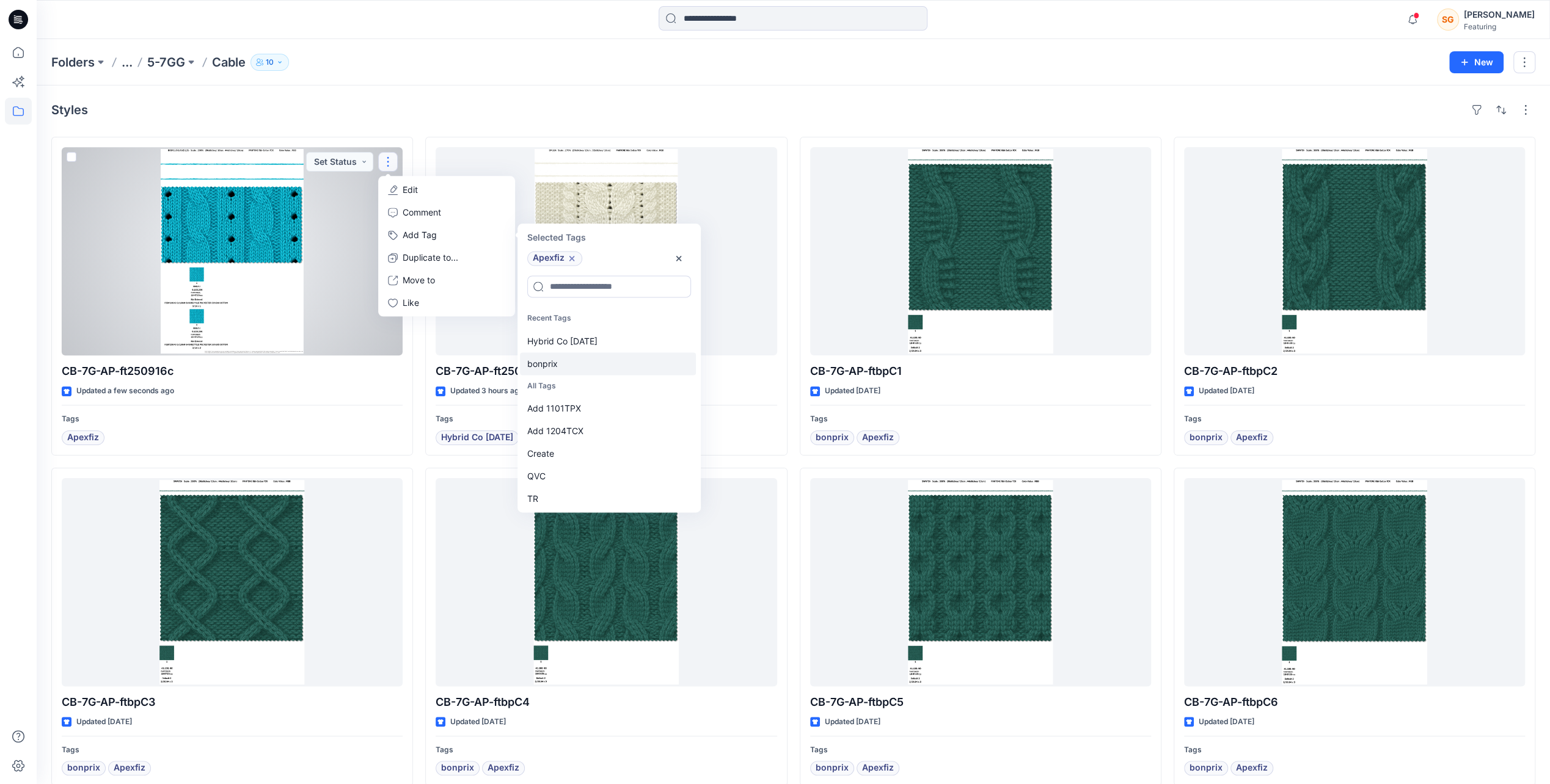
click at [566, 359] on div "bonprix" at bounding box center [608, 363] width 176 height 22
click at [581, 339] on div "Hybrid Co [DATE]" at bounding box center [608, 341] width 176 height 22
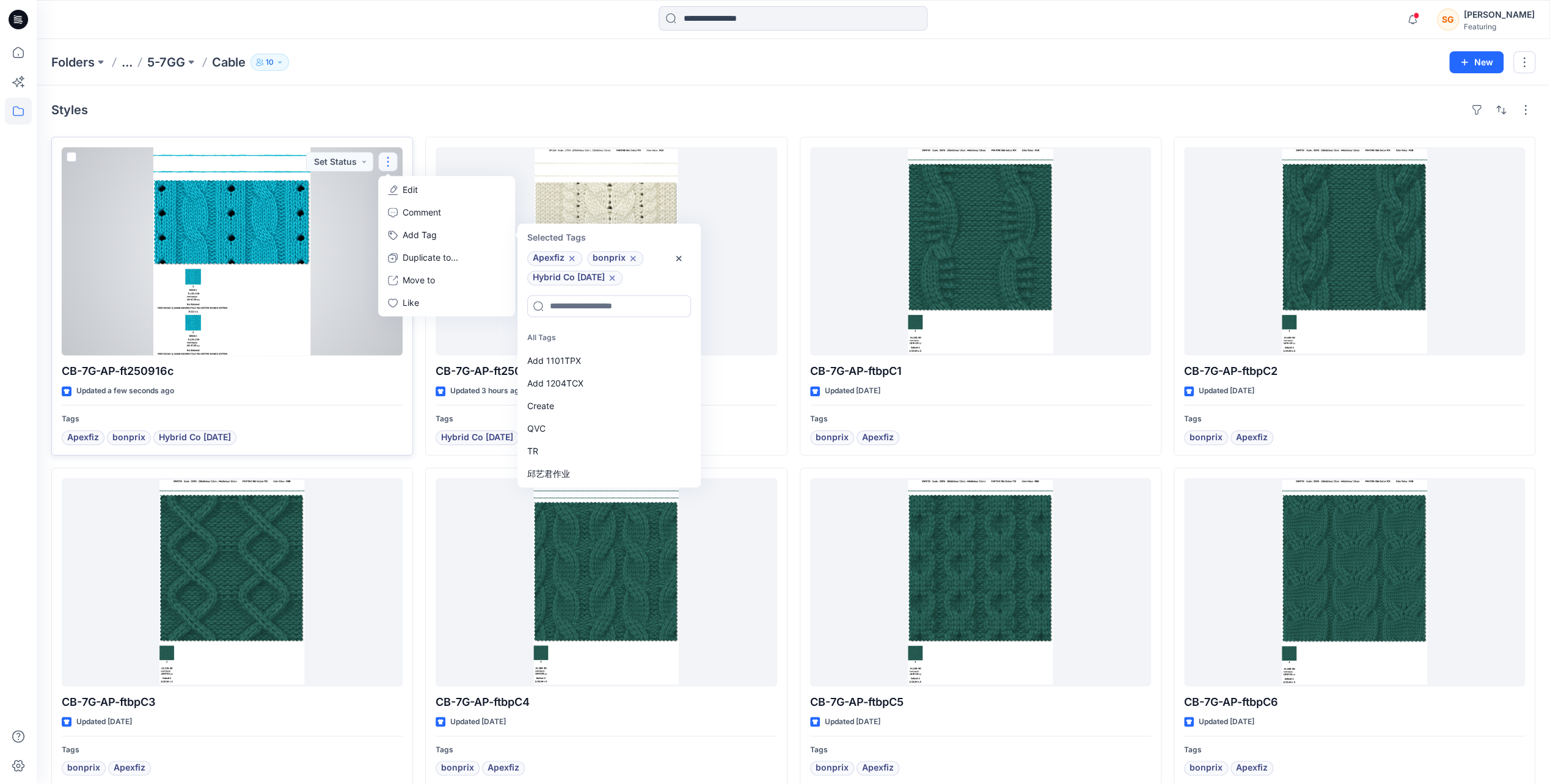
click at [242, 230] on div at bounding box center [232, 251] width 341 height 208
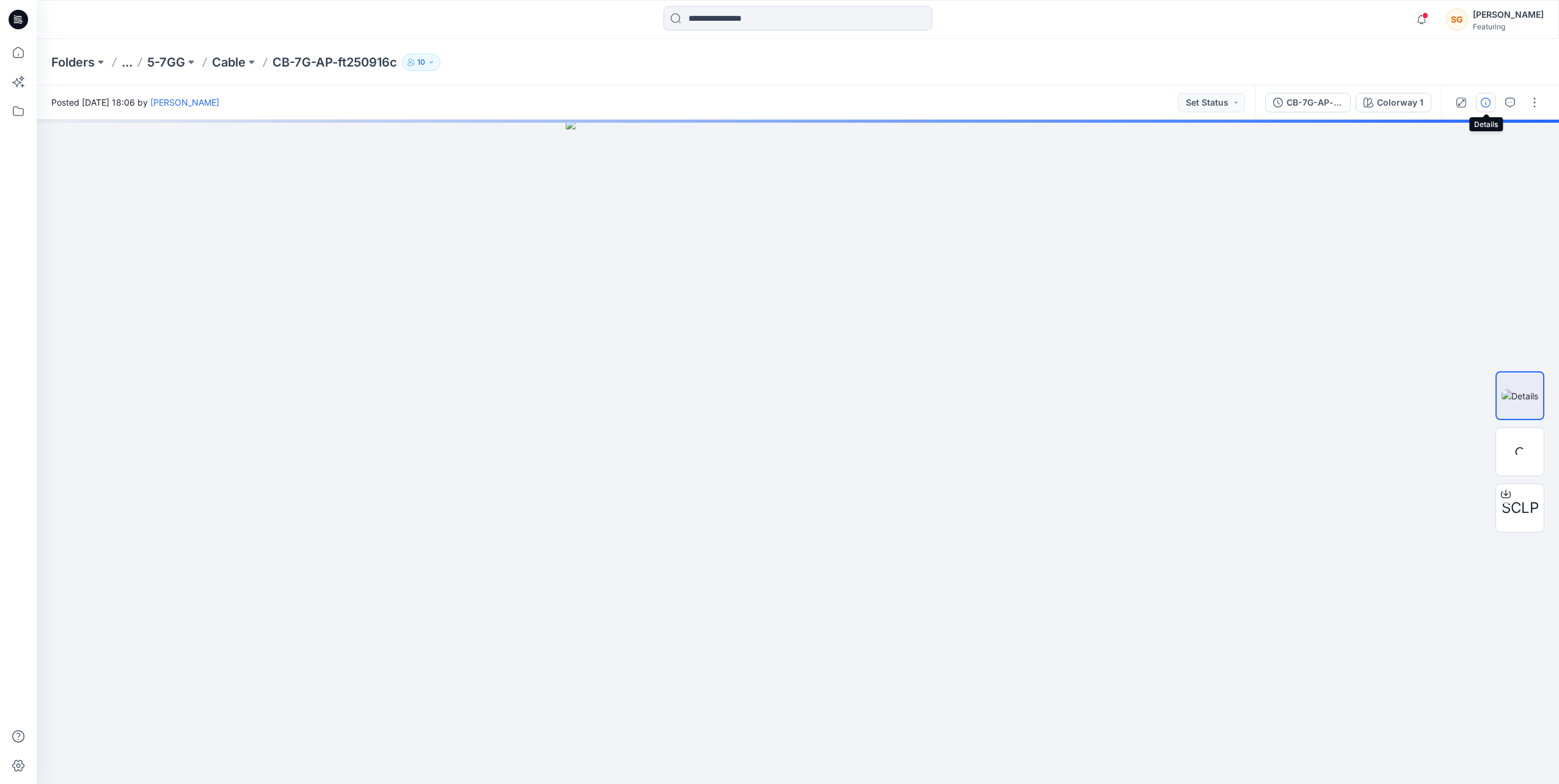
click at [1489, 105] on icon "button" at bounding box center [1486, 103] width 10 height 10
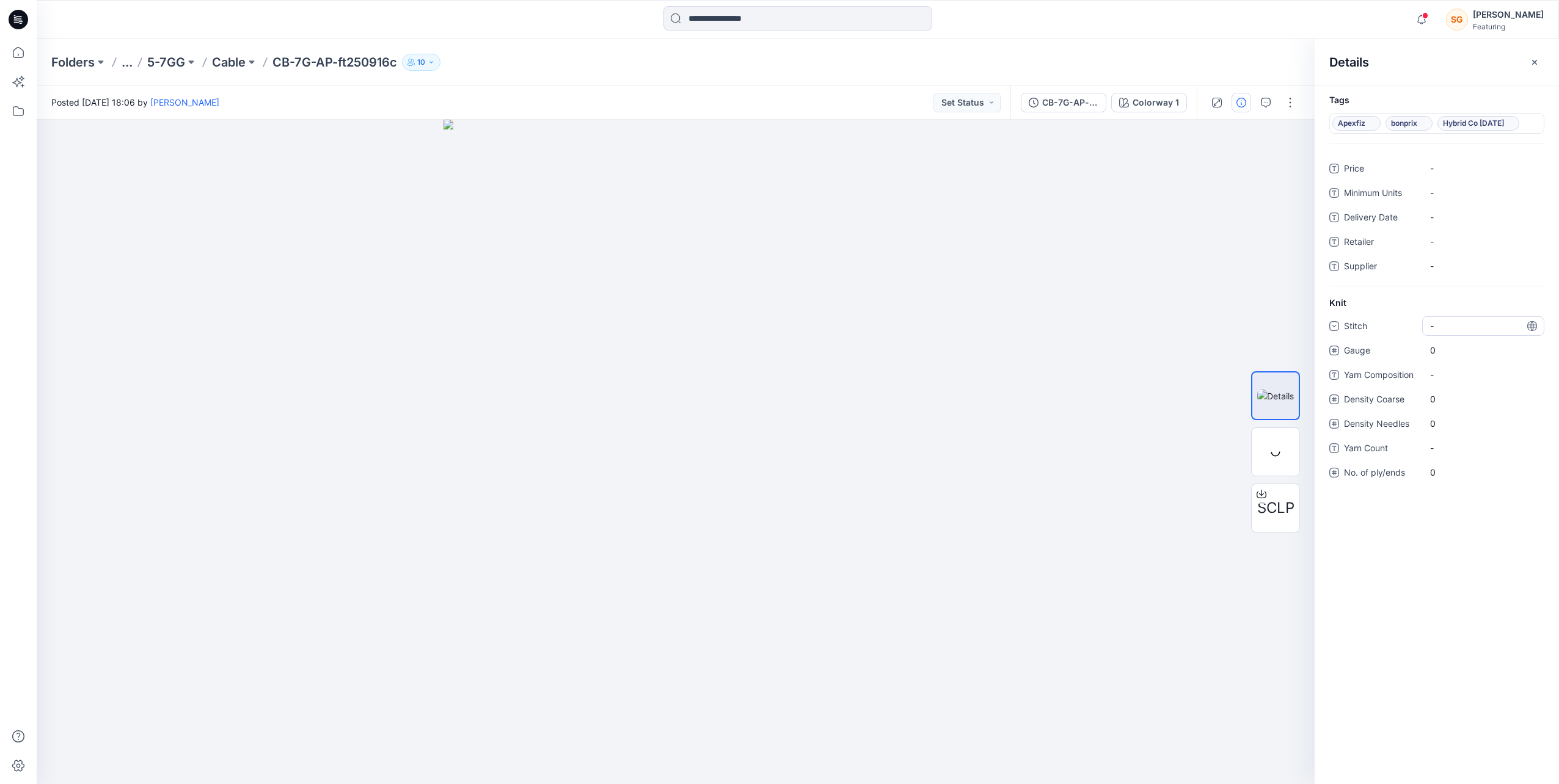
click at [1445, 323] on div "-" at bounding box center [1438, 326] width 18 height 13
click at [1464, 379] on div "cable/basket" at bounding box center [1483, 378] width 117 height 25
click at [1464, 350] on span "0" at bounding box center [1482, 350] width 106 height 13
type input "*"
click at [1439, 387] on div "Stitch cable/basket Gauge 7 GG Yarn Composition - Density Coarse 0 Density Need…" at bounding box center [1437, 406] width 215 height 180
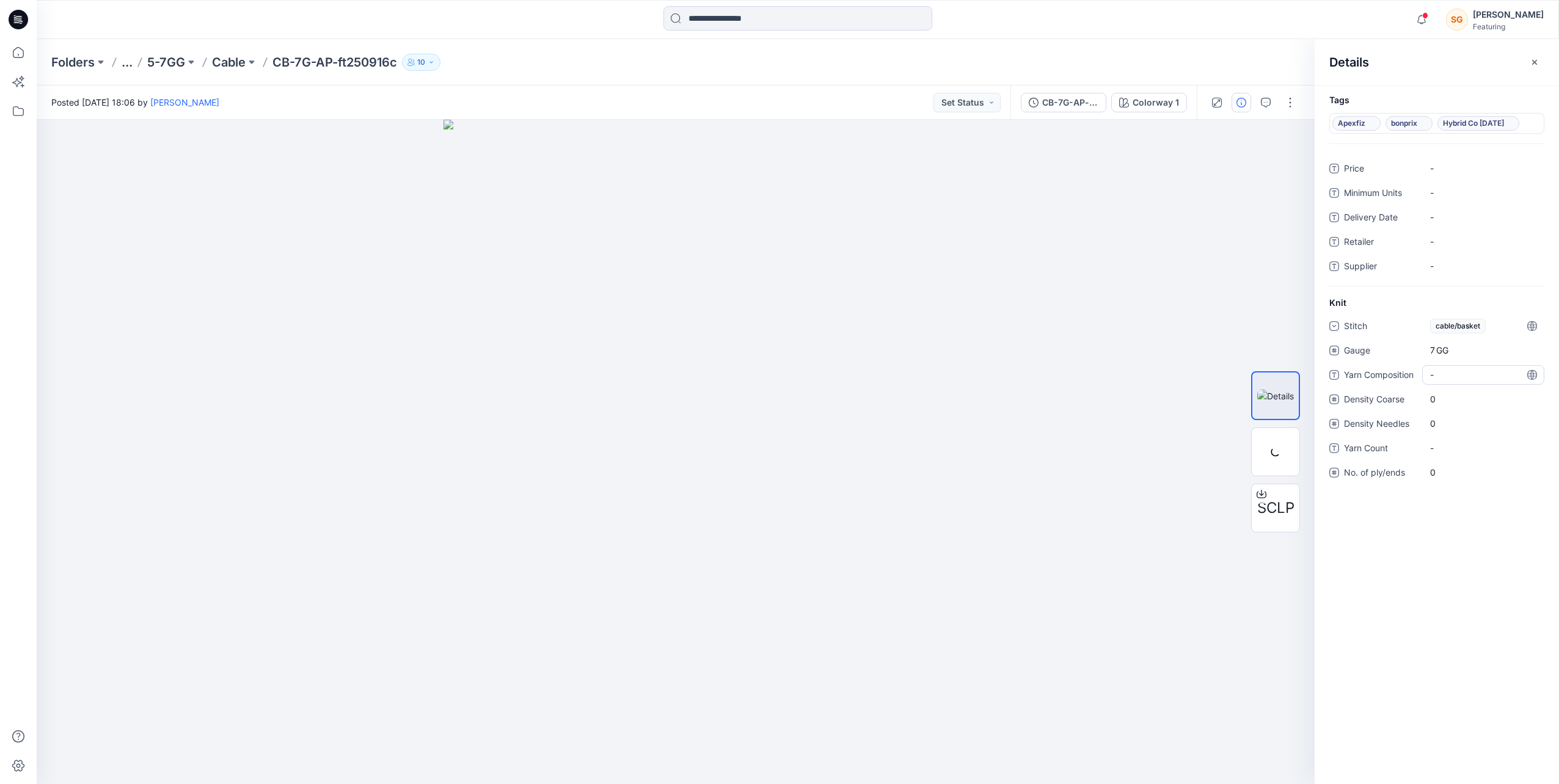
click at [1441, 371] on "-" at bounding box center [1482, 375] width 106 height 13
click at [1452, 374] on "-" at bounding box center [1482, 375] width 106 height 13
click at [1481, 373] on textarea "**********" at bounding box center [1482, 375] width 122 height 19
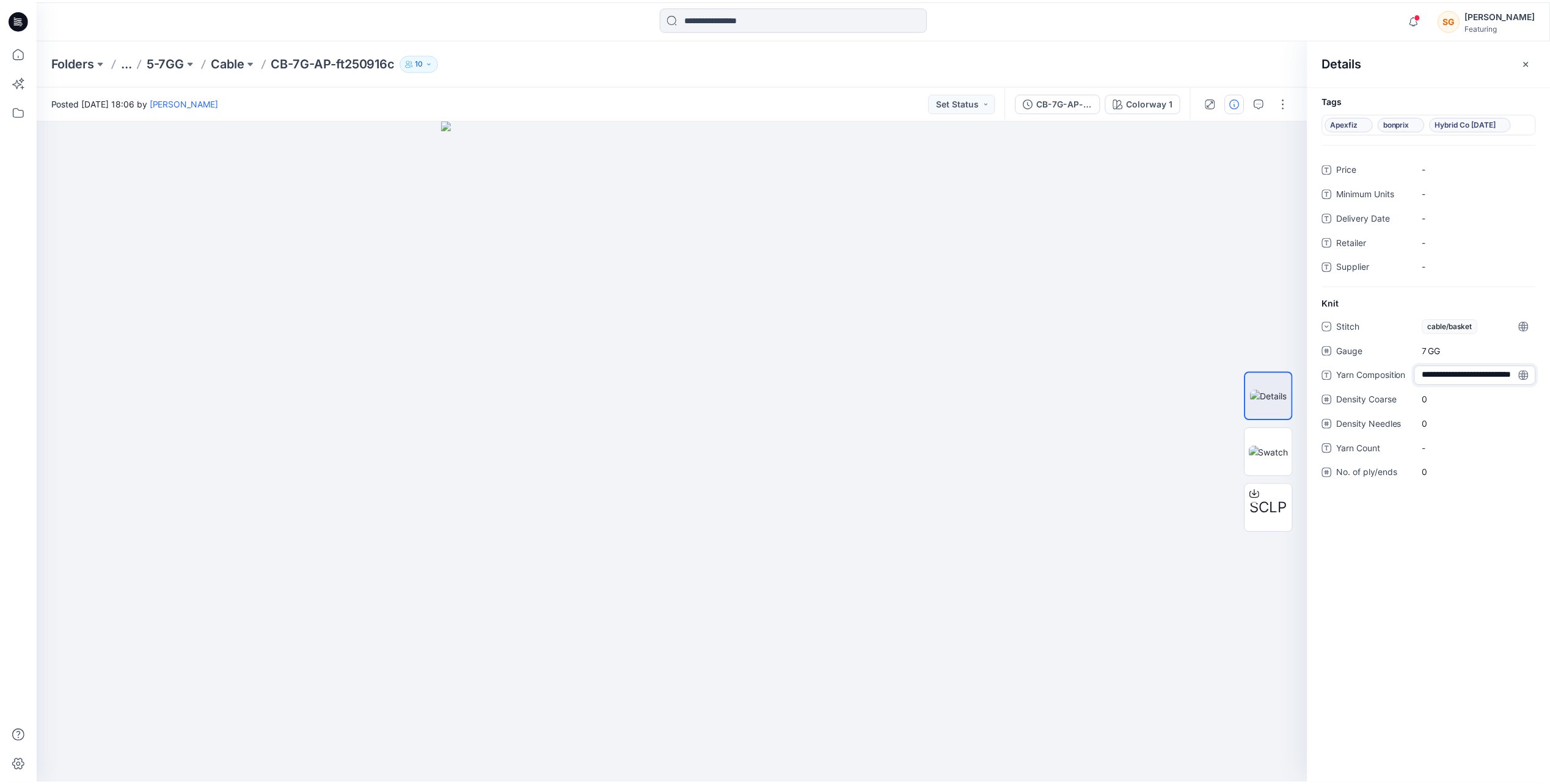
scroll to position [9, 0]
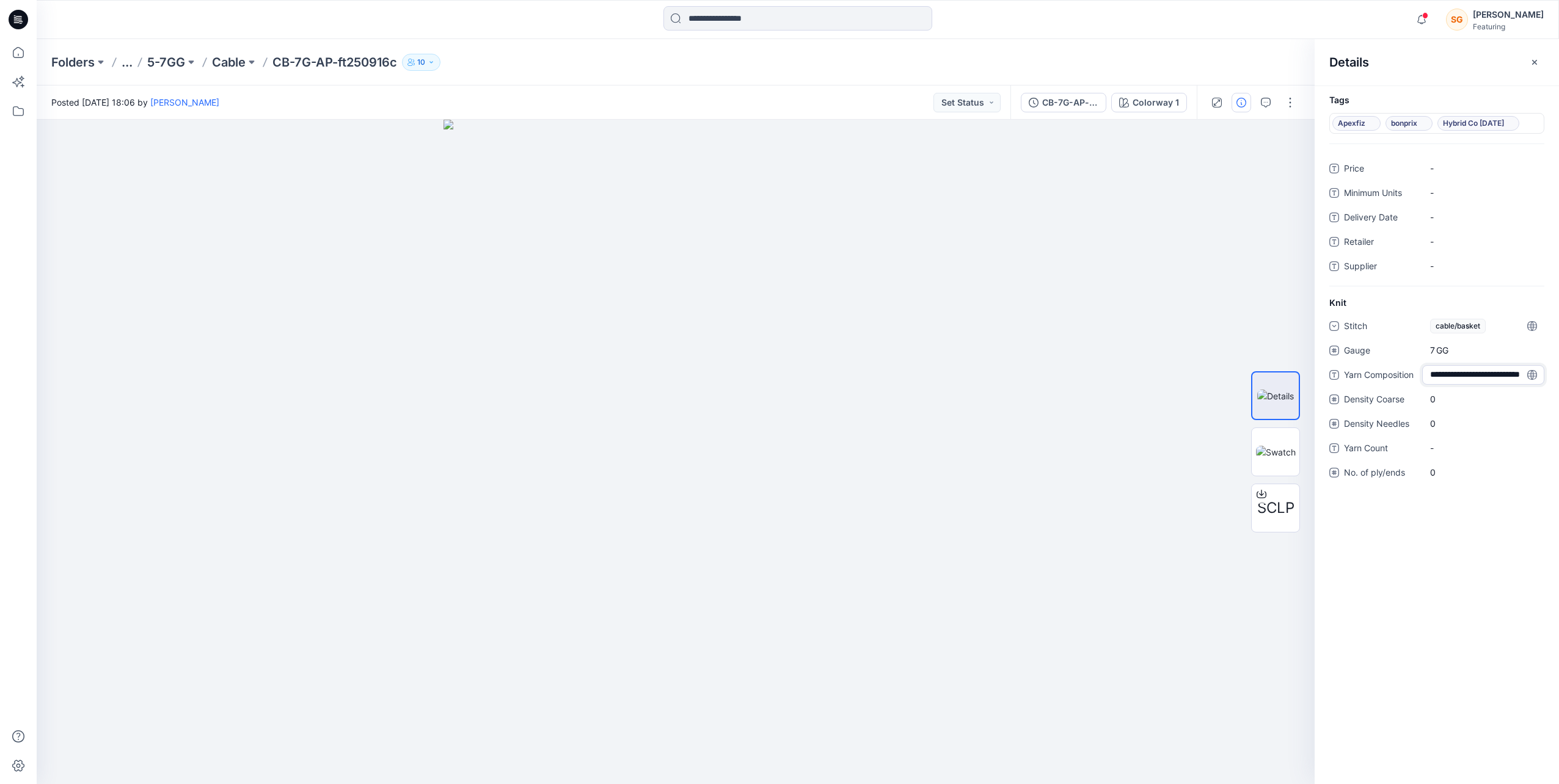
click at [1469, 380] on textarea "**********" at bounding box center [1482, 375] width 122 height 19
type textarea "**********"
click at [1445, 397] on div "0" at bounding box center [1482, 406] width 122 height 19
click at [1438, 407] on Coarse "0" at bounding box center [1482, 406] width 106 height 13
type input "**"
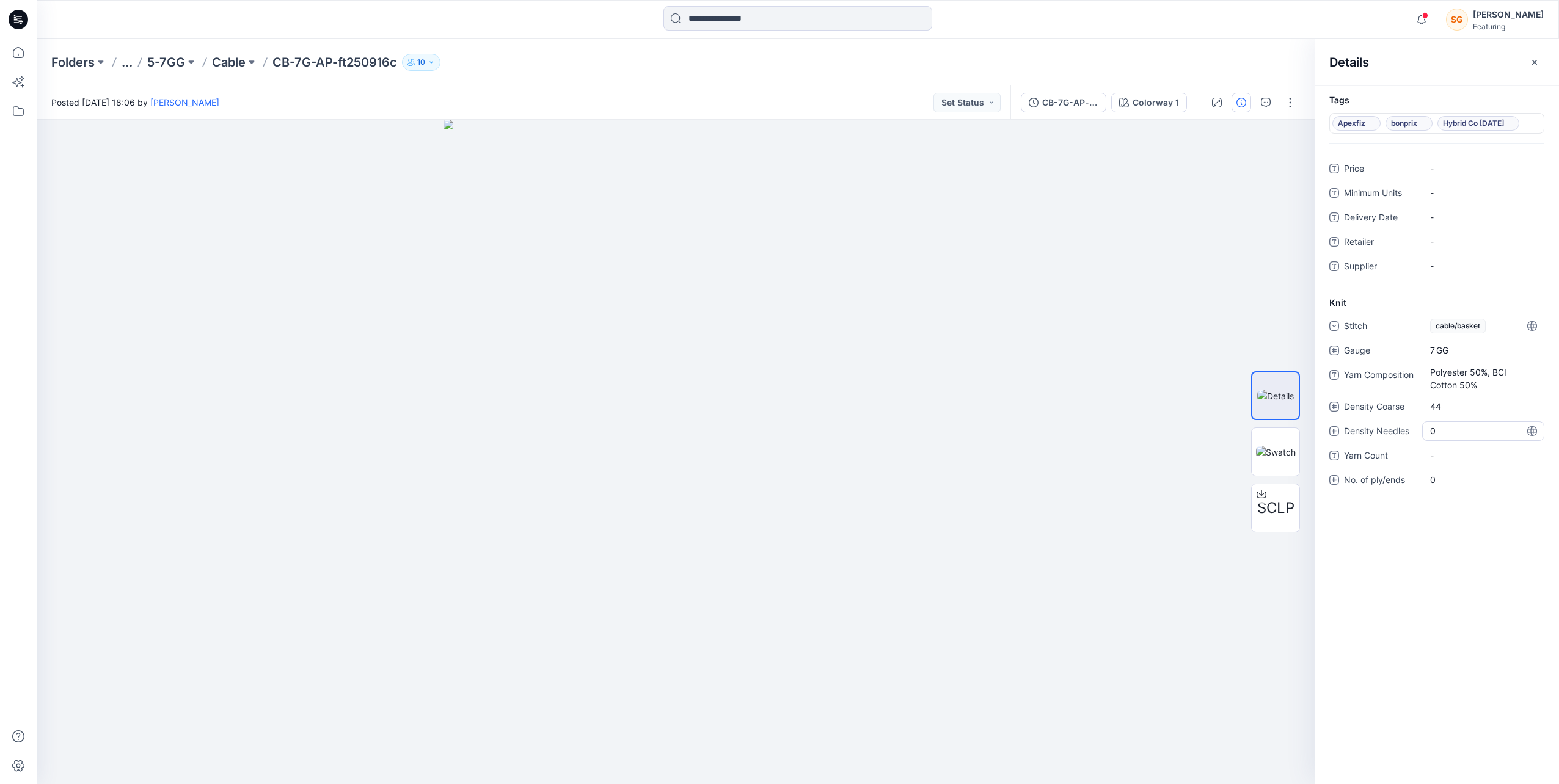
click at [1441, 436] on div "0" at bounding box center [1482, 431] width 122 height 19
type input "**"
click at [1446, 466] on div "Stitch cable/basket Gauge 7 GG Yarn Composition Polyester 50%, BCI Cotton 50% D…" at bounding box center [1437, 417] width 215 height 201
click at [1444, 458] on Count "-" at bounding box center [1482, 456] width 106 height 13
type textarea "****"
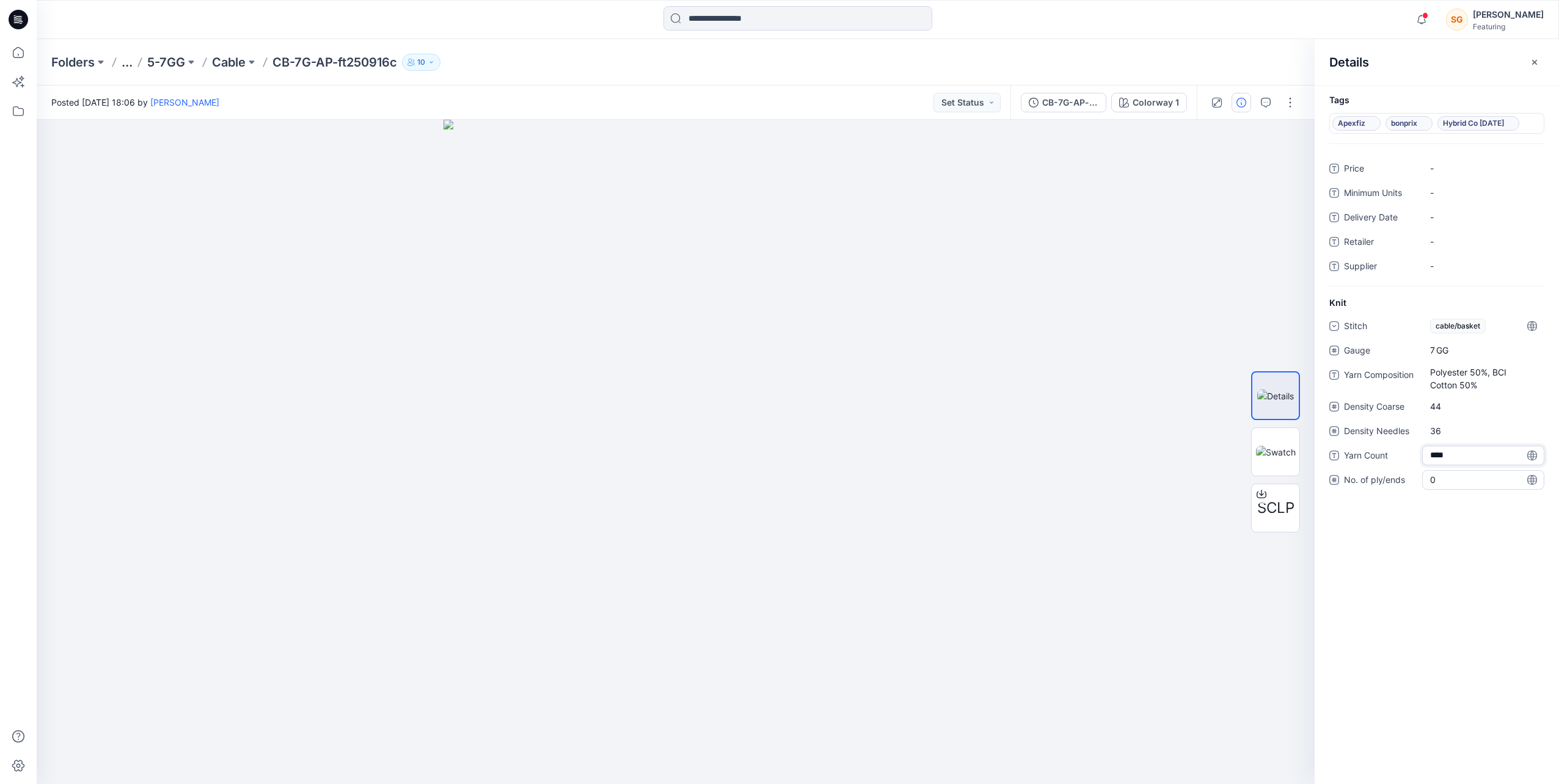
click at [1436, 470] on div "0" at bounding box center [1482, 479] width 122 height 19
type input "*"
click at [1132, 648] on div at bounding box center [676, 452] width 1278 height 664
click at [222, 64] on p "Cable" at bounding box center [229, 62] width 34 height 17
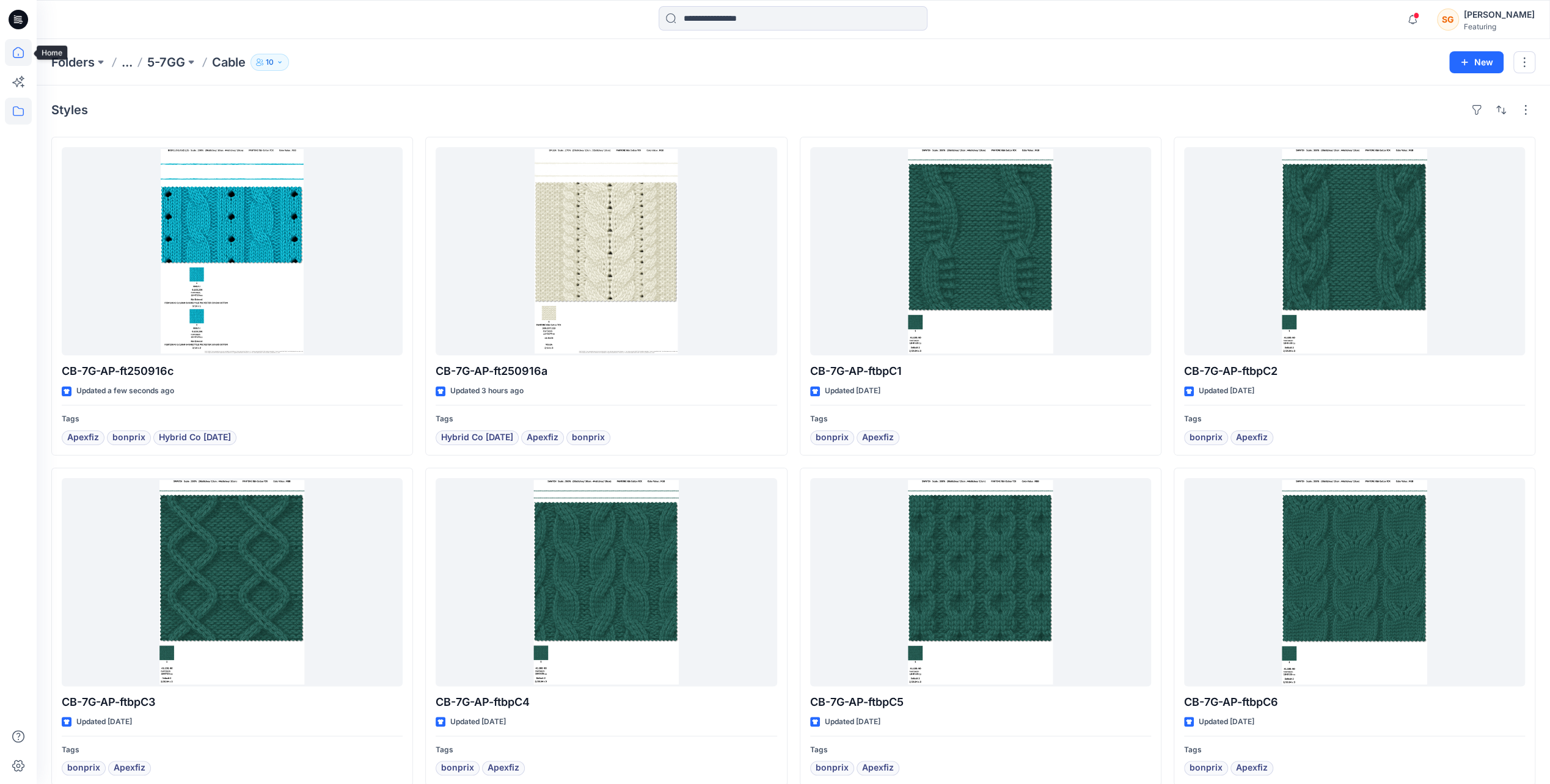
click at [22, 56] on icon at bounding box center [18, 52] width 27 height 27
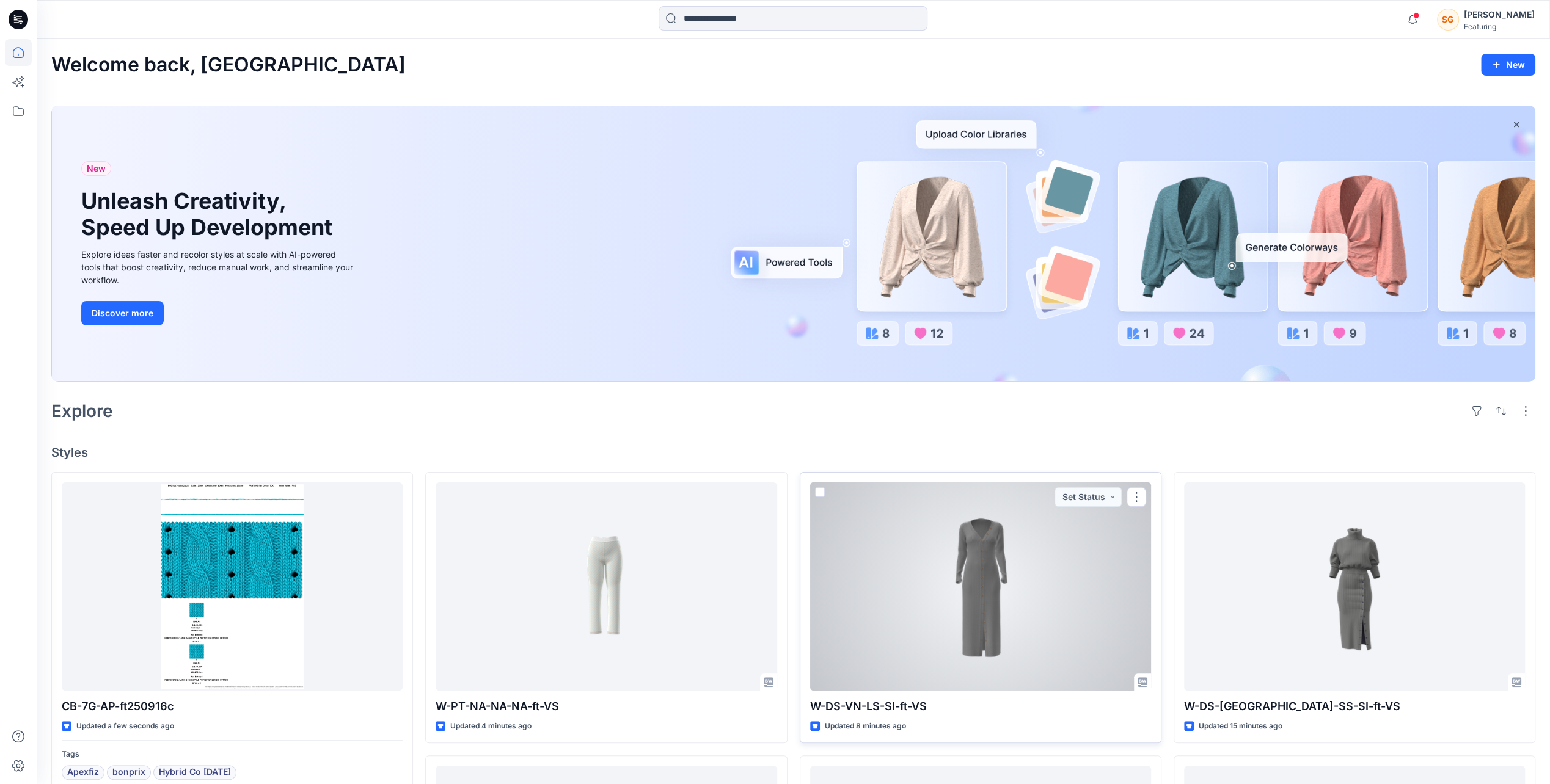
scroll to position [183, 0]
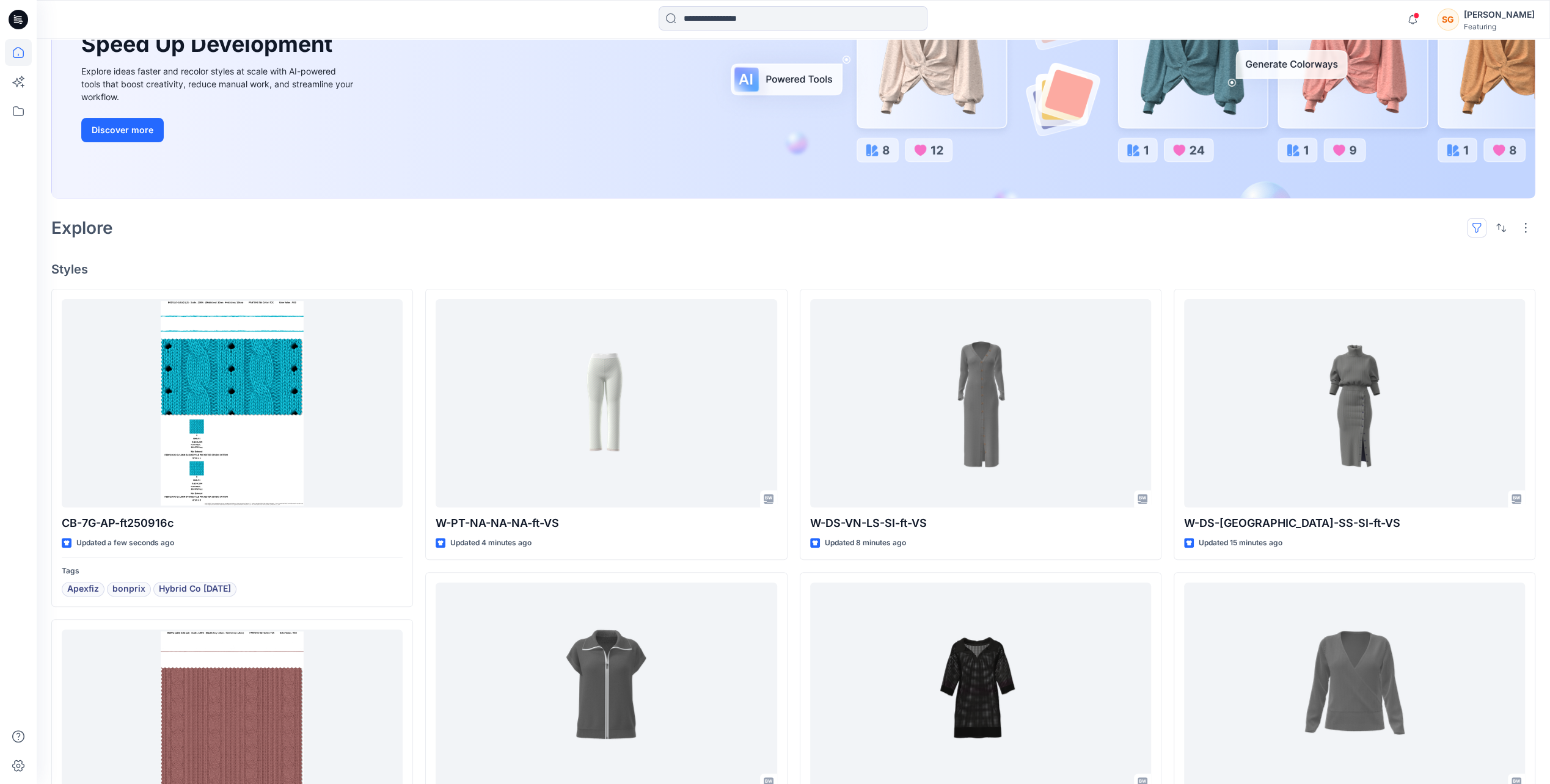
click at [1475, 228] on button "button" at bounding box center [1476, 227] width 20 height 19
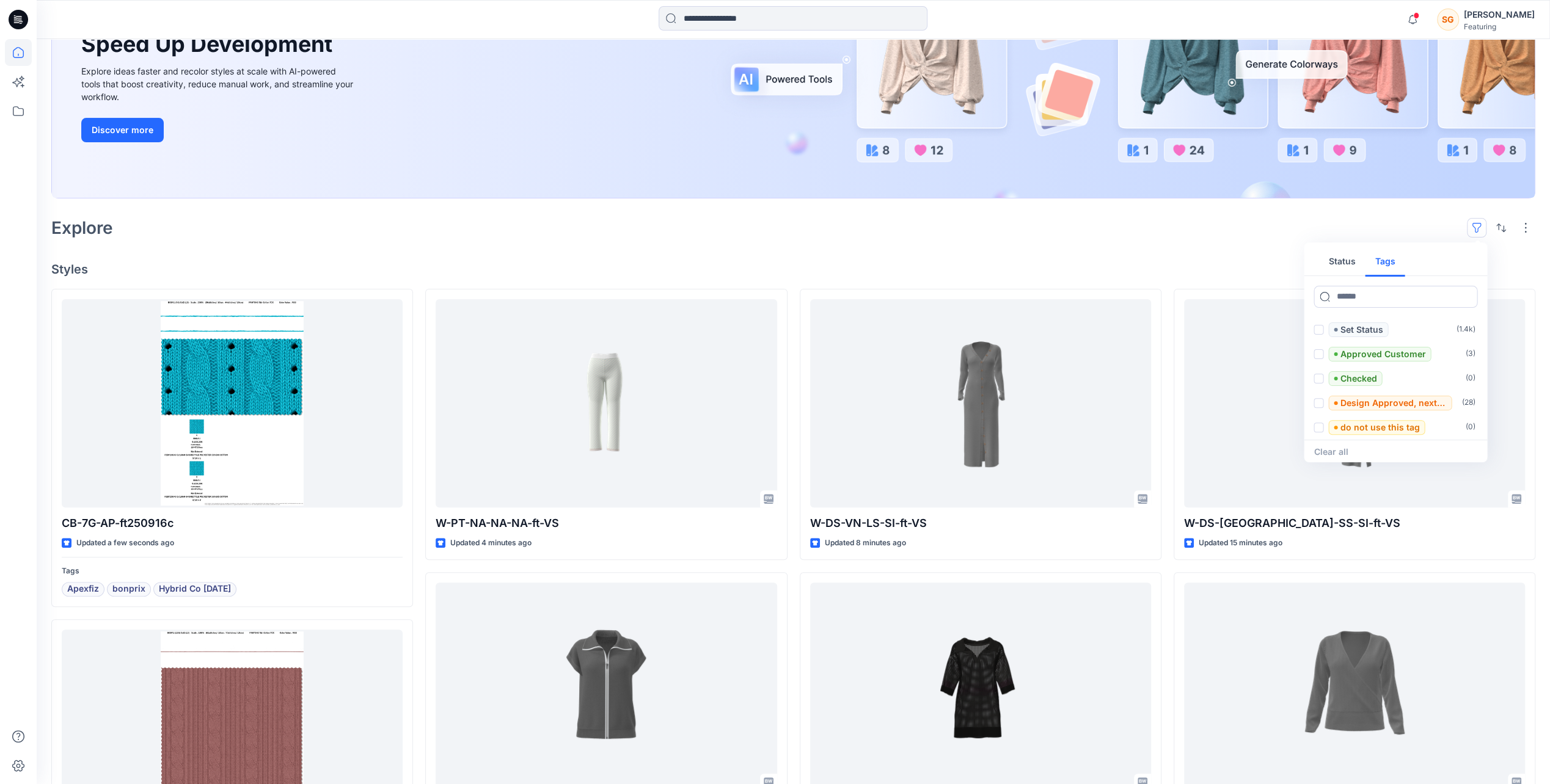
click at [1387, 260] on button "Tags" at bounding box center [1385, 262] width 40 height 30
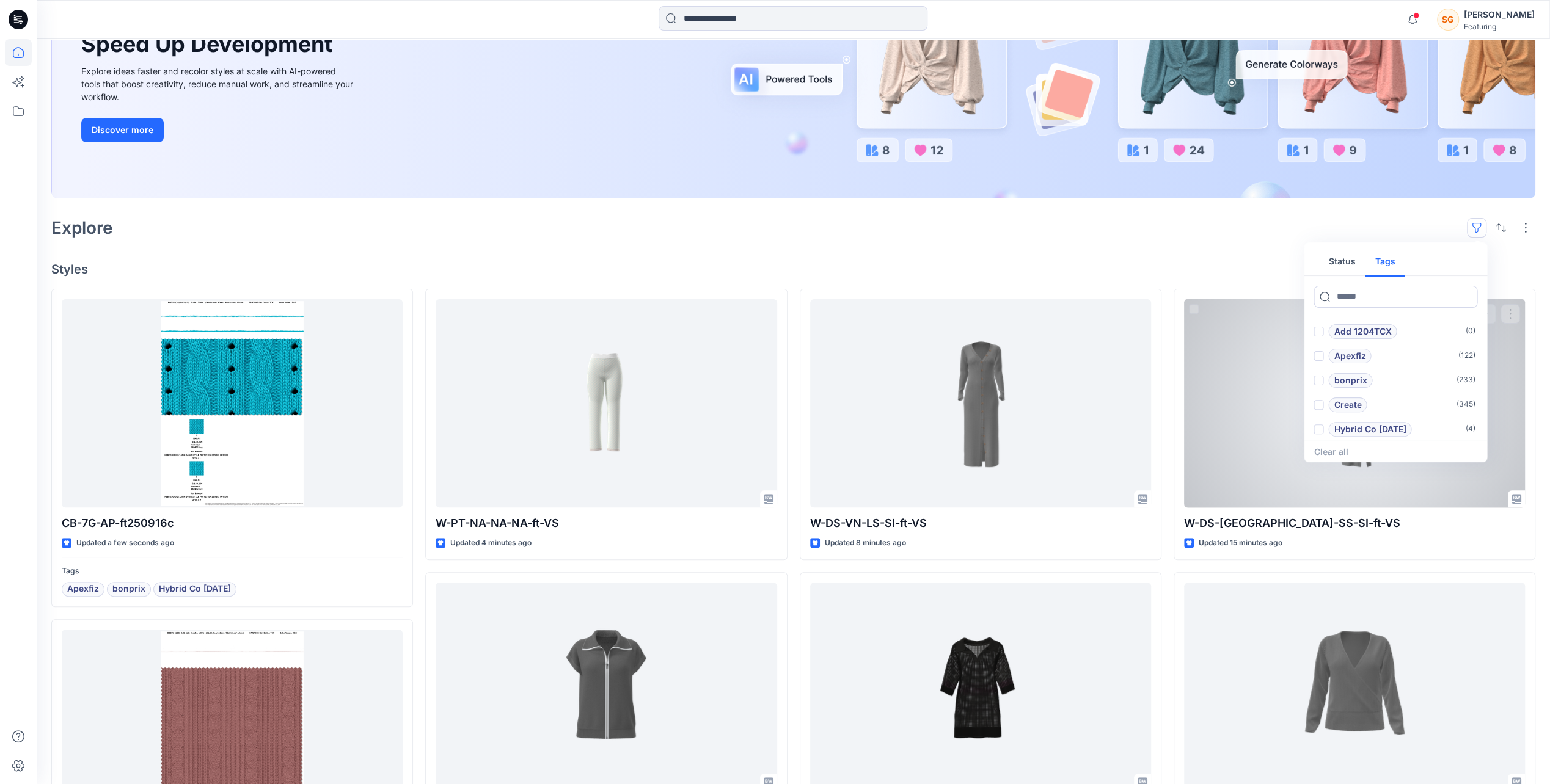
scroll to position [0, 0]
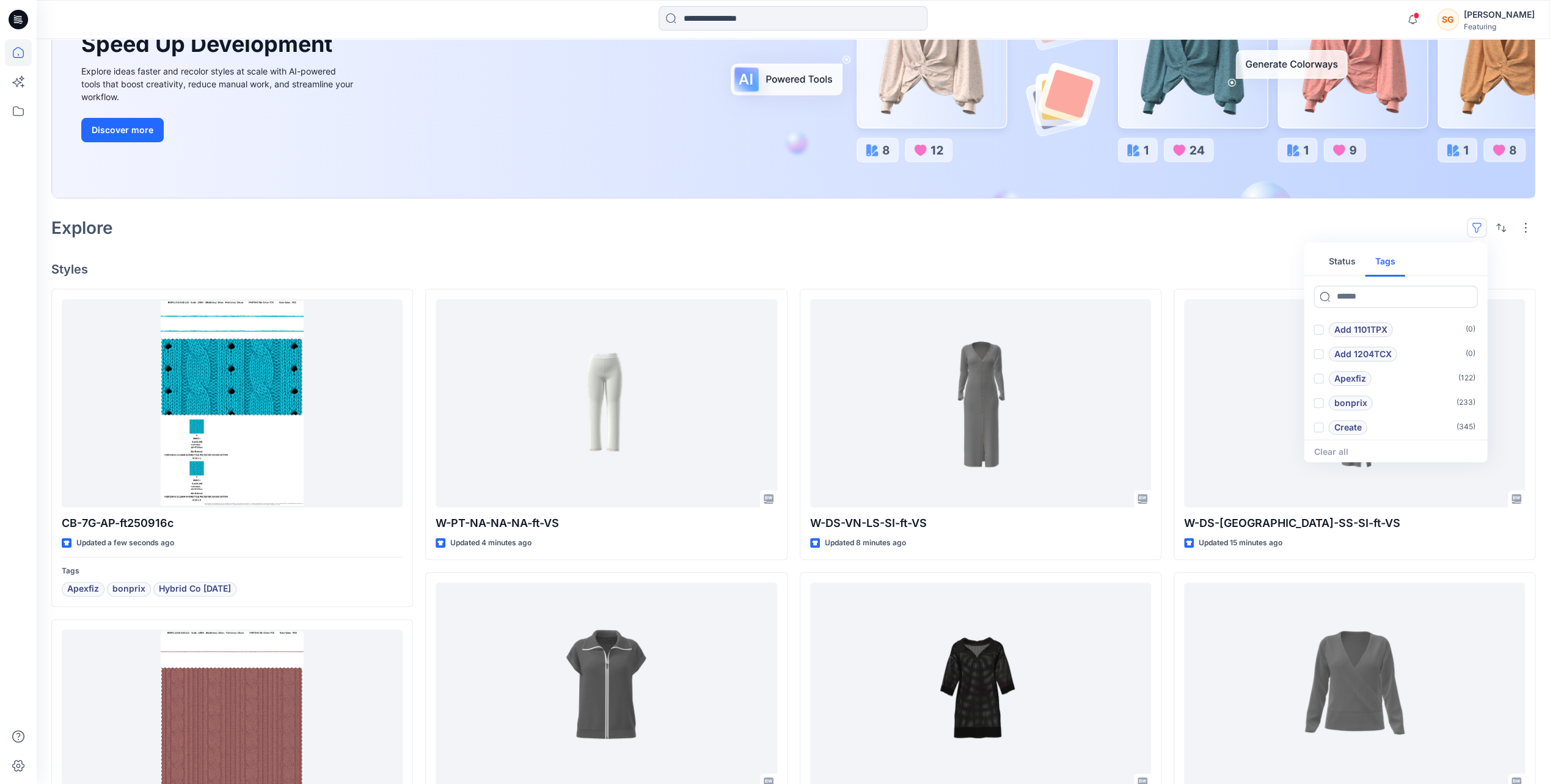
click at [299, 251] on div "Welcome back, [PERSON_NAME] New New Unleash Creativity, Speed Up Development Ex…" at bounding box center [793, 567] width 1513 height 1424
